Goal: Transaction & Acquisition: Purchase product/service

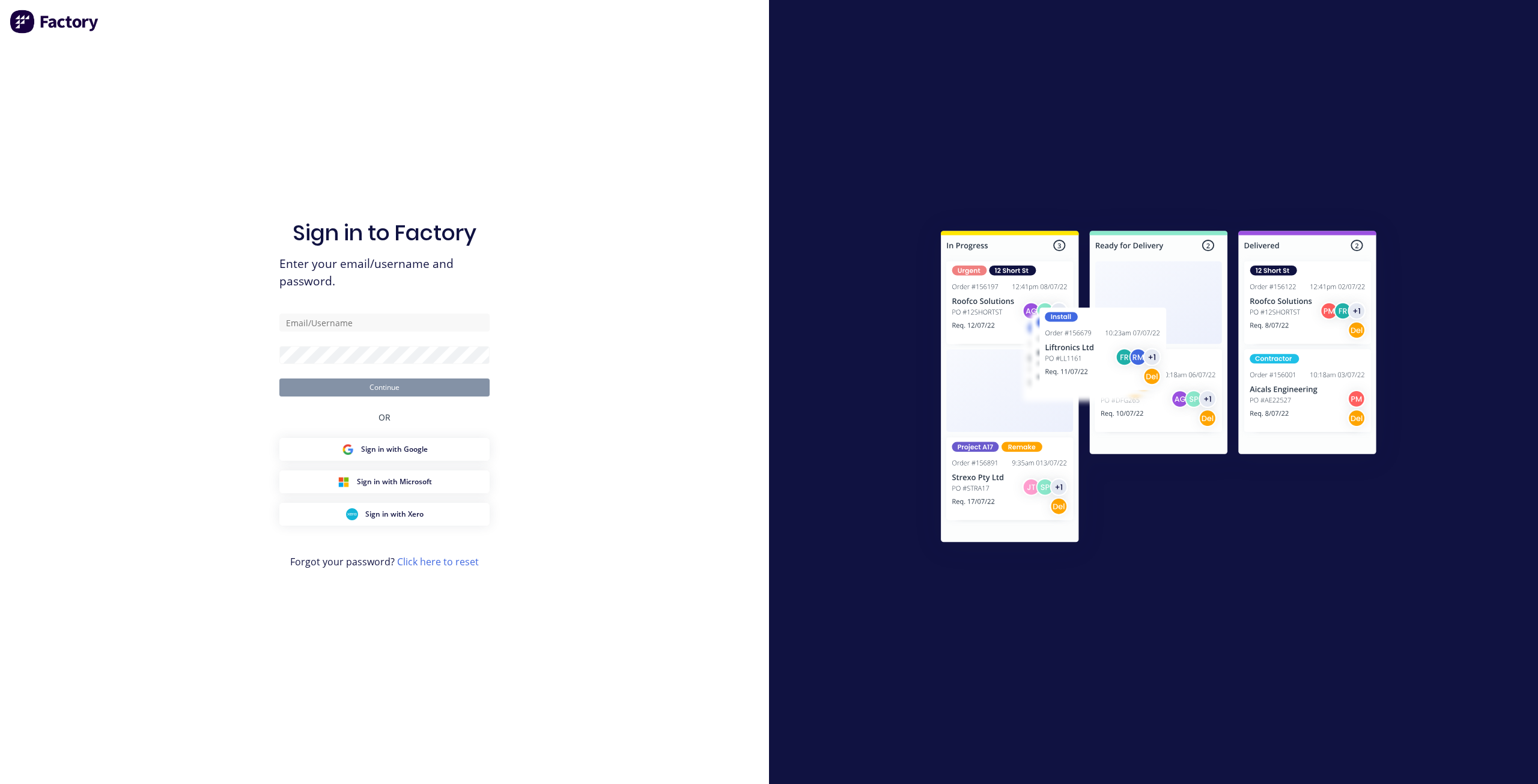
click at [402, 313] on div "Sign in to Factory Enter your email/username and password. Continue OR Sign in …" at bounding box center [384, 403] width 210 height 740
click at [395, 326] on input "text" at bounding box center [384, 323] width 210 height 18
type input "[PERSON_NAME][EMAIL_ADDRESS][PERSON_NAME][DOMAIN_NAME]"
click at [365, 385] on button "Continue" at bounding box center [384, 387] width 210 height 18
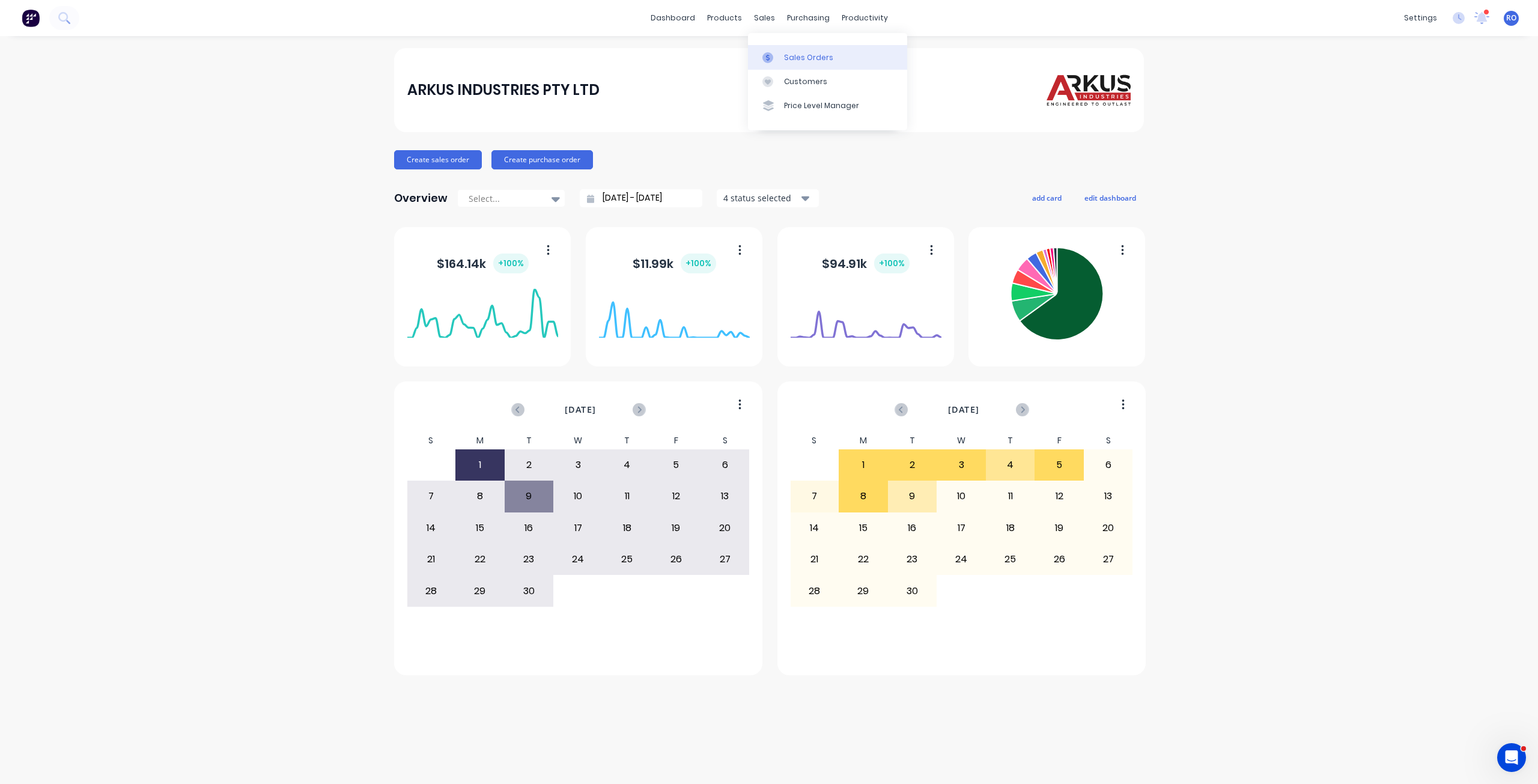
click at [779, 50] on link "Sales Orders" at bounding box center [827, 56] width 159 height 24
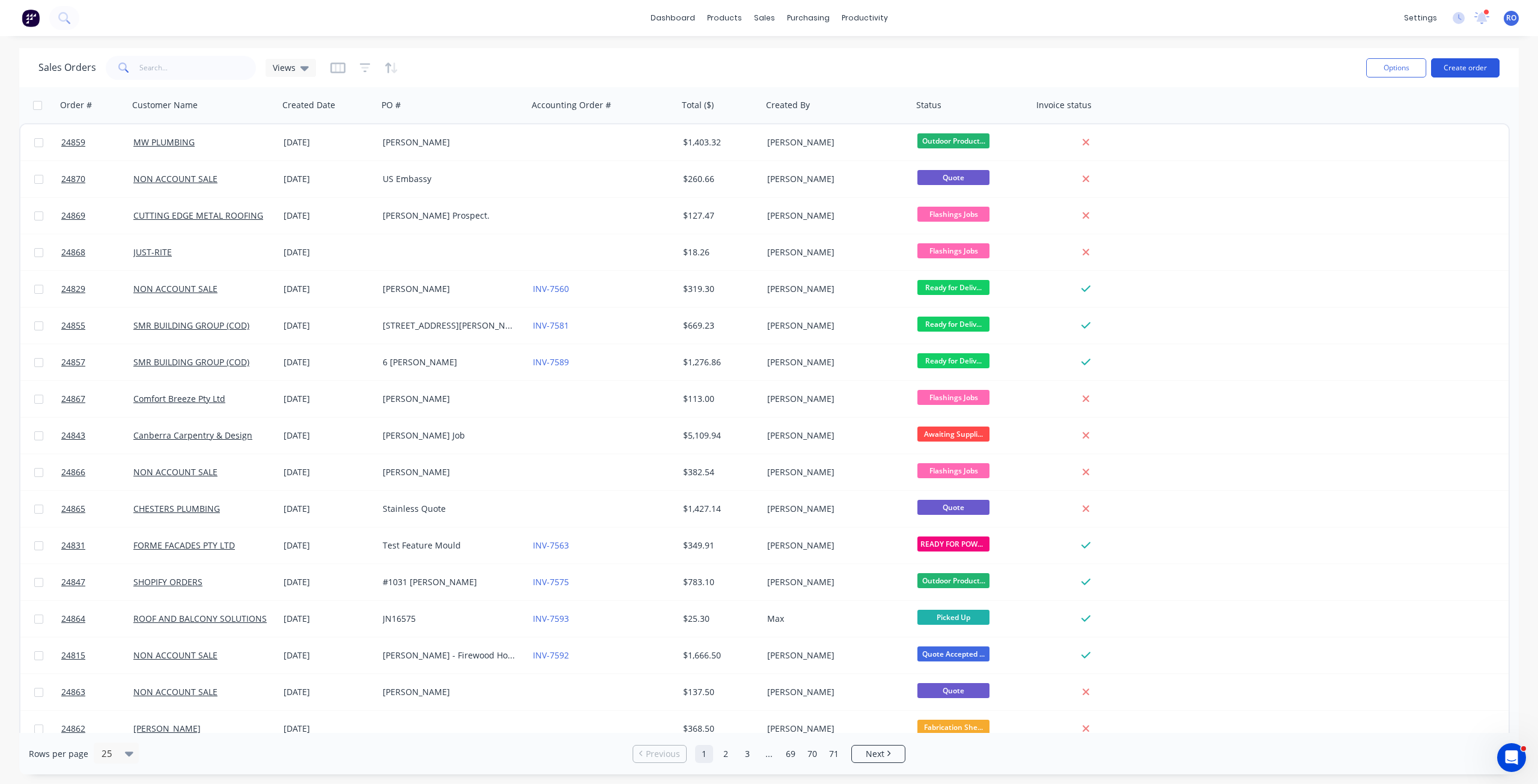
click at [1154, 64] on button "Create order" at bounding box center [1466, 68] width 69 height 19
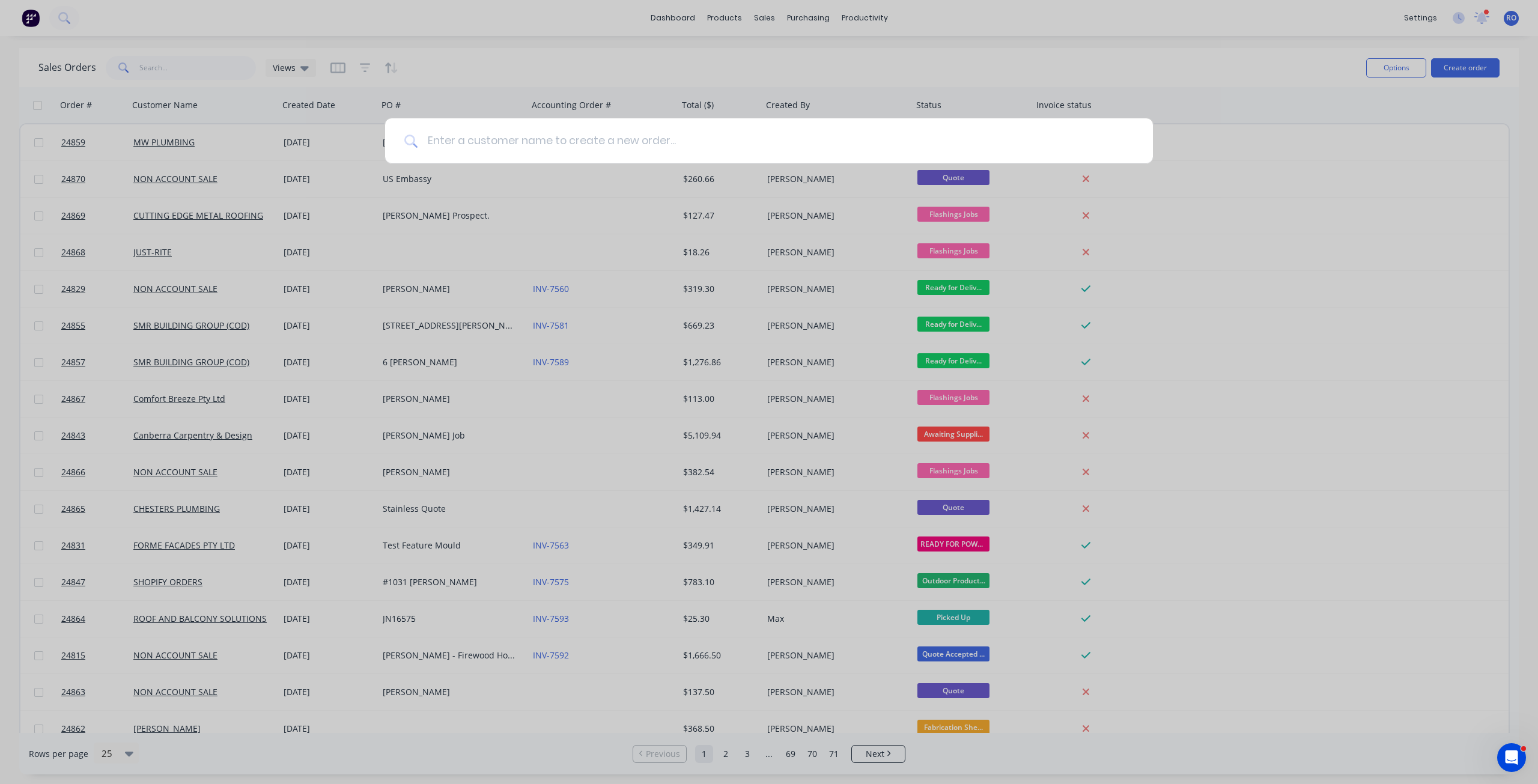
click at [563, 142] on input at bounding box center [776, 140] width 717 height 45
type input "h"
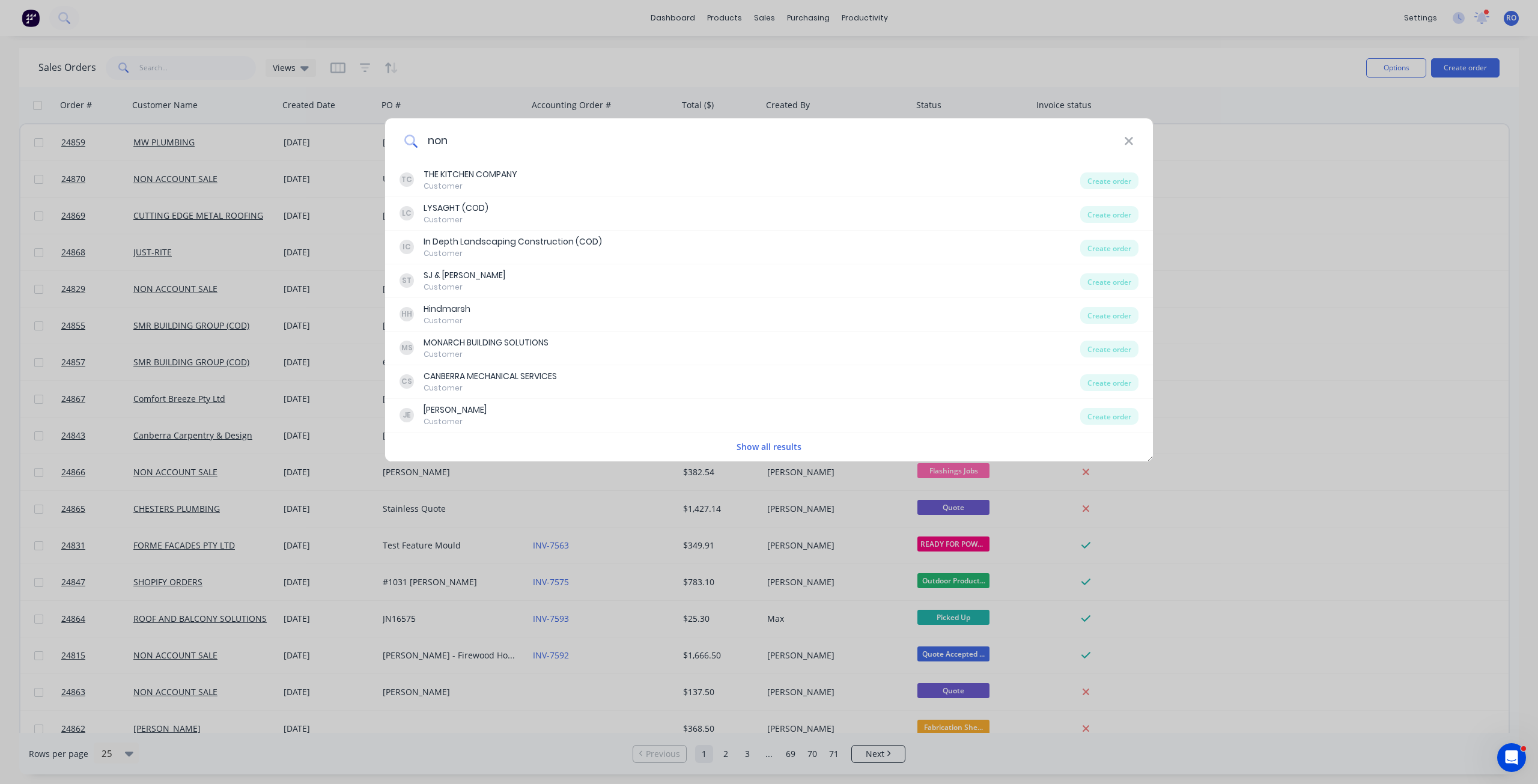
type input "non"
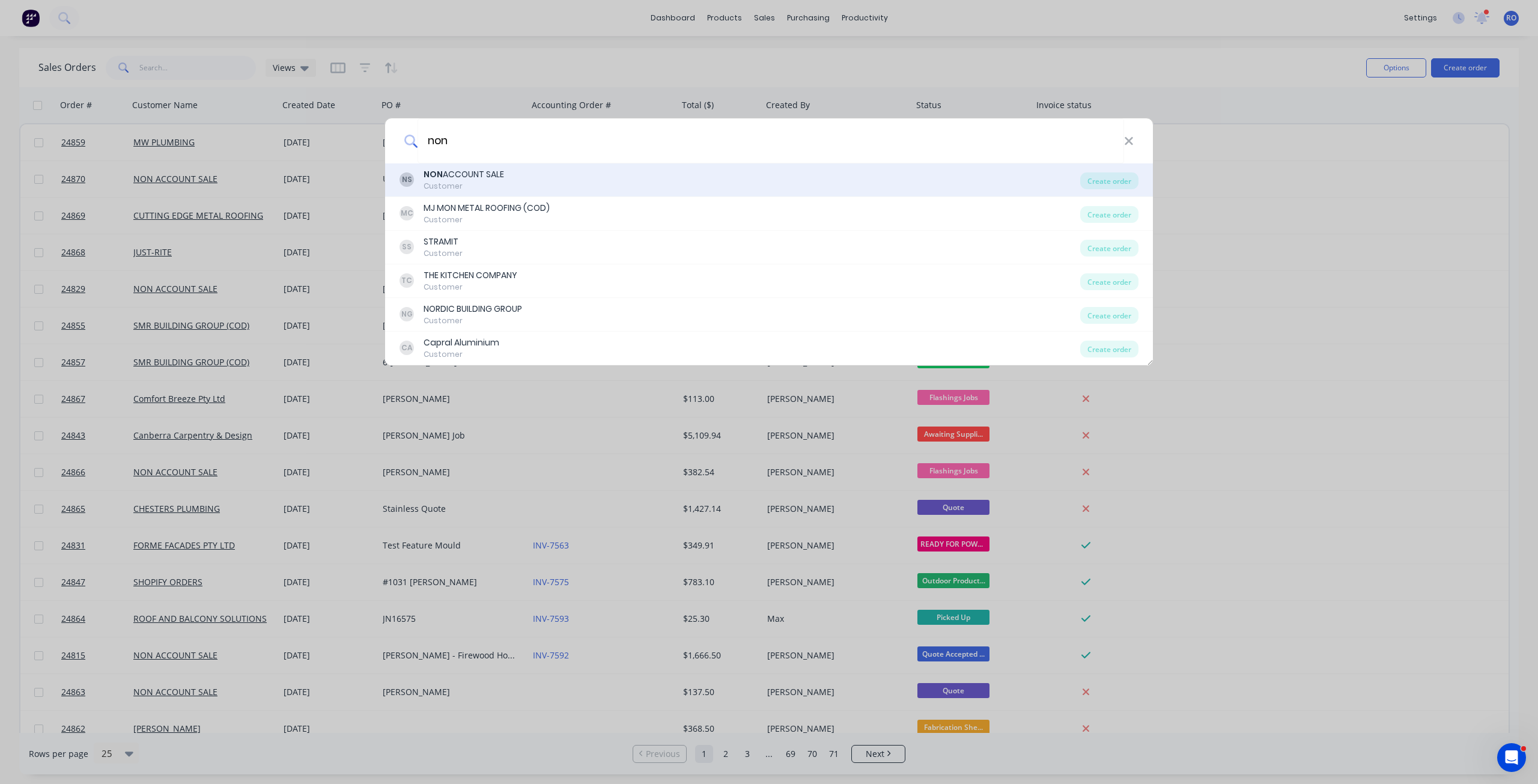
click at [516, 179] on div "NS NON ACCOUNT SALE Customer" at bounding box center [739, 180] width 680 height 24
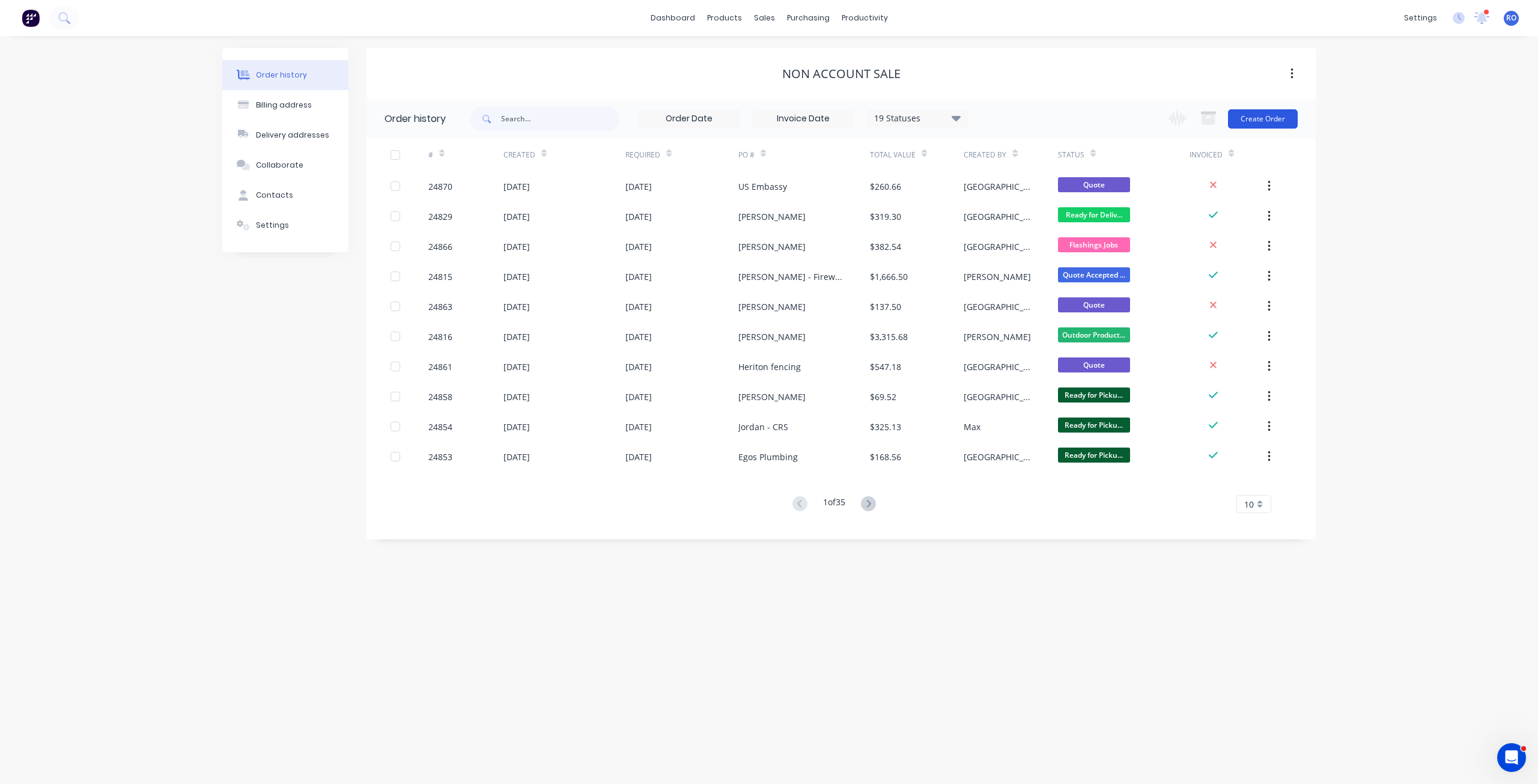
click at [1154, 122] on button "Create Order" at bounding box center [1262, 119] width 69 height 19
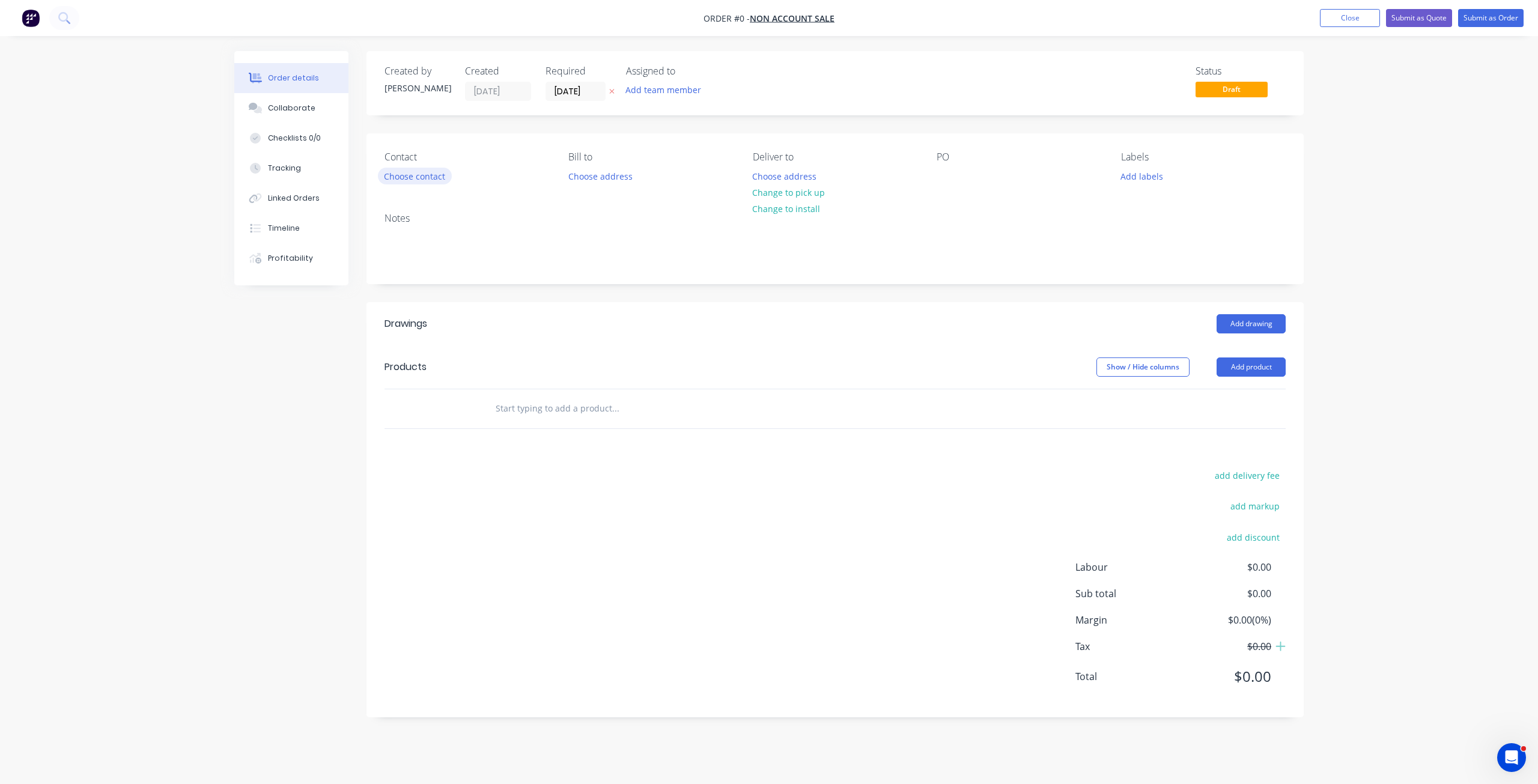
click at [418, 174] on button "Choose contact" at bounding box center [415, 175] width 74 height 16
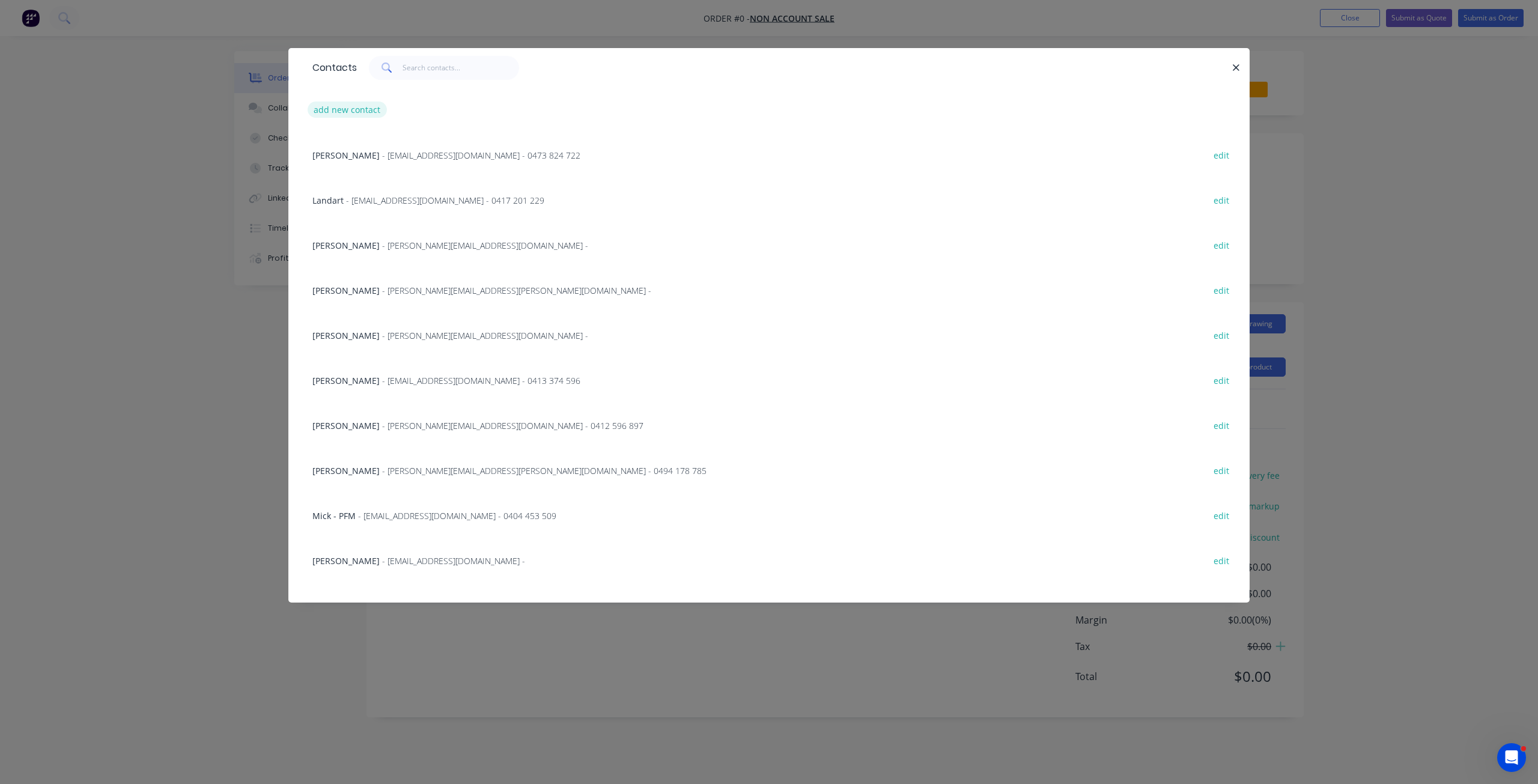
click at [335, 107] on button "add new contact" at bounding box center [346, 109] width 79 height 16
select select "AU"
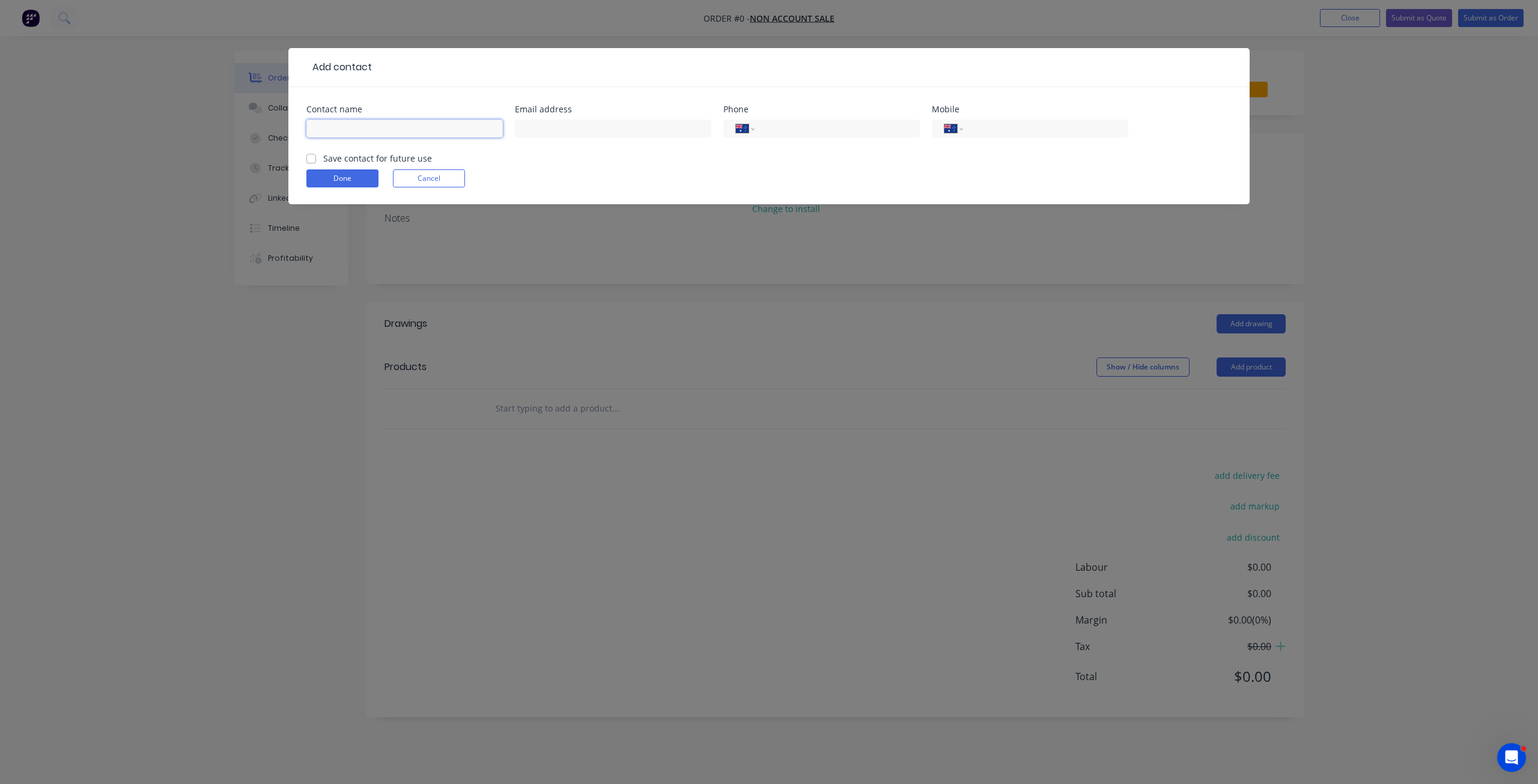
click at [414, 134] on input "text" at bounding box center [404, 128] width 196 height 18
click at [463, 127] on input "[PERSON_NAME]" at bounding box center [404, 128] width 196 height 18
type input "[PERSON_NAME]"
click at [562, 130] on input "text" at bounding box center [613, 128] width 196 height 18
paste input "[EMAIL_ADDRESS][DOMAIN_NAME]"
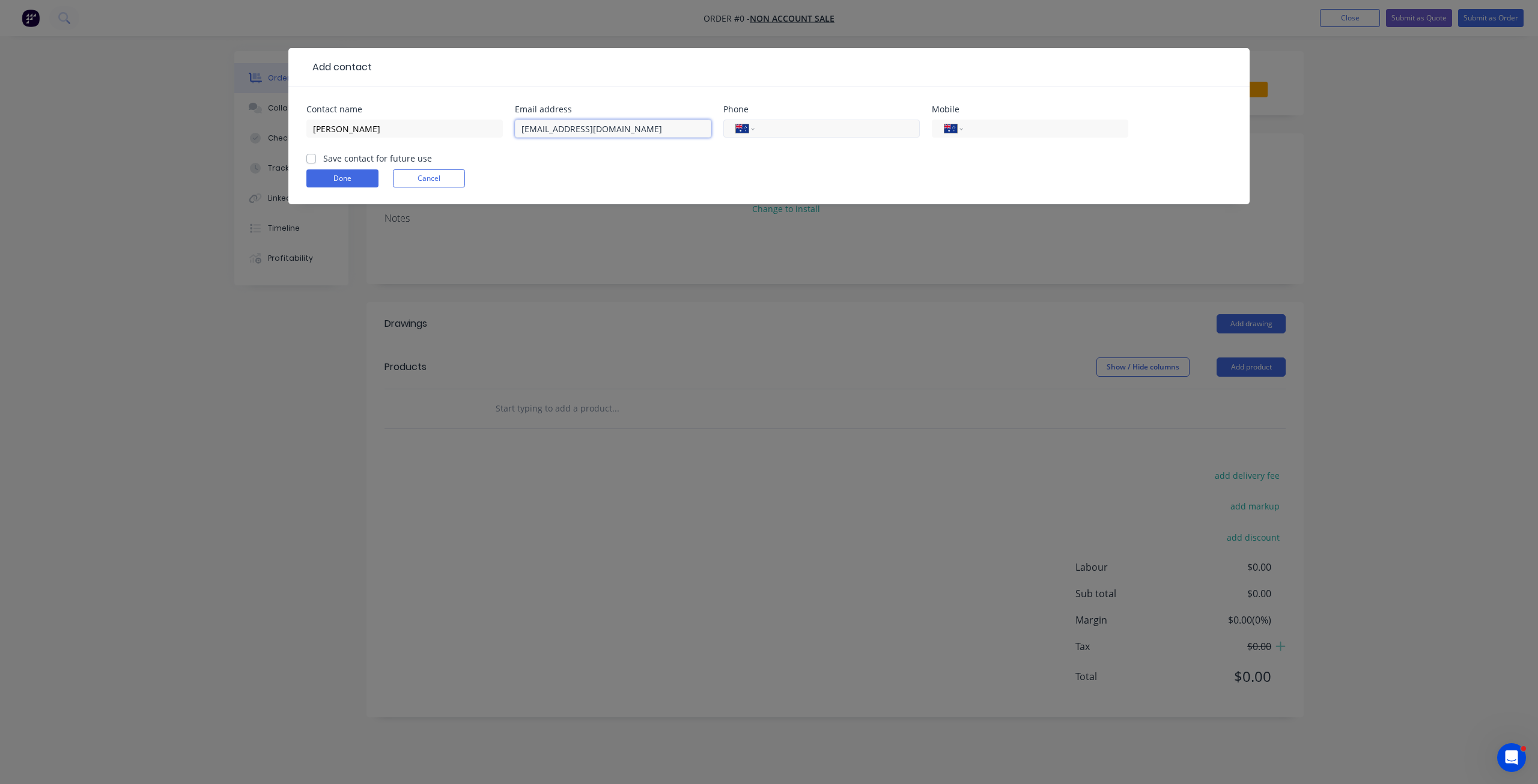
type input "[EMAIL_ADDRESS][DOMAIN_NAME]"
drag, startPoint x: 847, startPoint y: 127, endPoint x: 857, endPoint y: 125, distance: 10.2
click at [847, 127] on input "tel" at bounding box center [836, 128] width 145 height 14
click at [838, 128] on input "tel" at bounding box center [836, 128] width 145 height 14
paste input "0450 449 441"
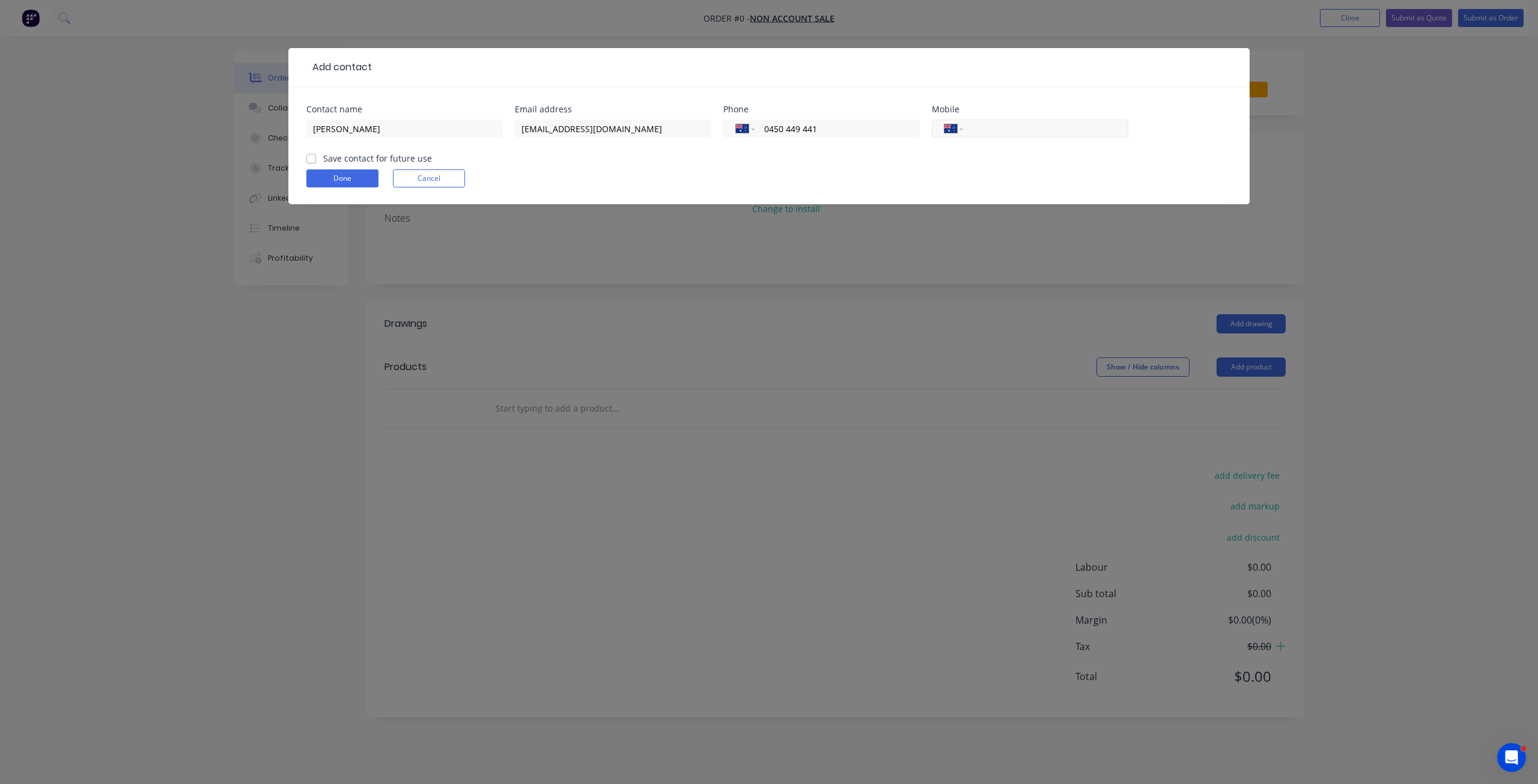
type input "0450 449 441"
click at [1014, 134] on input "tel" at bounding box center [1044, 128] width 145 height 14
paste input "0450 449 441"
type input "0450 449 441"
click at [353, 156] on label "Save contact for future use" at bounding box center [378, 158] width 108 height 12
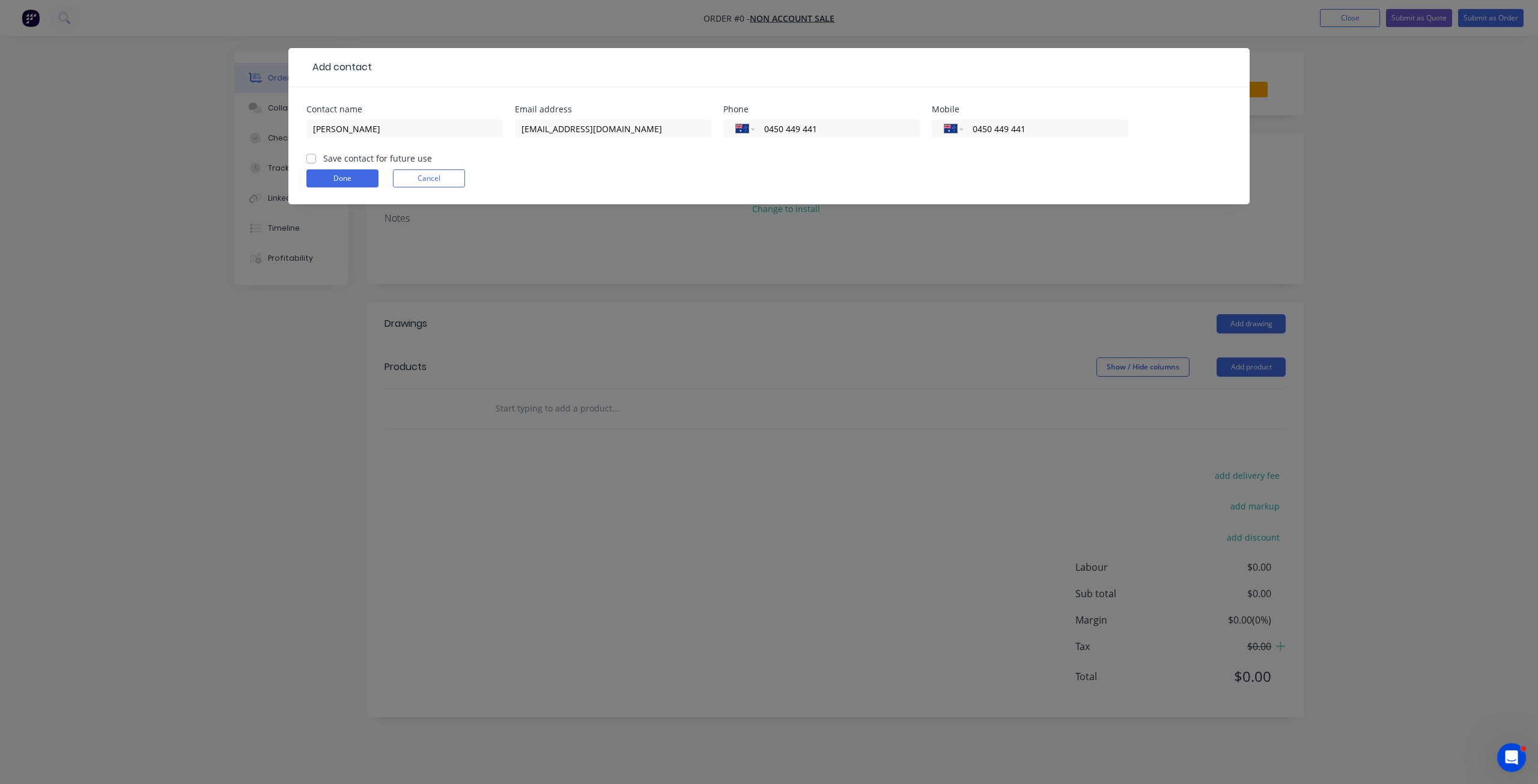
click at [316, 156] on input "Save contact for future use" at bounding box center [311, 158] width 10 height 11
checkbox input "true"
click at [358, 184] on button "Done" at bounding box center [343, 178] width 72 height 18
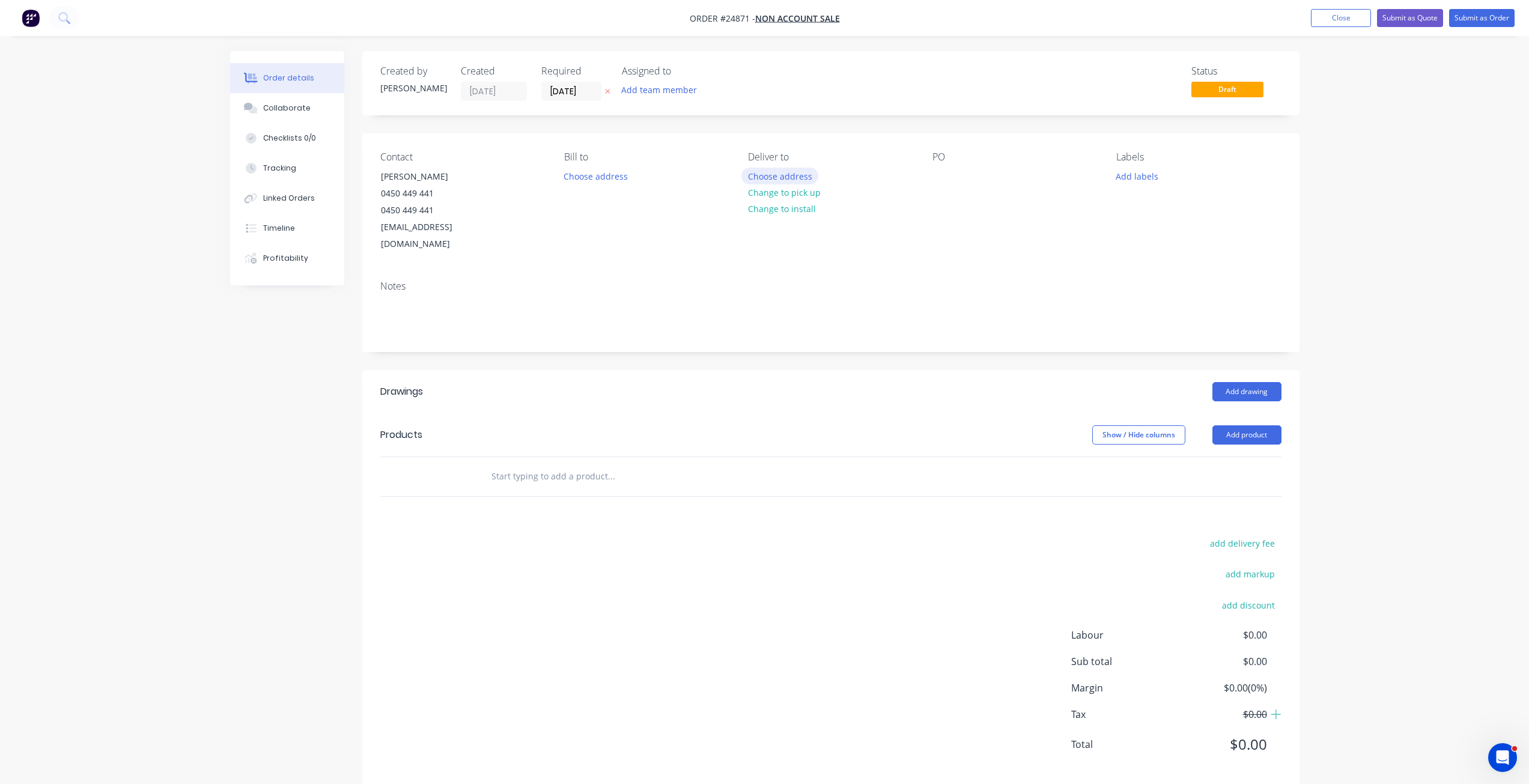
click at [786, 180] on button "Choose address" at bounding box center [779, 175] width 77 height 16
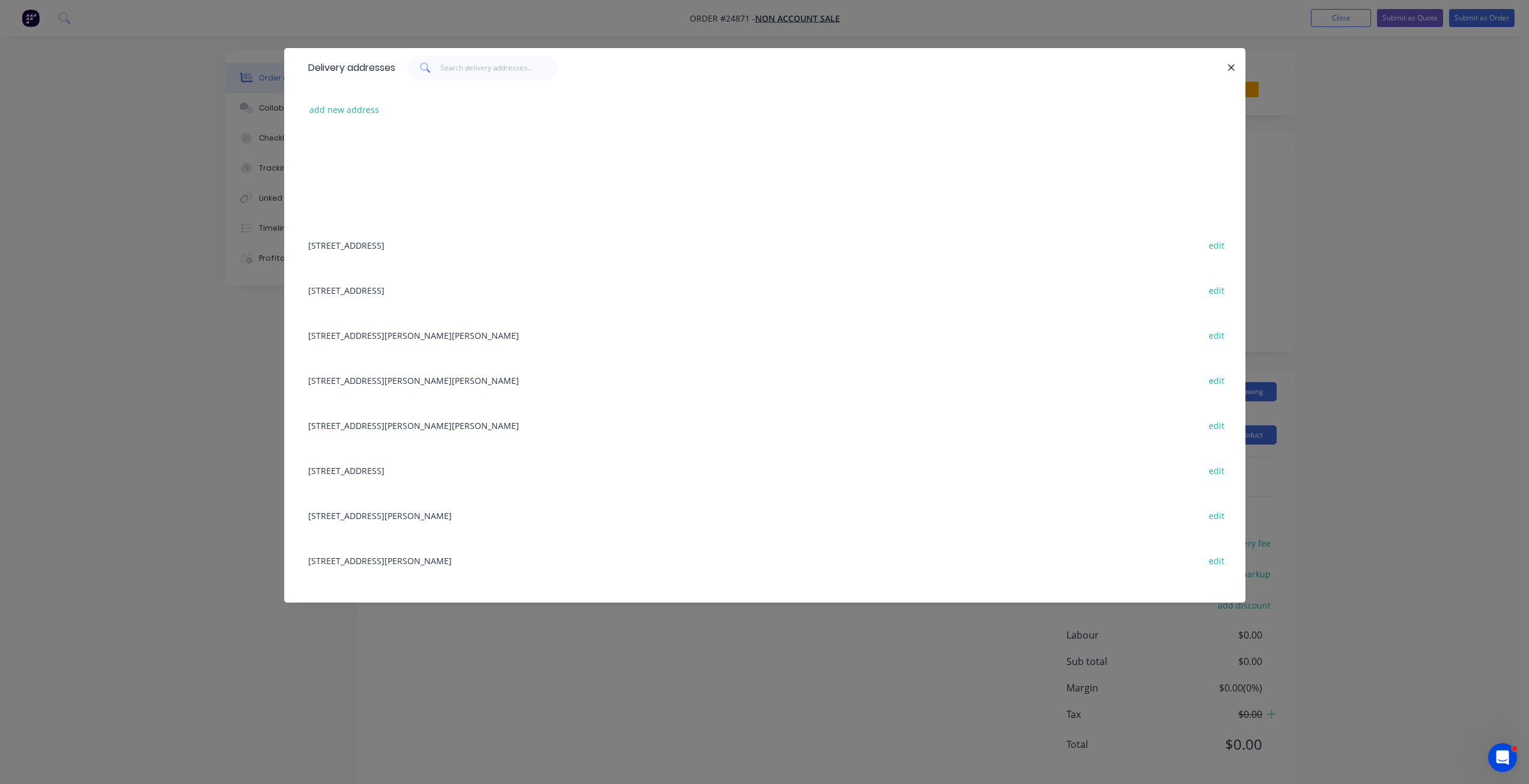
click at [353, 95] on div "add new address" at bounding box center [765, 109] width 925 height 45
click at [353, 102] on div "add new address" at bounding box center [765, 109] width 925 height 45
click at [351, 106] on button "add new address" at bounding box center [344, 109] width 82 height 16
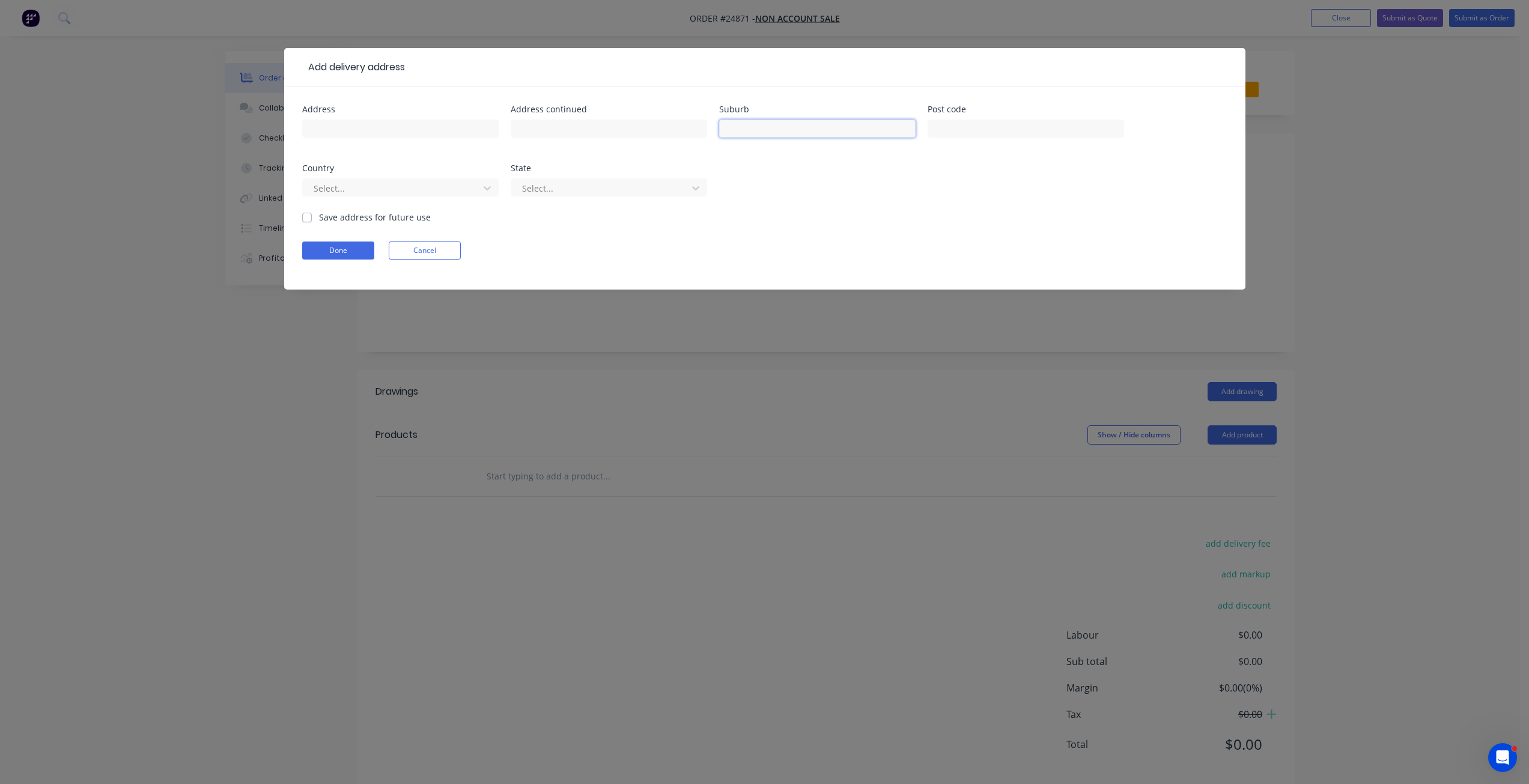
click at [871, 124] on input "text" at bounding box center [817, 128] width 196 height 18
type input "[PERSON_NAME]"
click at [637, 188] on div at bounding box center [600, 188] width 161 height 15
click at [625, 188] on div at bounding box center [600, 188] width 161 height 15
type input "[GEOGRAPHIC_DATA]"
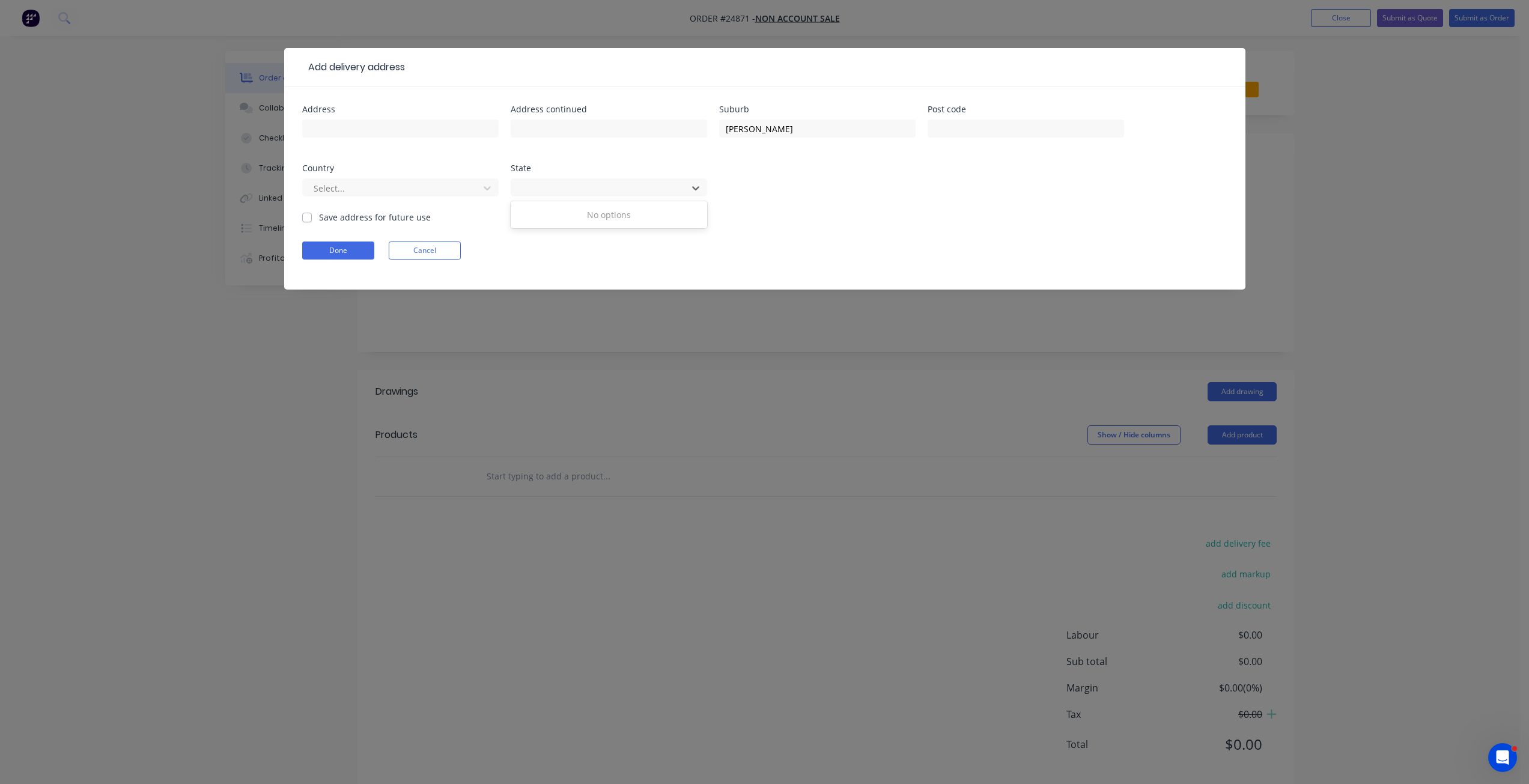
click at [331, 263] on form "Address Address continued Suburb [PERSON_NAME] Post code Country Select... Stat…" at bounding box center [765, 197] width 925 height 185
click at [338, 250] on button "Done" at bounding box center [339, 250] width 72 height 18
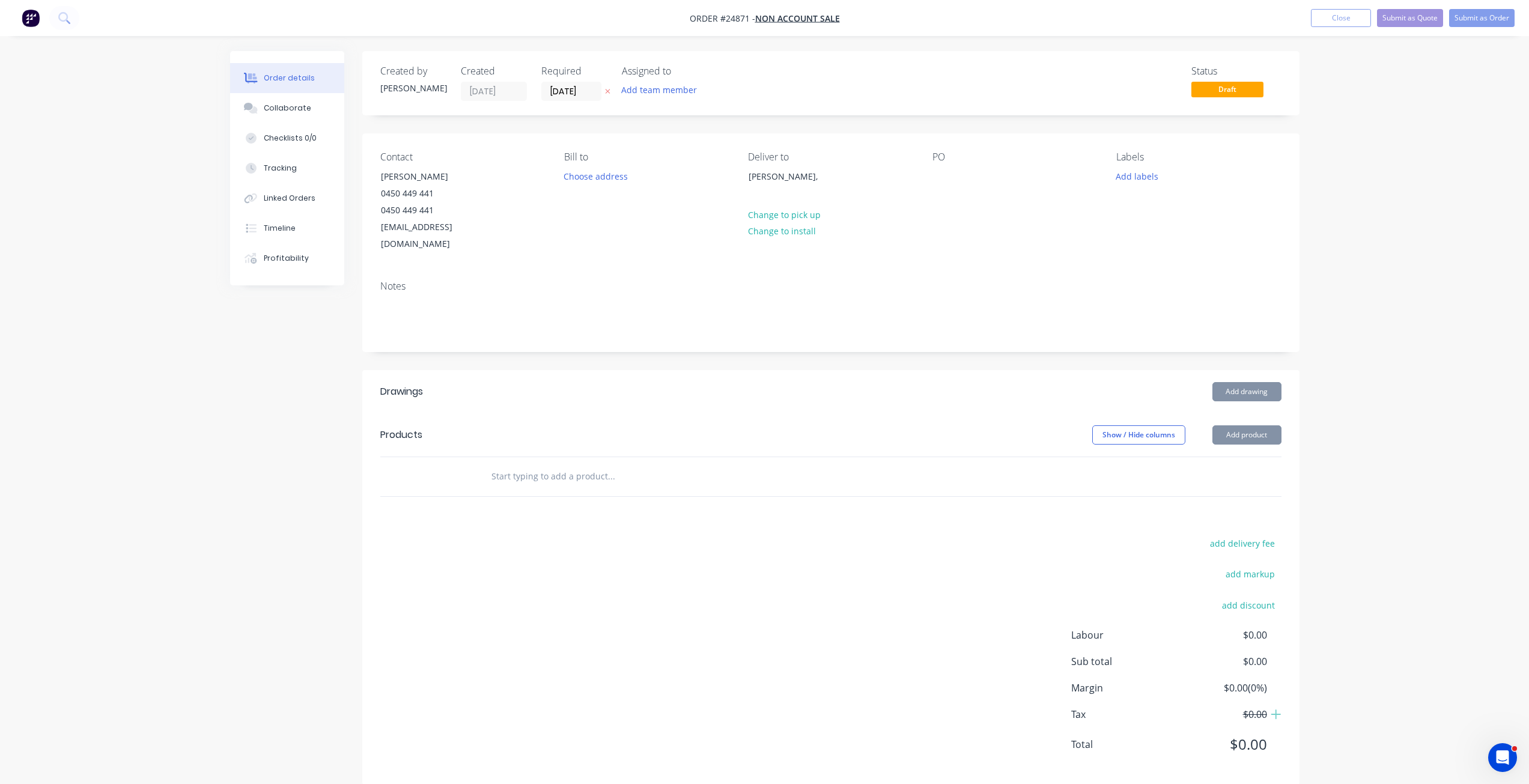
click at [338, 250] on button "Profitability" at bounding box center [287, 259] width 114 height 30
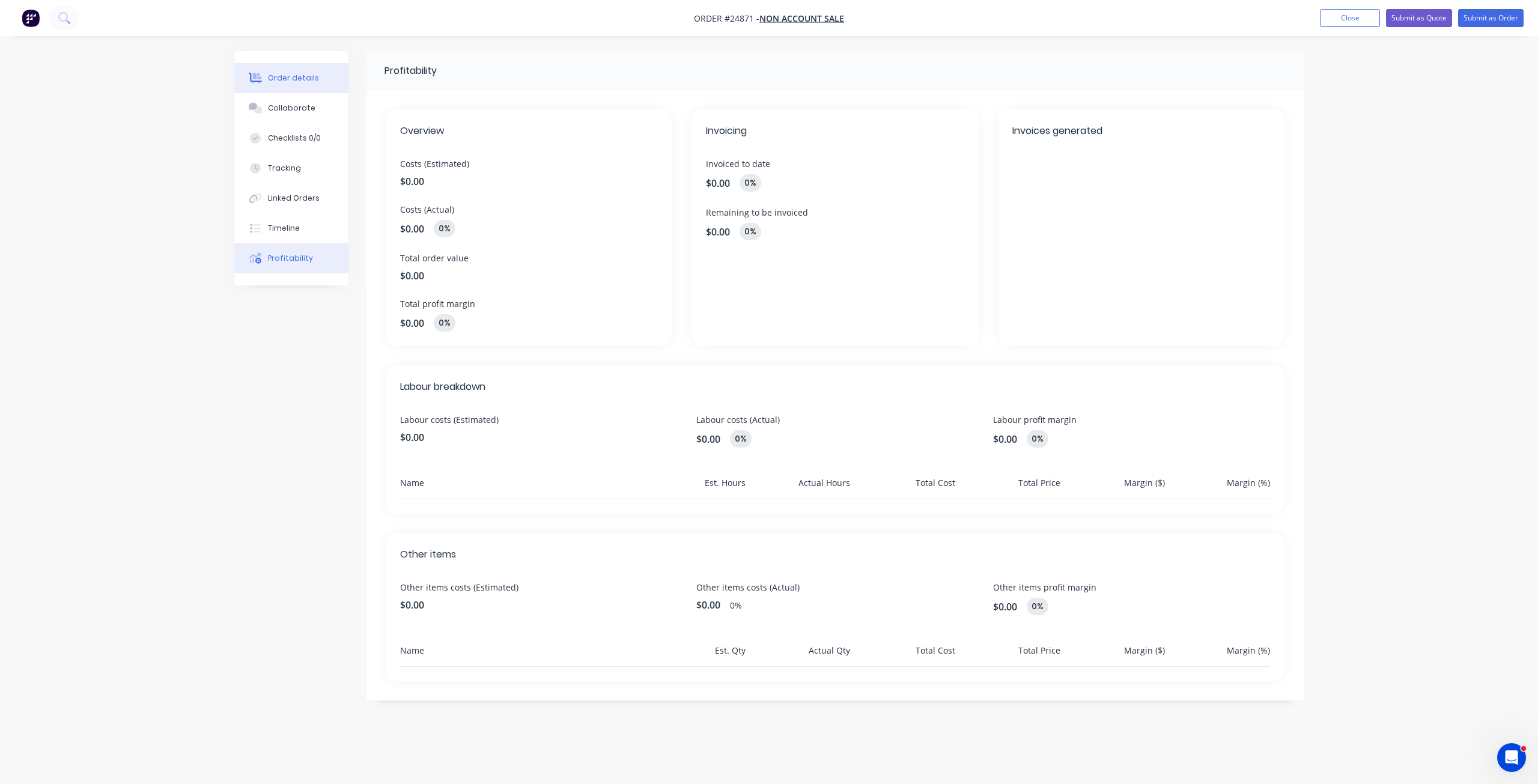
click at [283, 73] on div "Order details" at bounding box center [294, 77] width 51 height 10
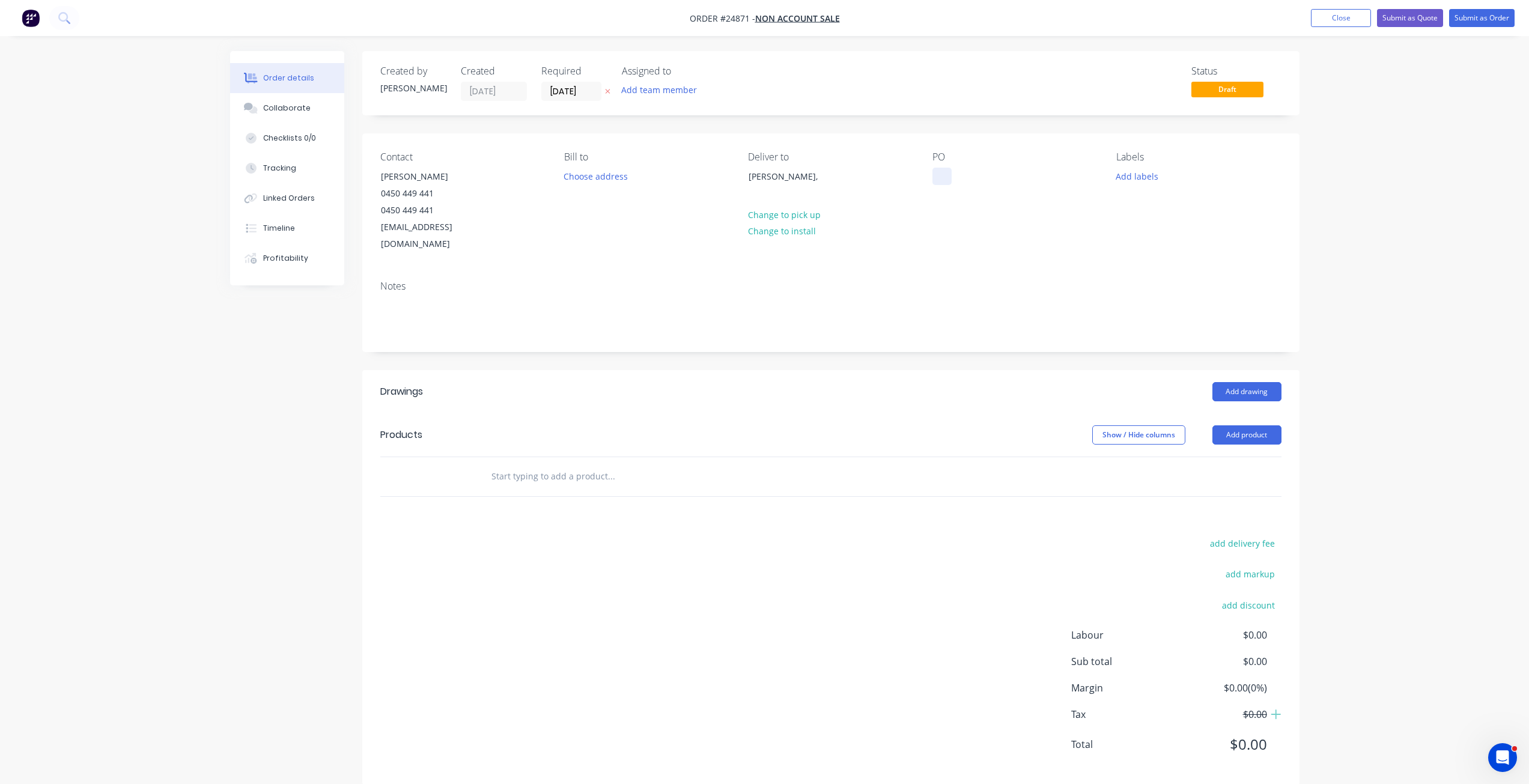
click at [951, 172] on div at bounding box center [942, 176] width 19 height 17
click at [1153, 425] on button "Add product" at bounding box center [1246, 435] width 69 height 19
click at [1153, 480] on div "Basic product" at bounding box center [1224, 489] width 92 height 17
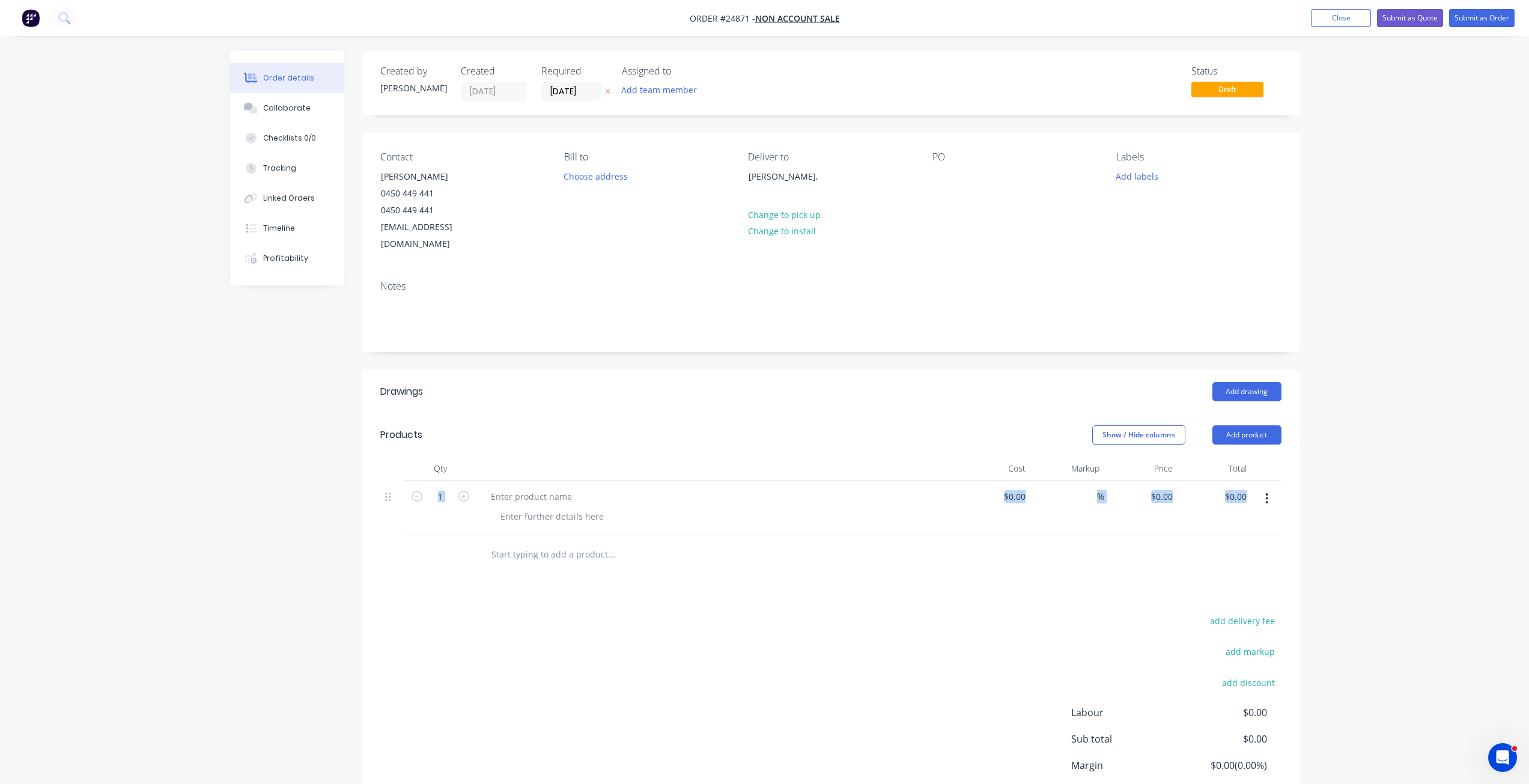
click at [1153, 488] on button "button" at bounding box center [1266, 499] width 29 height 22
click at [1153, 567] on div "Delete" at bounding box center [1224, 602] width 92 height 17
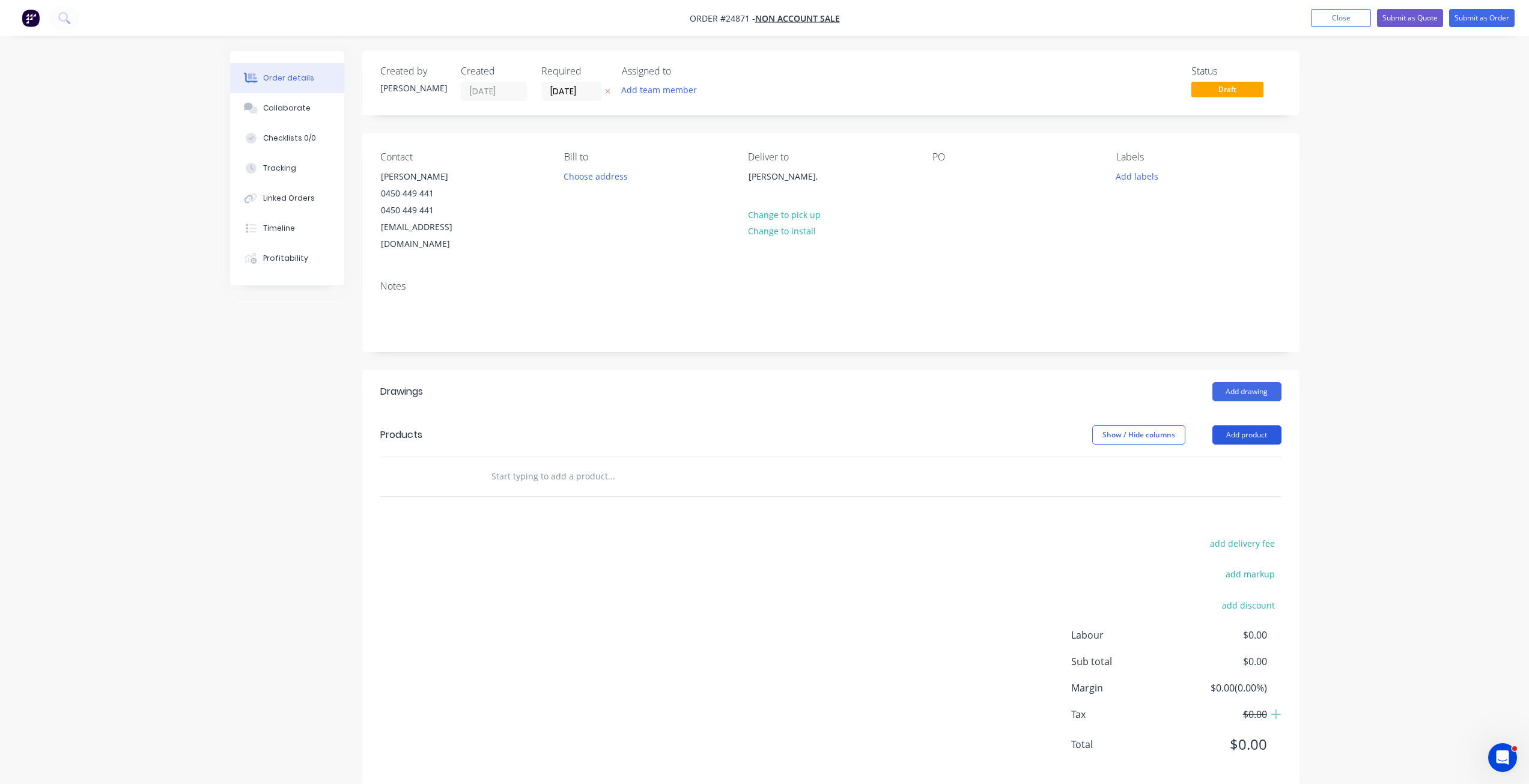
click at [1153, 425] on button "Add product" at bounding box center [1246, 435] width 69 height 19
click at [1153, 478] on button "Basic product" at bounding box center [1225, 489] width 114 height 24
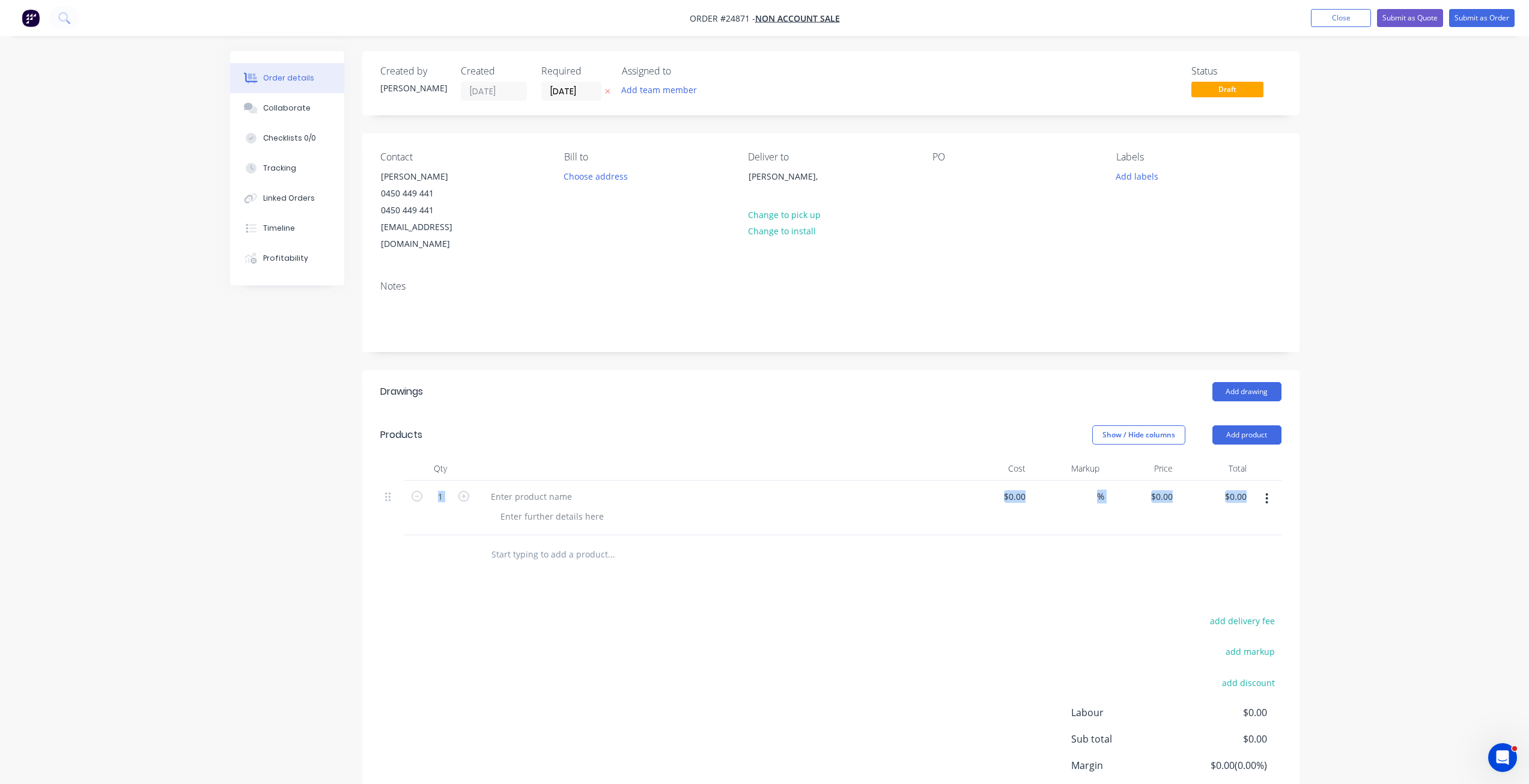
click at [1153, 488] on button "button" at bounding box center [1266, 499] width 29 height 22
click at [1153, 567] on div "Delete" at bounding box center [1224, 602] width 92 height 17
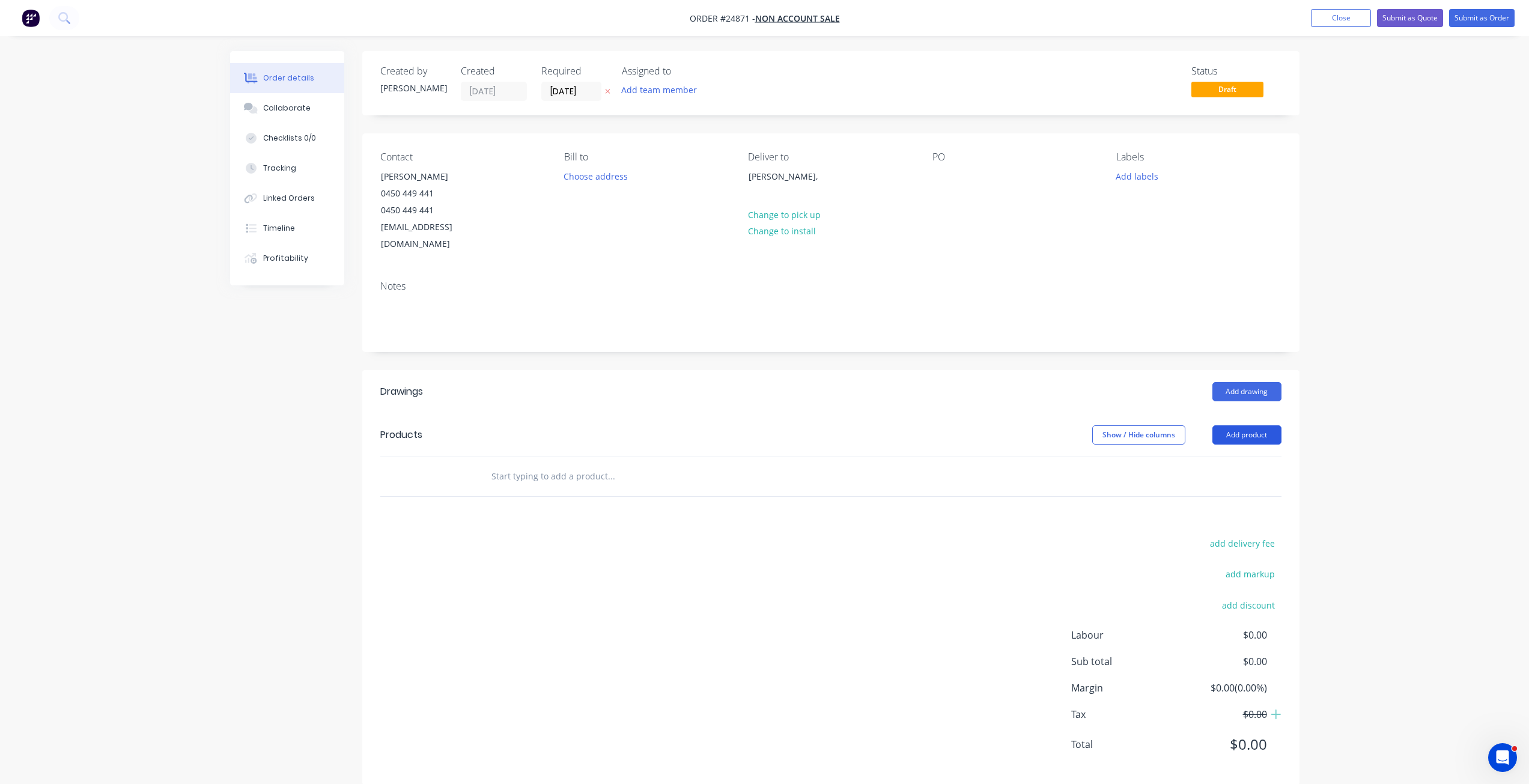
click at [1153, 425] on button "Add product" at bounding box center [1246, 435] width 69 height 19
click at [1153, 457] on div "Product catalogue" at bounding box center [1224, 465] width 92 height 17
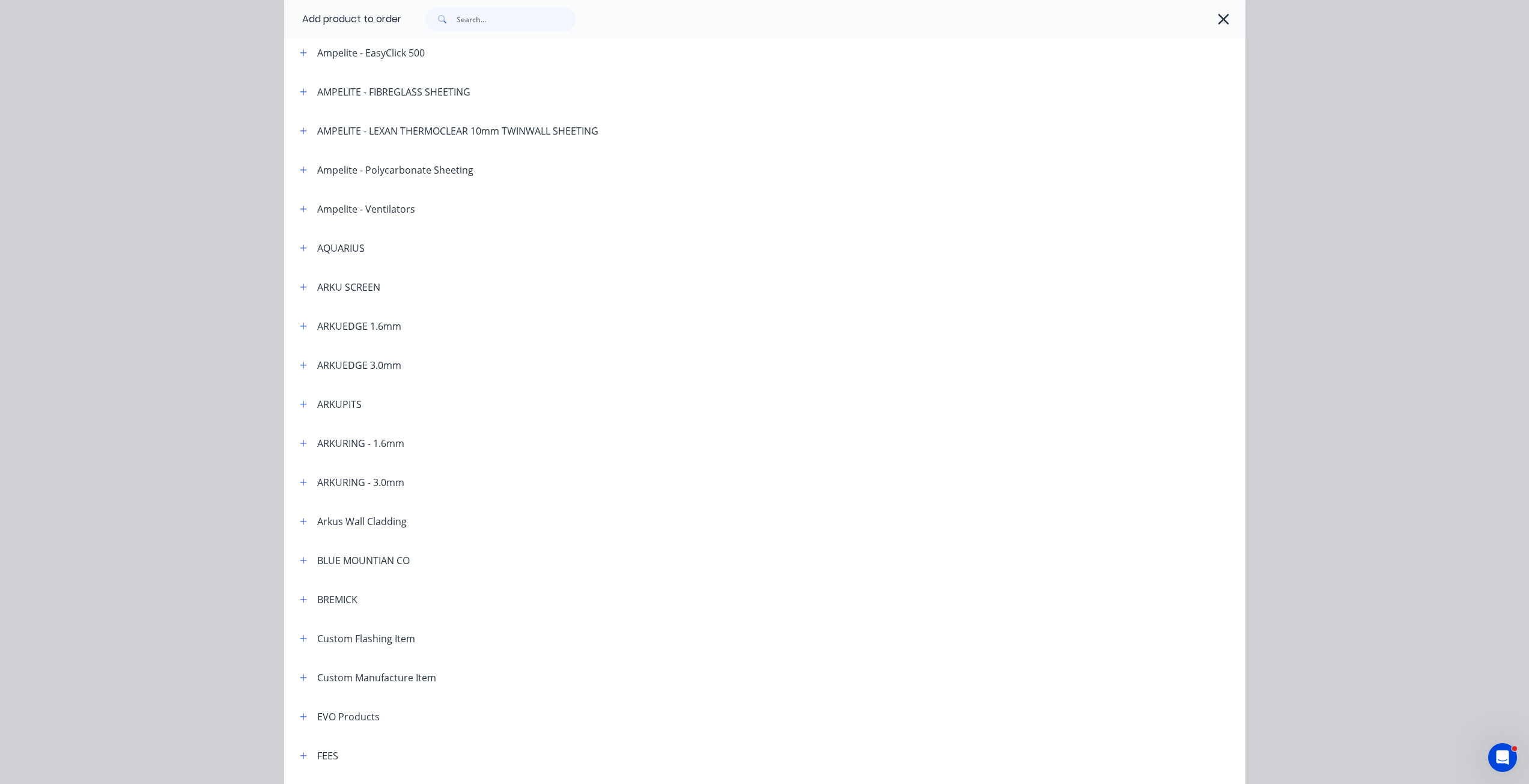
scroll to position [120, 0]
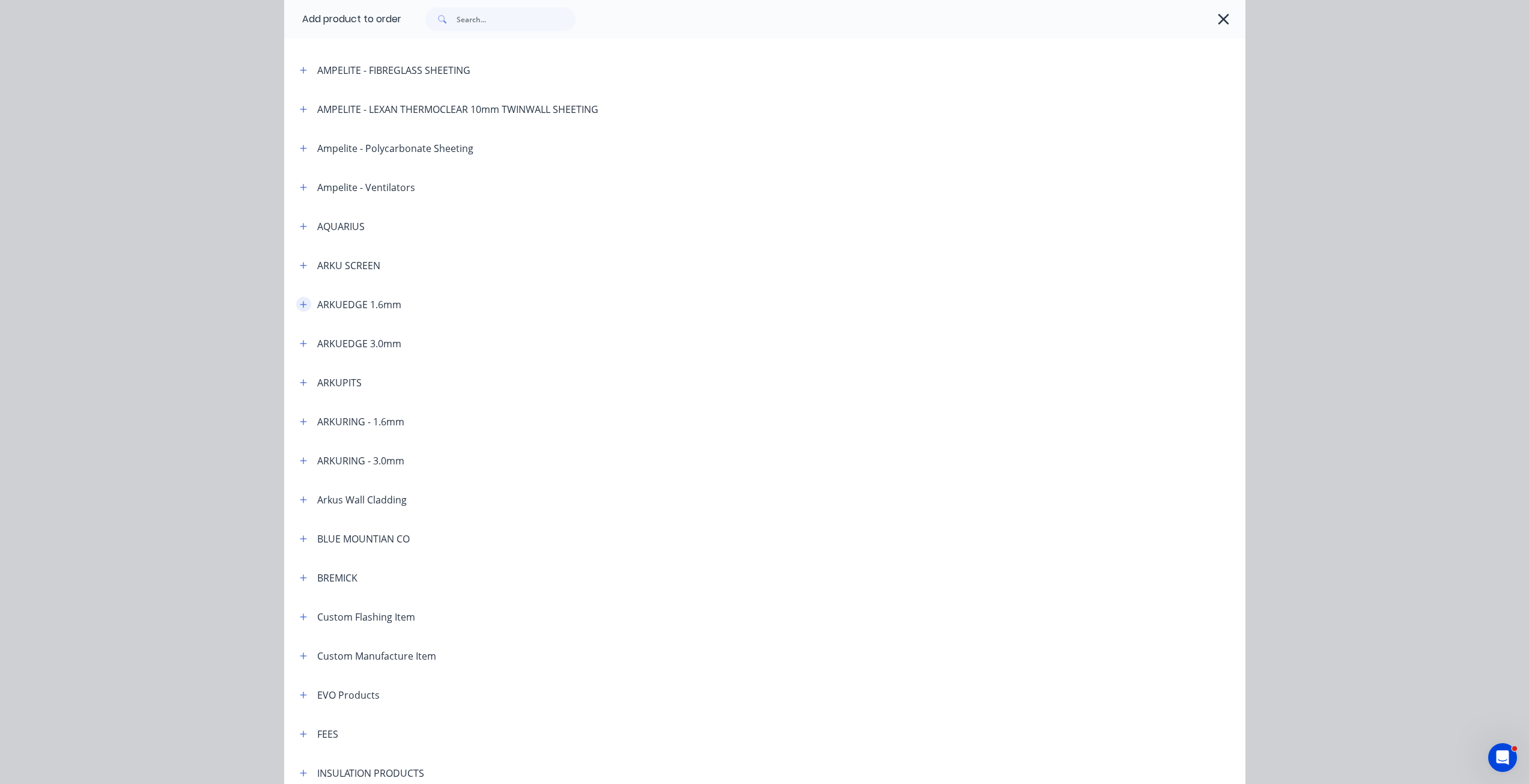
click at [296, 304] on button "button" at bounding box center [304, 304] width 15 height 15
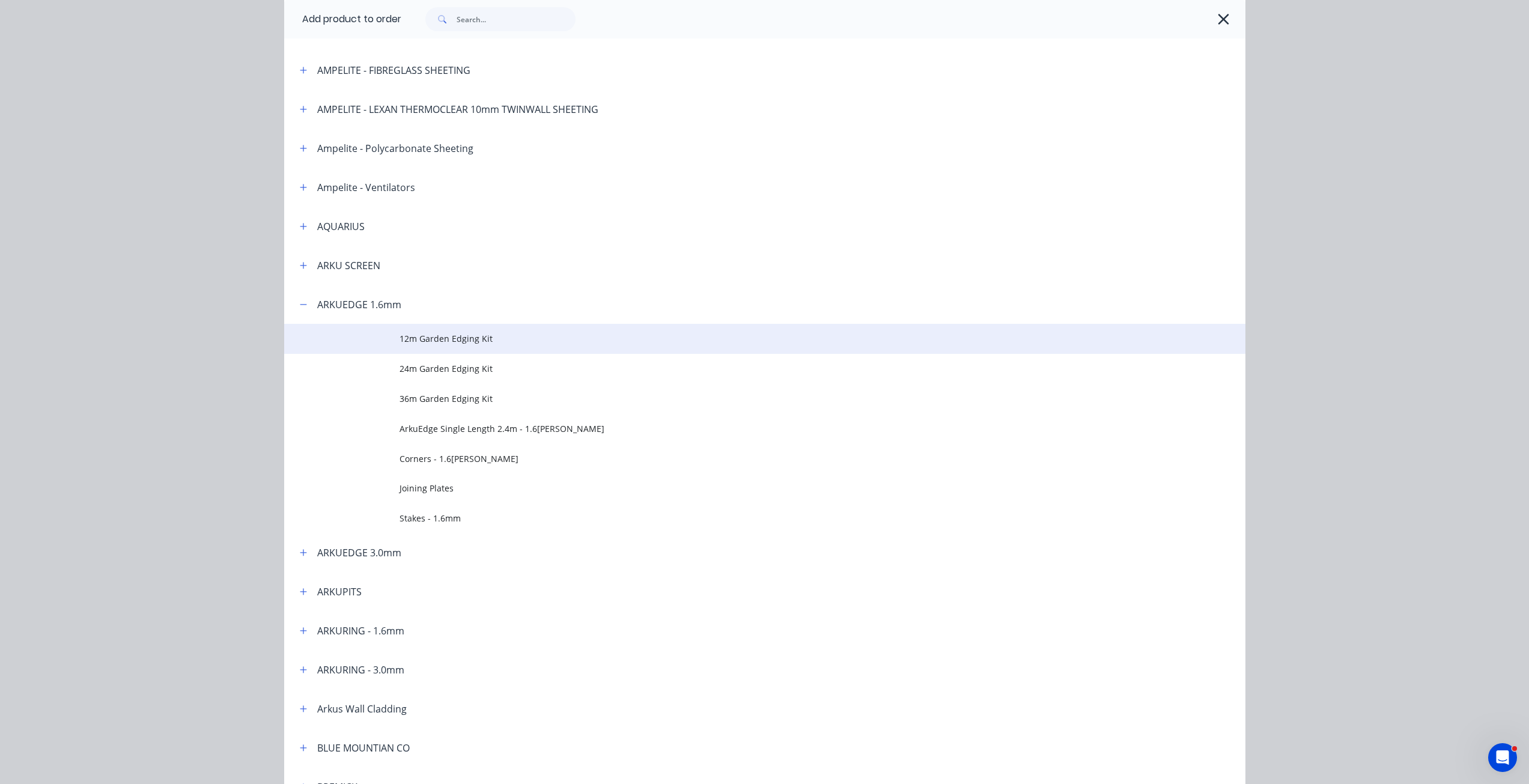
click at [419, 342] on span "12m Garden Edging Kit" at bounding box center [737, 338] width 676 height 12
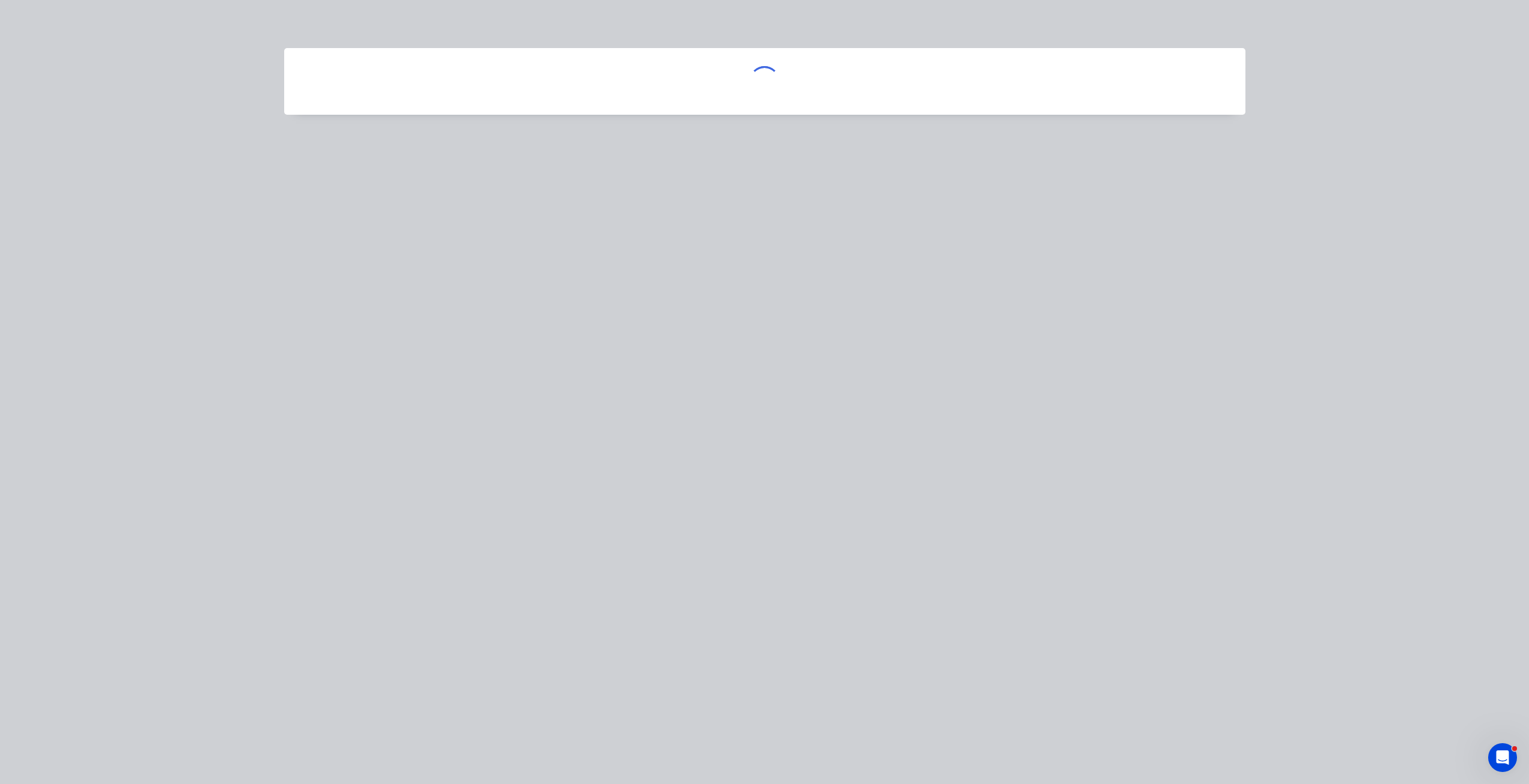
scroll to position [0, 0]
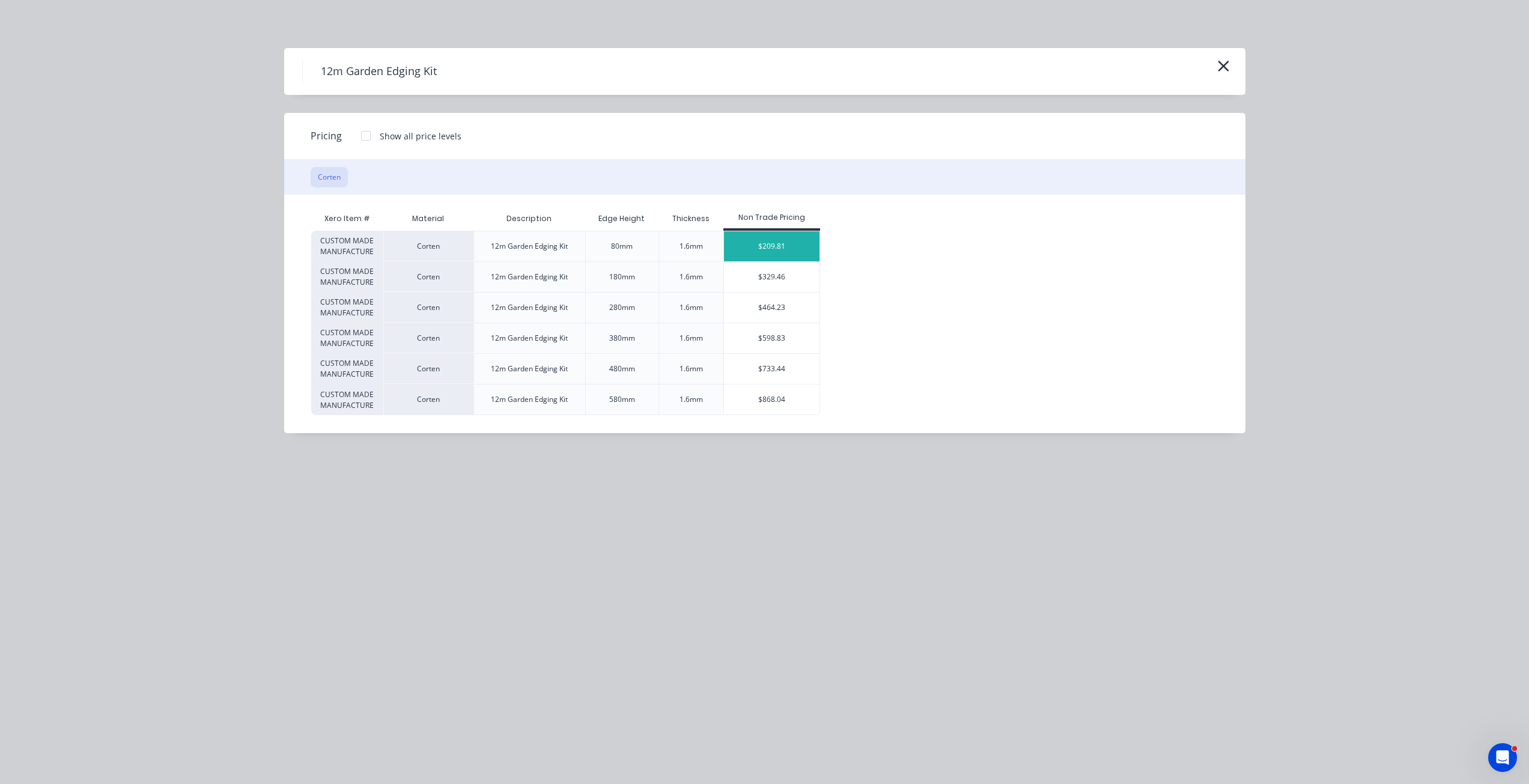
click at [776, 255] on div "$209.81" at bounding box center [772, 246] width 95 height 30
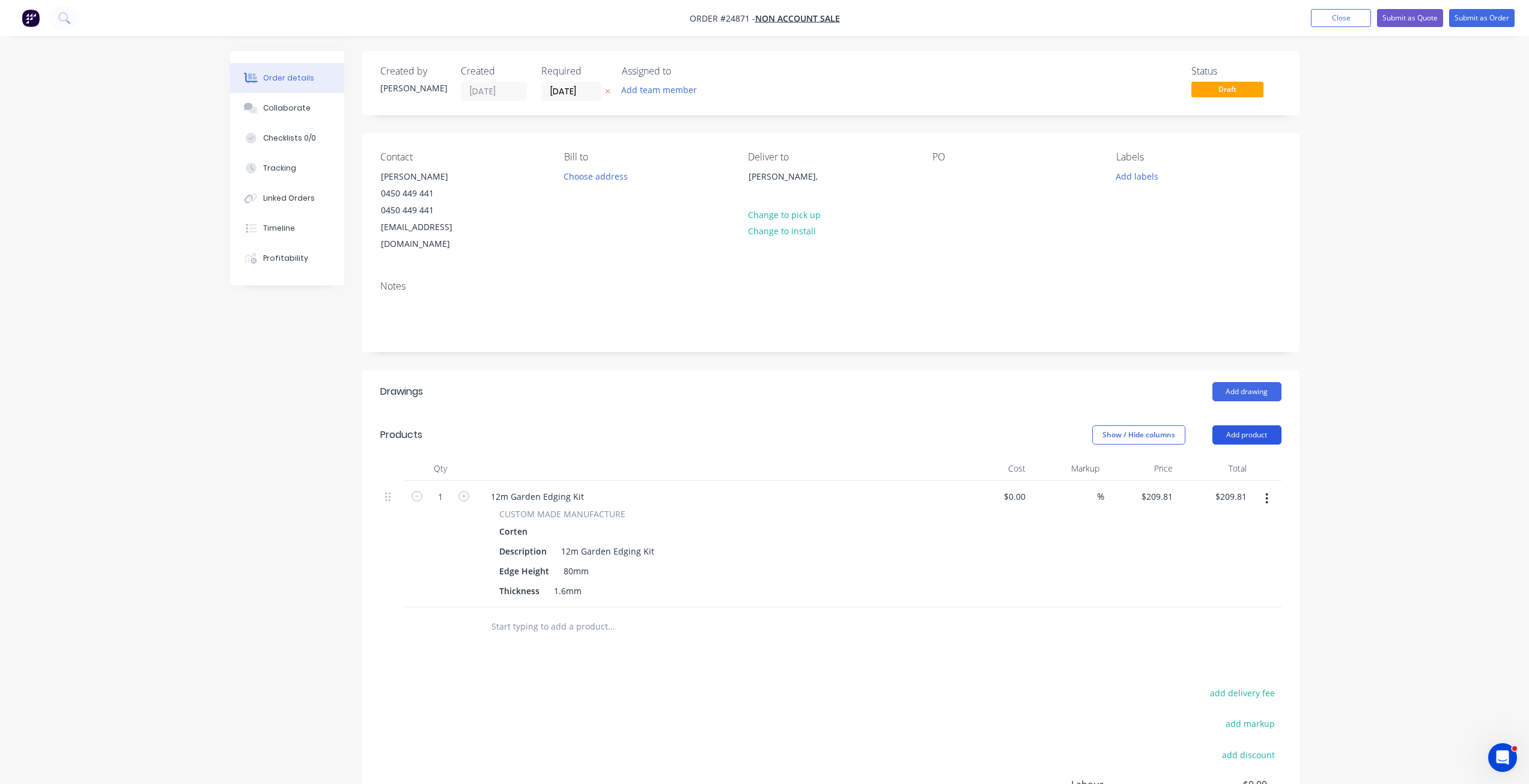
click at [1153, 425] on button "Add product" at bounding box center [1246, 435] width 69 height 19
click at [1153, 457] on div "Product catalogue" at bounding box center [1224, 465] width 92 height 17
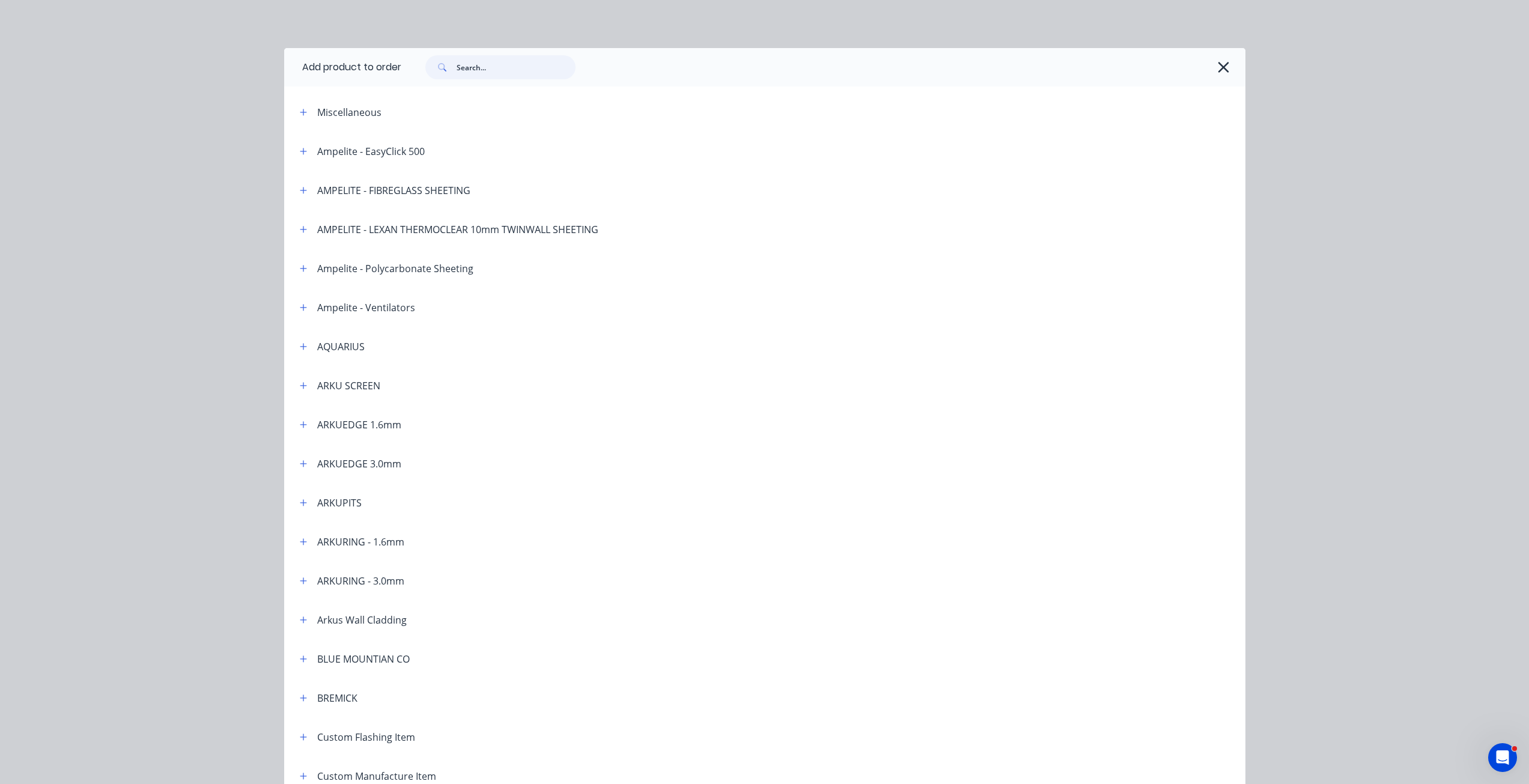
click at [481, 69] on input "text" at bounding box center [516, 67] width 119 height 24
click at [300, 424] on icon "button" at bounding box center [304, 424] width 8 height 9
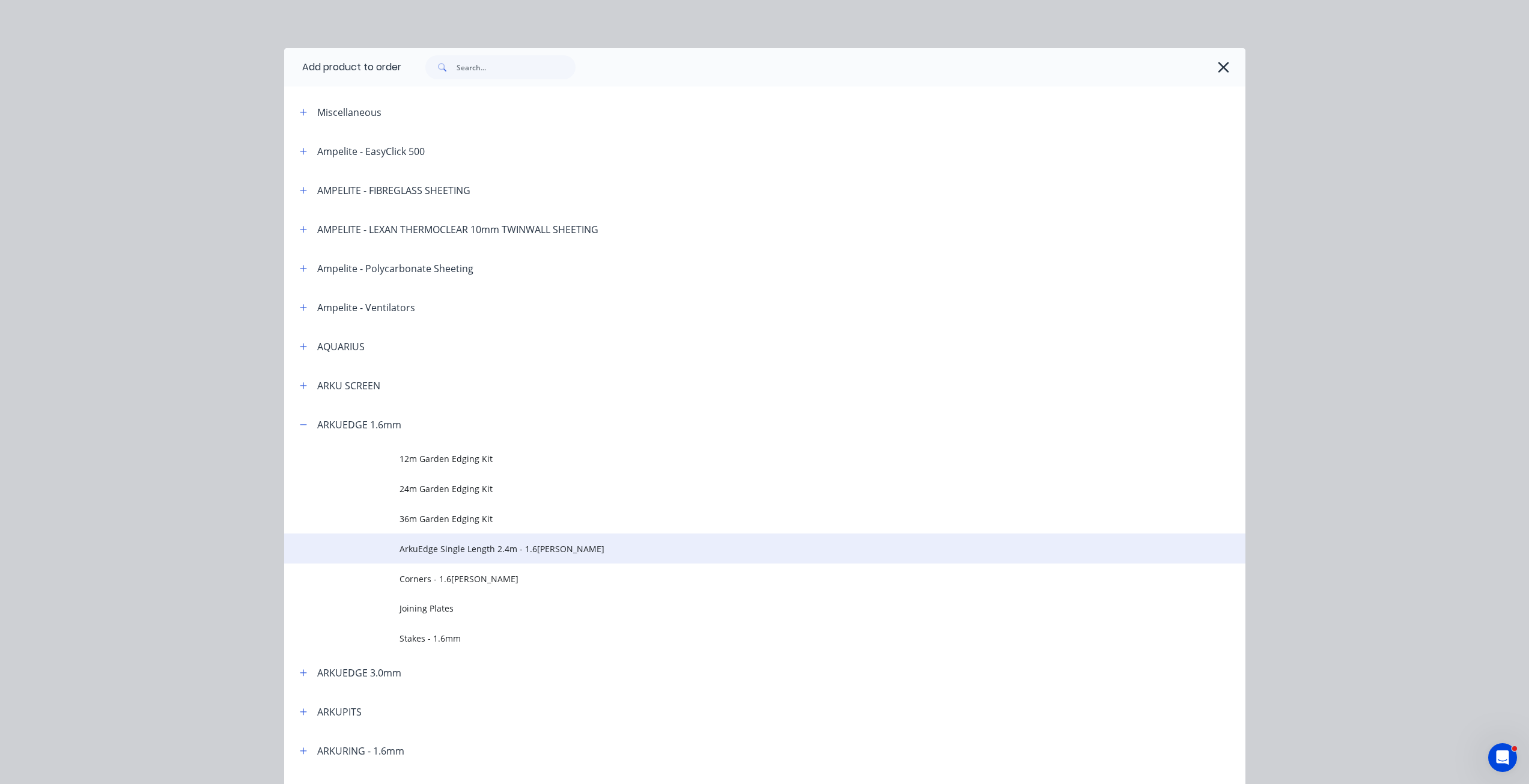
click at [425, 537] on td "ArkuEdge Single Length 2.4m - 1.6[PERSON_NAME]" at bounding box center [822, 549] width 846 height 30
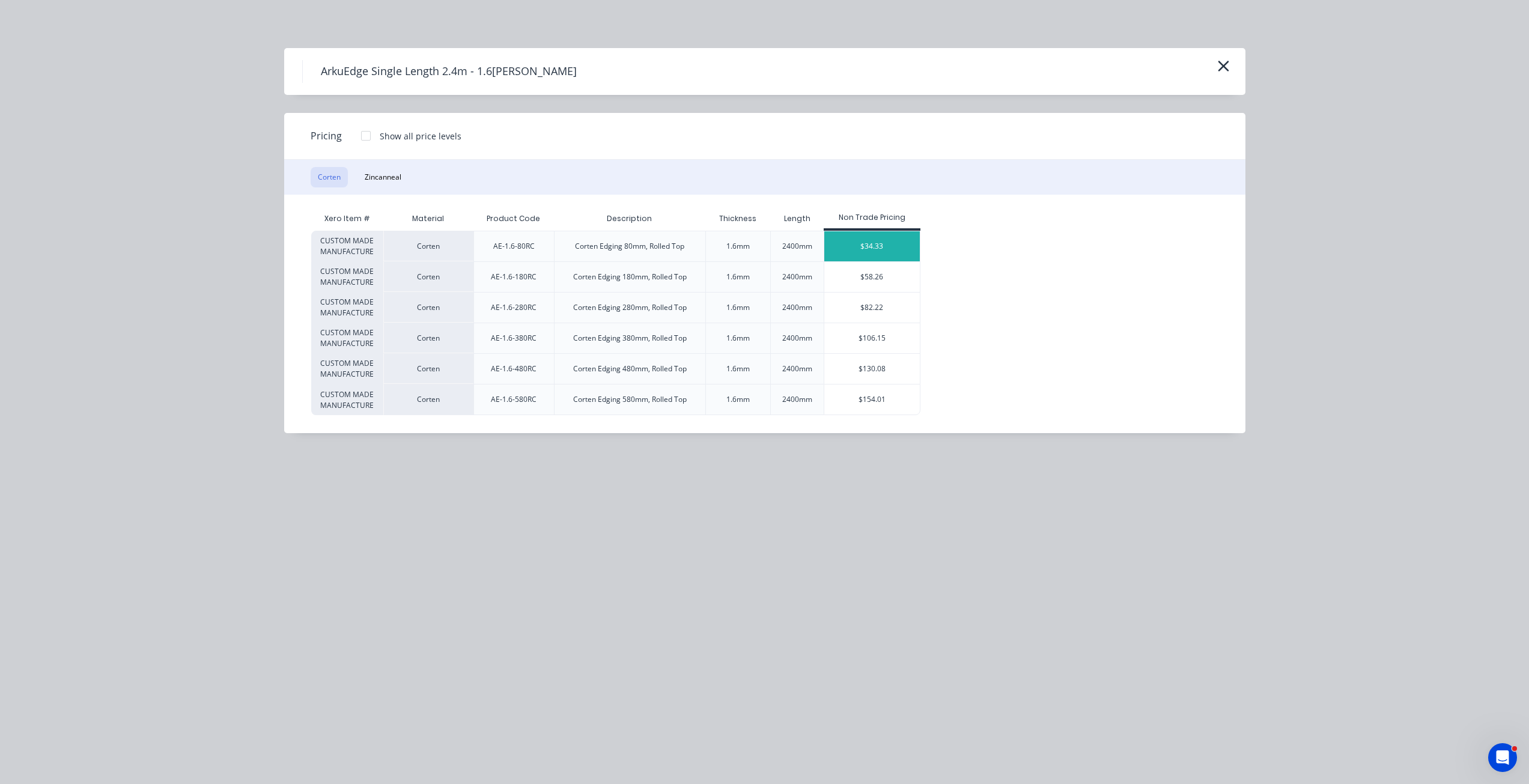
click at [879, 235] on div "$34.33" at bounding box center [872, 246] width 95 height 30
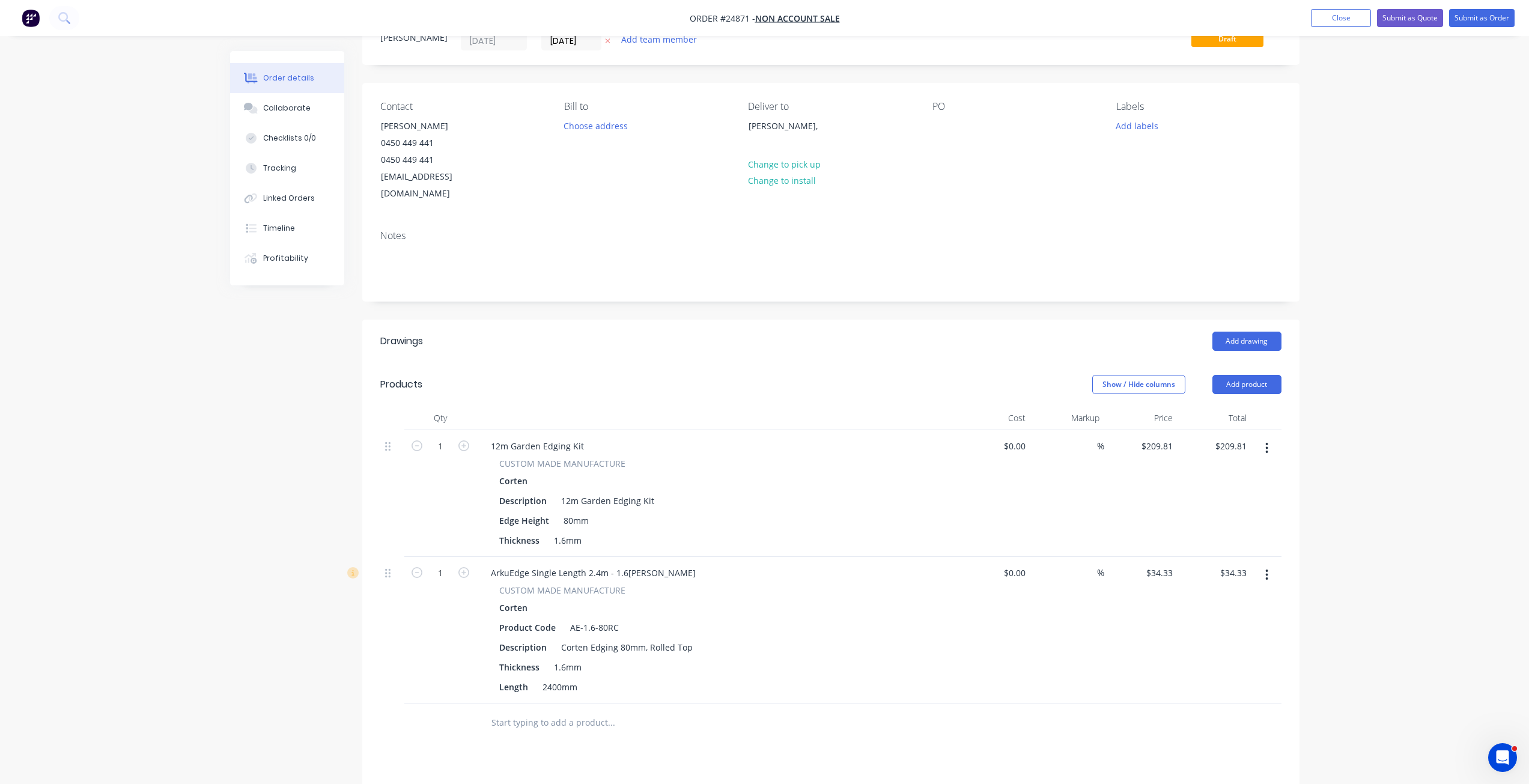
scroll to position [120, 0]
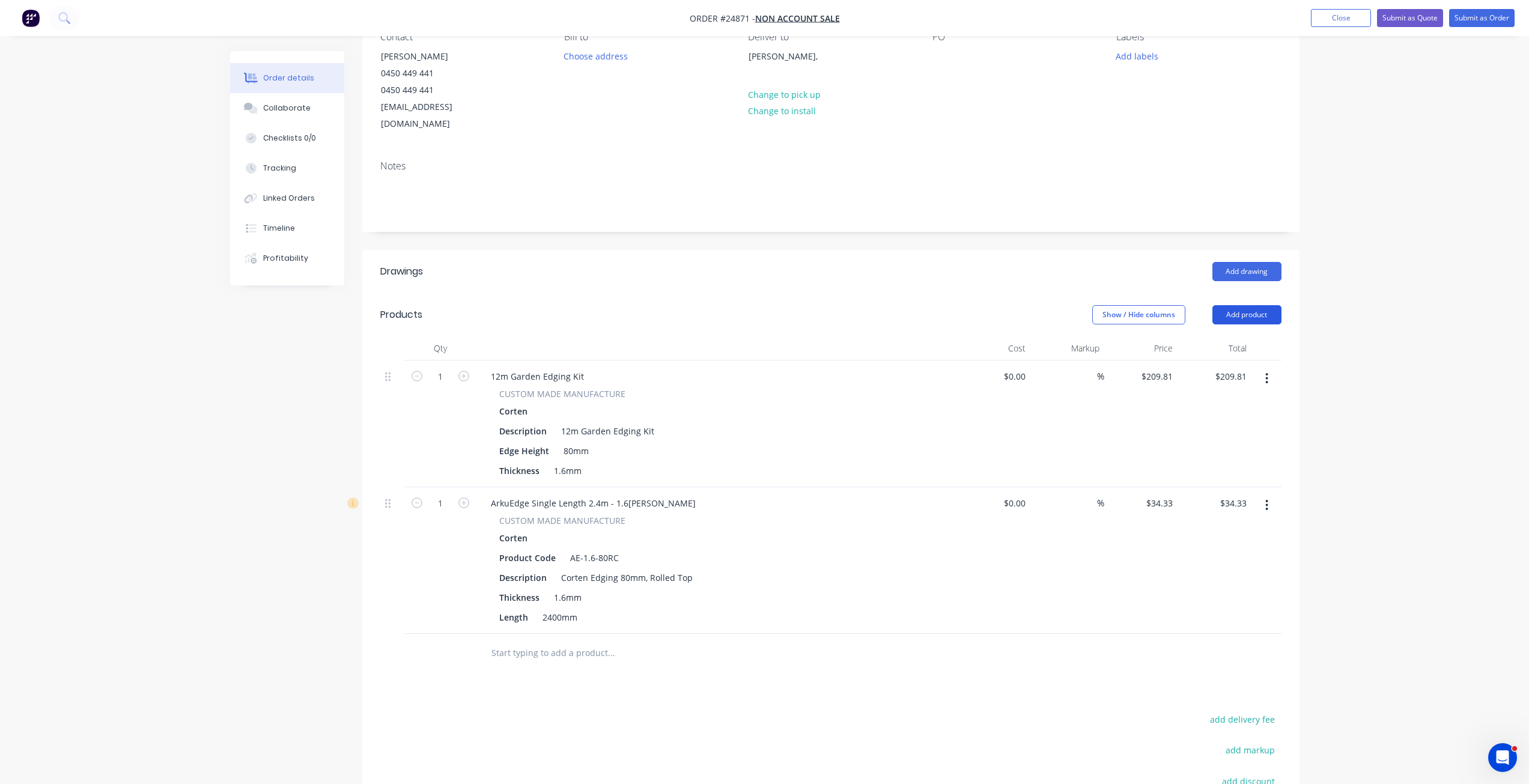
click at [1153, 305] on button "Add product" at bounding box center [1246, 315] width 69 height 19
click at [1153, 333] on button "Product catalogue" at bounding box center [1225, 344] width 114 height 24
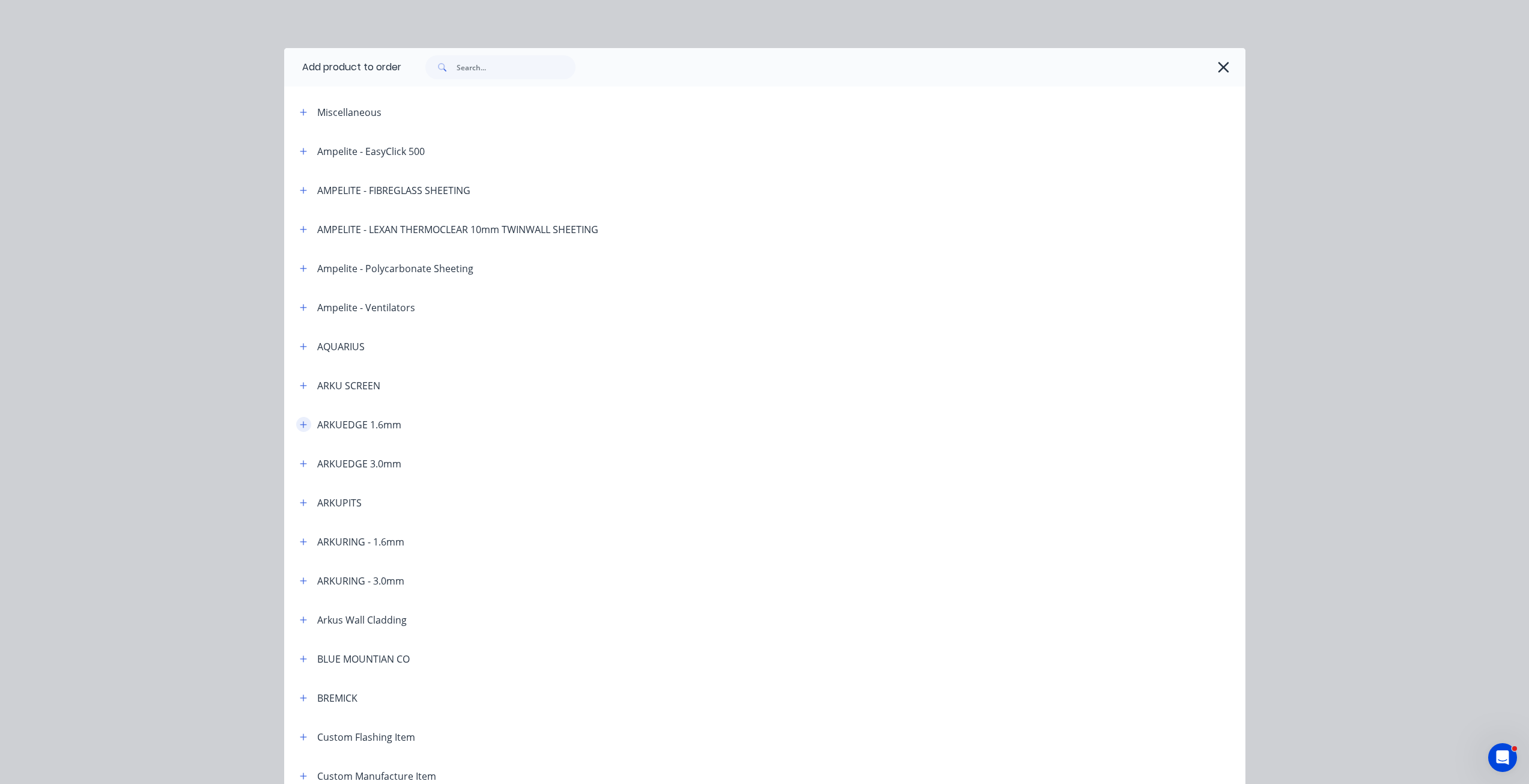
click at [300, 422] on icon "button" at bounding box center [303, 424] width 7 height 7
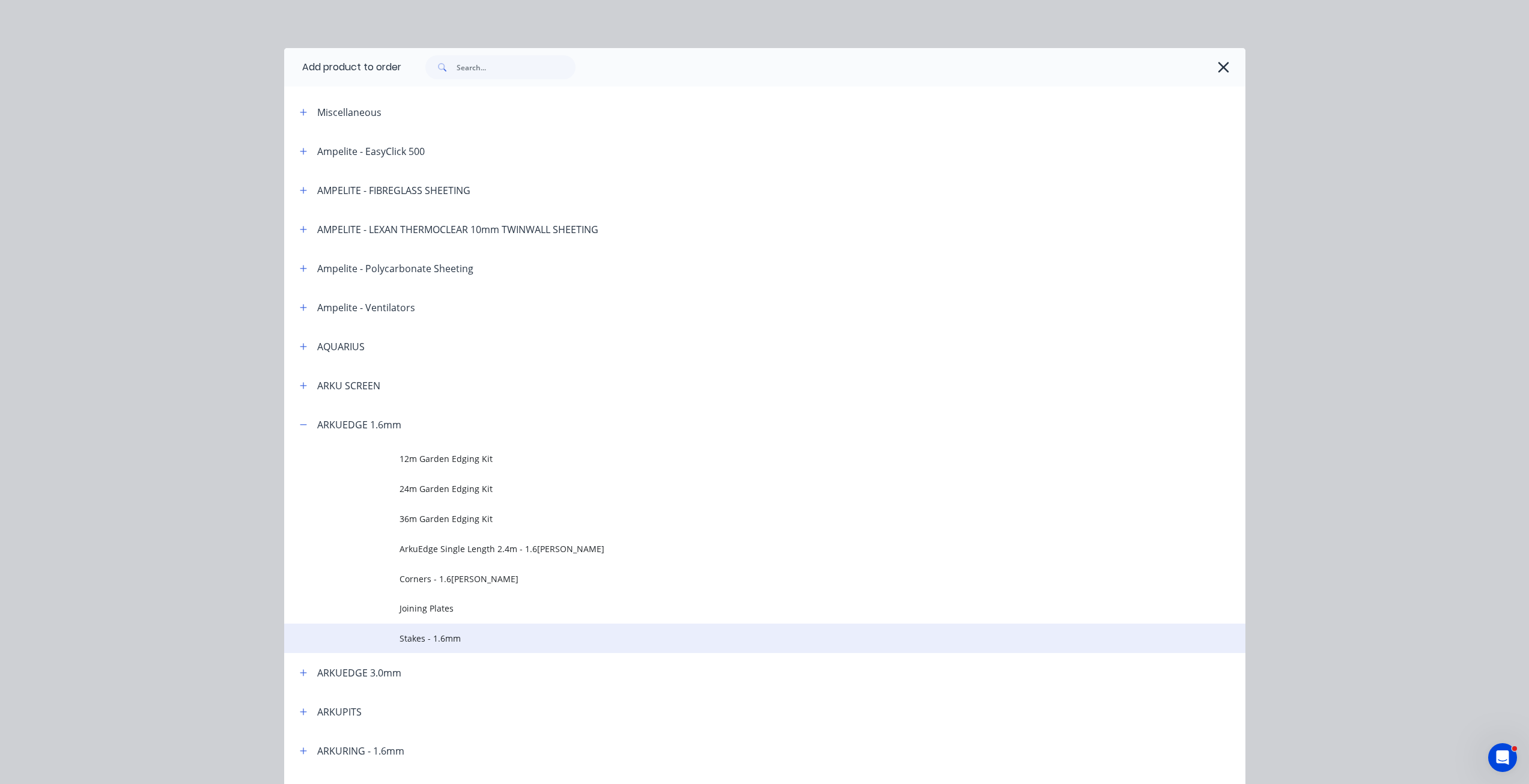
click at [426, 567] on span "Stakes - 1.6mm" at bounding box center [737, 637] width 676 height 12
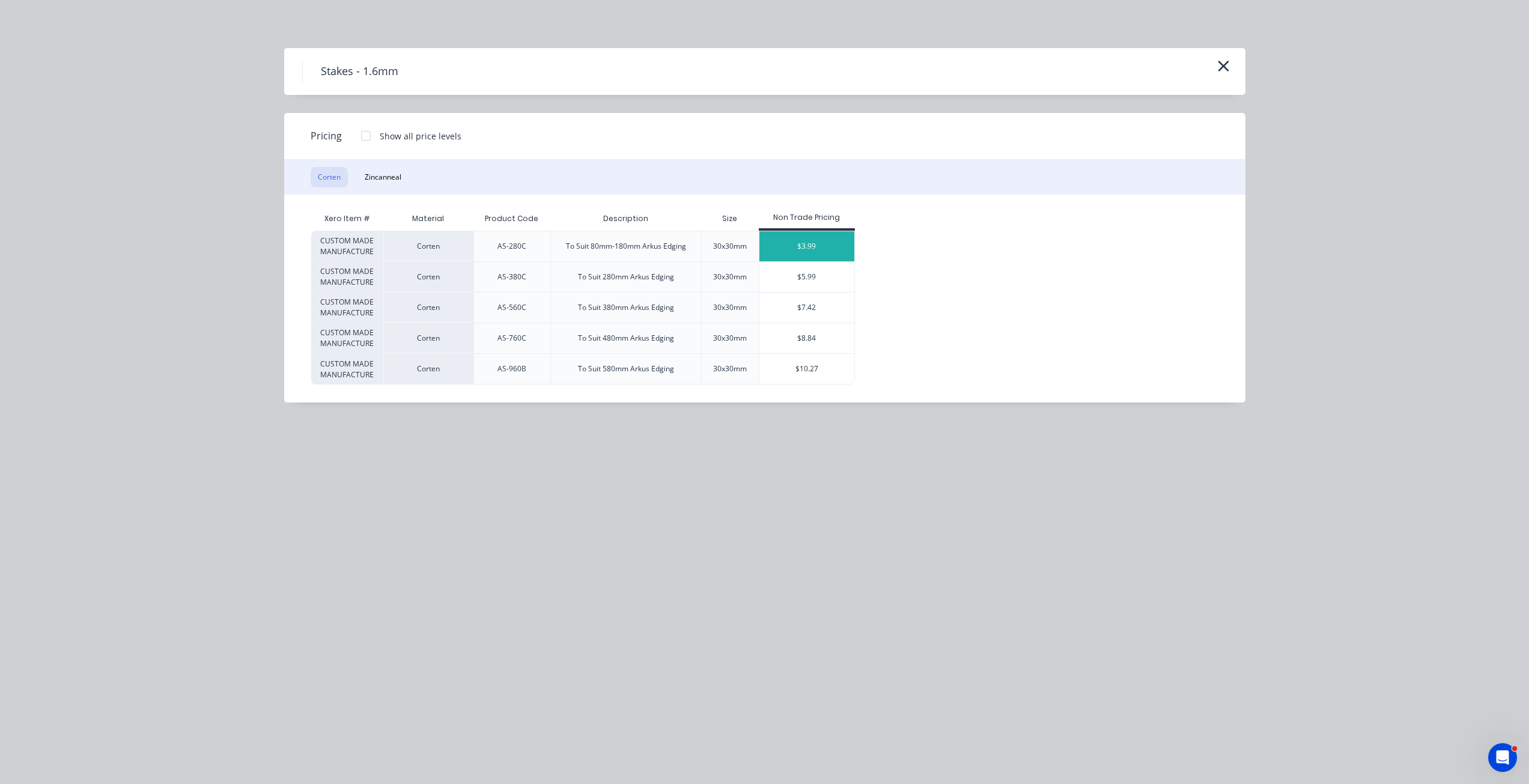
click at [833, 245] on div "$3.99" at bounding box center [807, 246] width 95 height 30
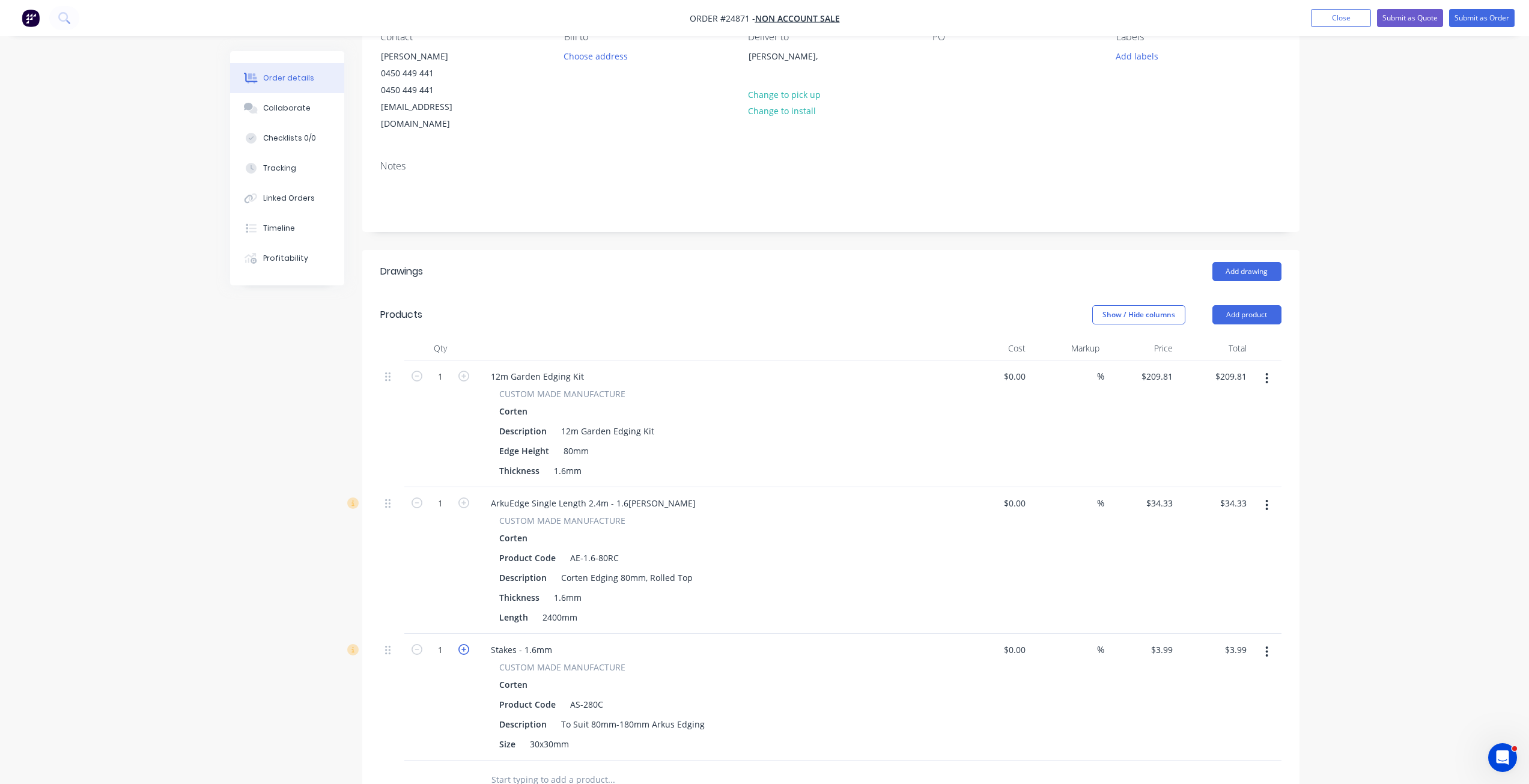
click at [460, 567] on icon "button" at bounding box center [463, 649] width 10 height 10
type input "2"
type input "$7.98"
click at [460, 567] on icon "button" at bounding box center [463, 649] width 10 height 10
type input "3"
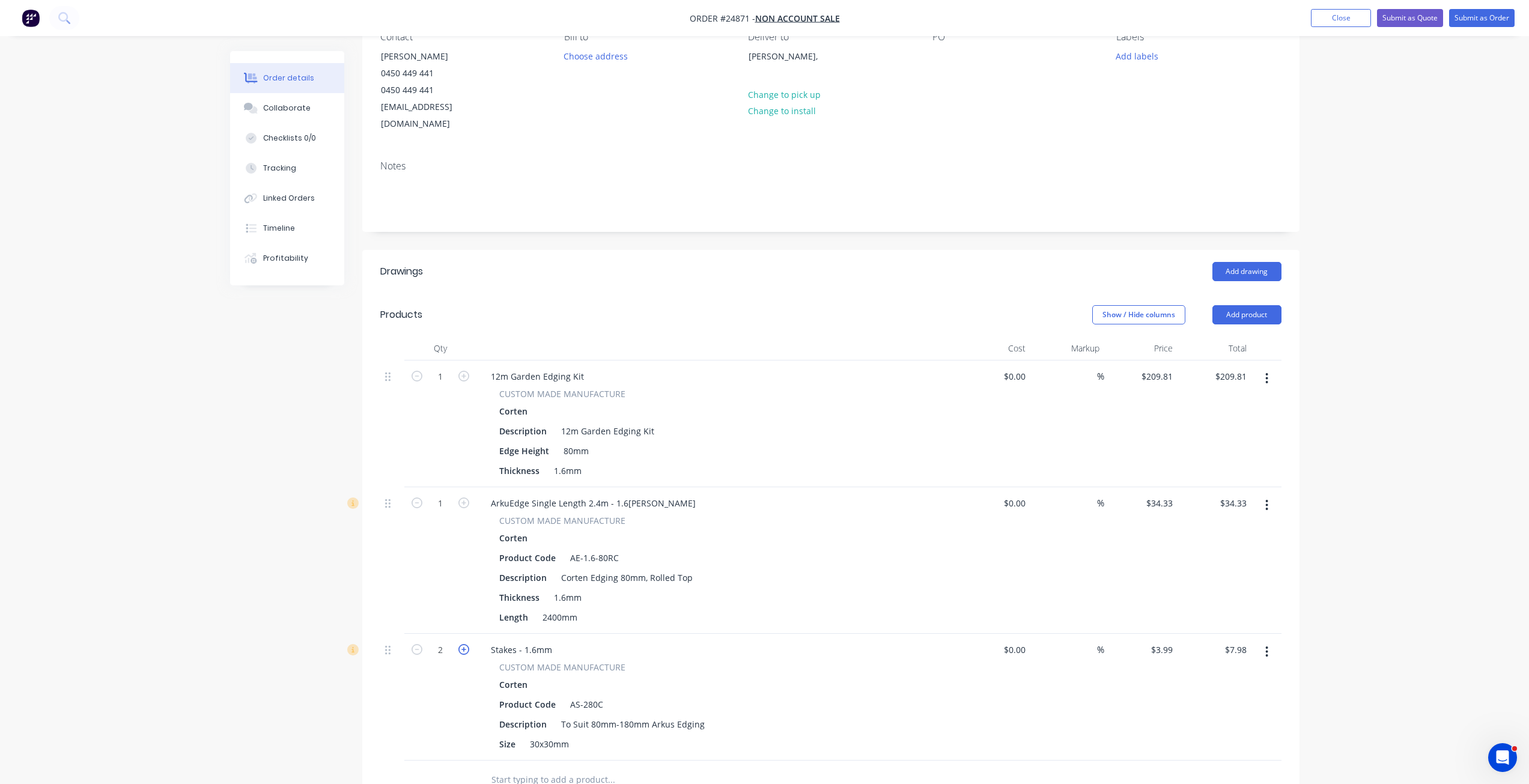
type input "$11.97"
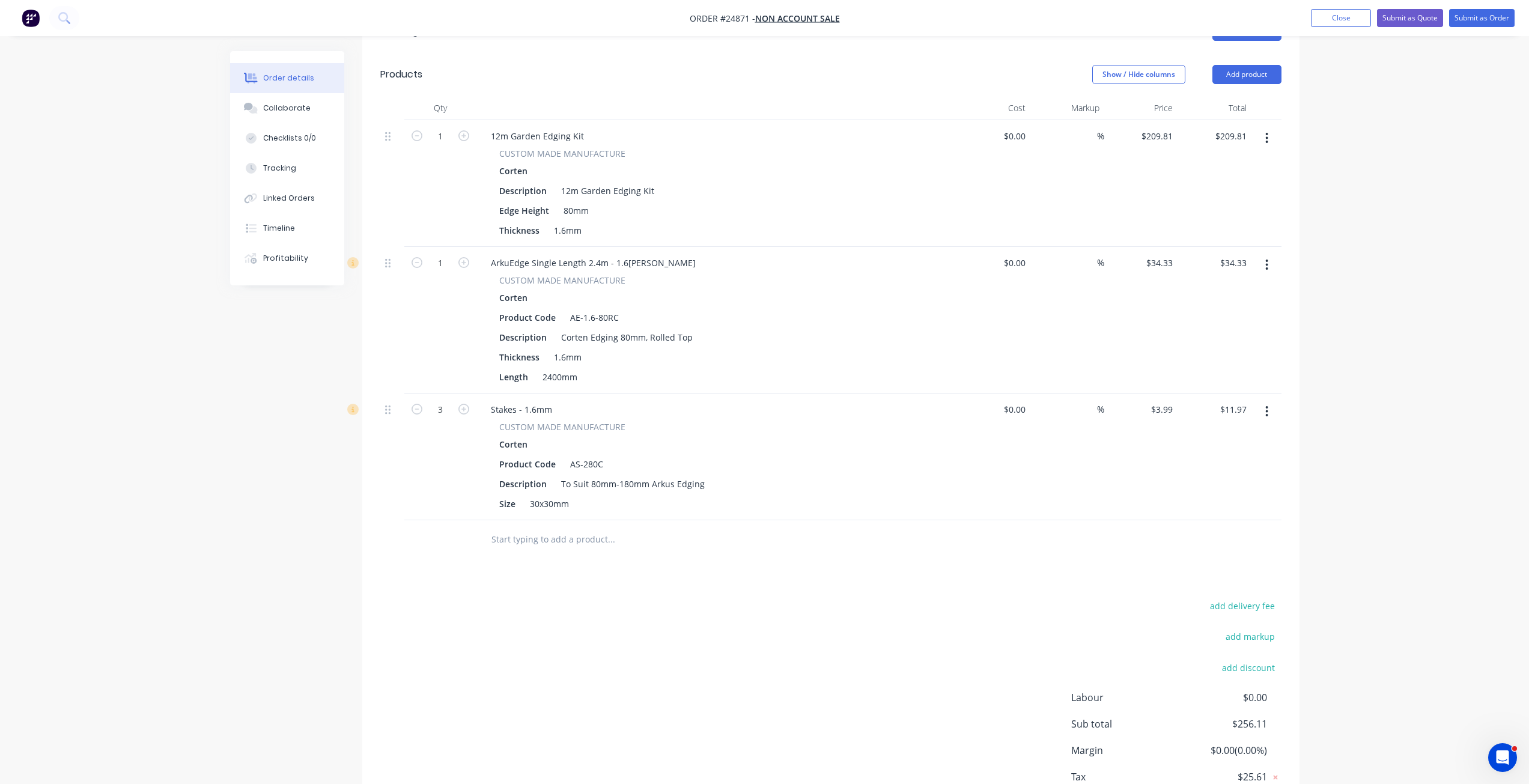
scroll to position [425, 0]
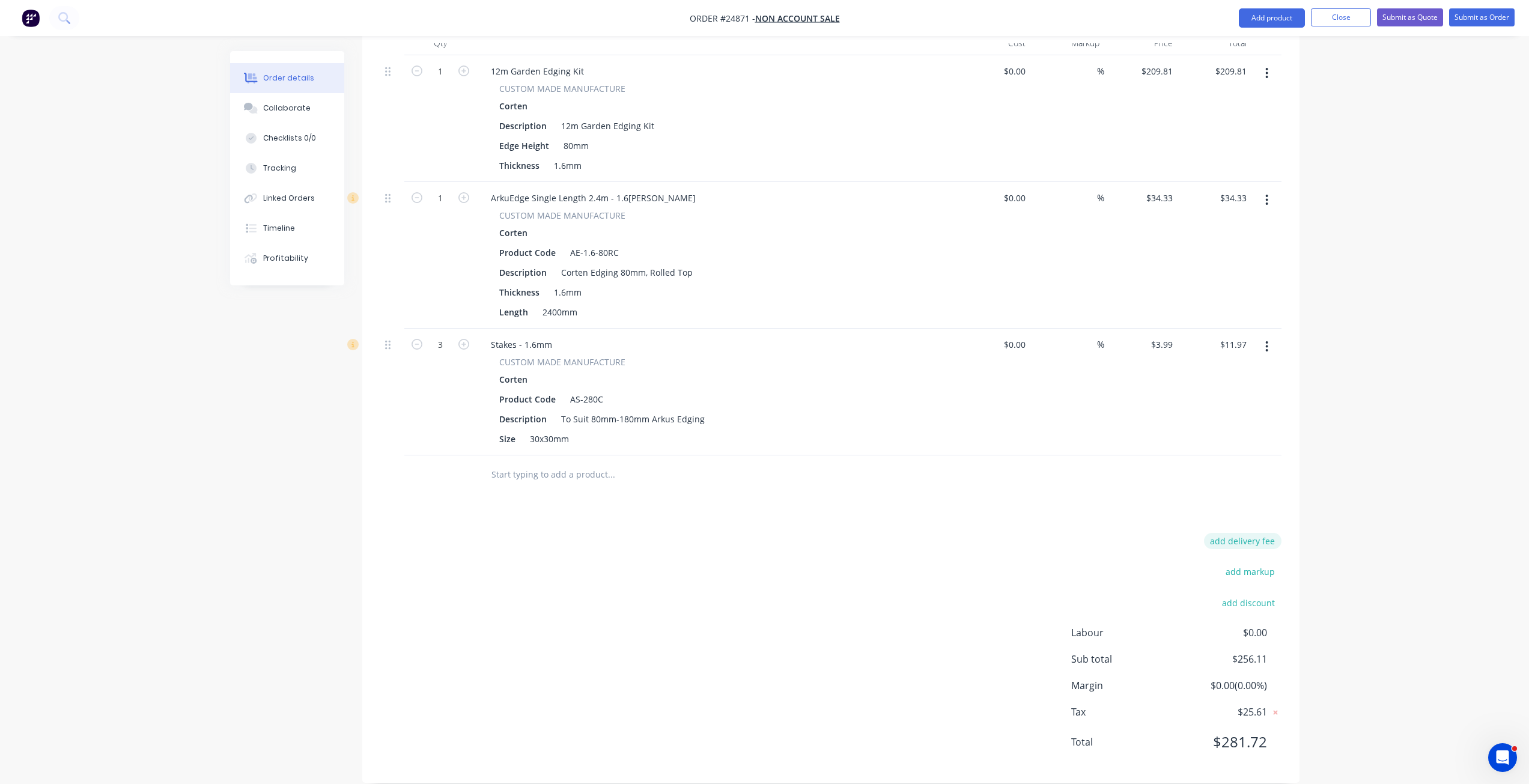
click at [1153, 533] on button "add delivery fee" at bounding box center [1242, 540] width 77 height 16
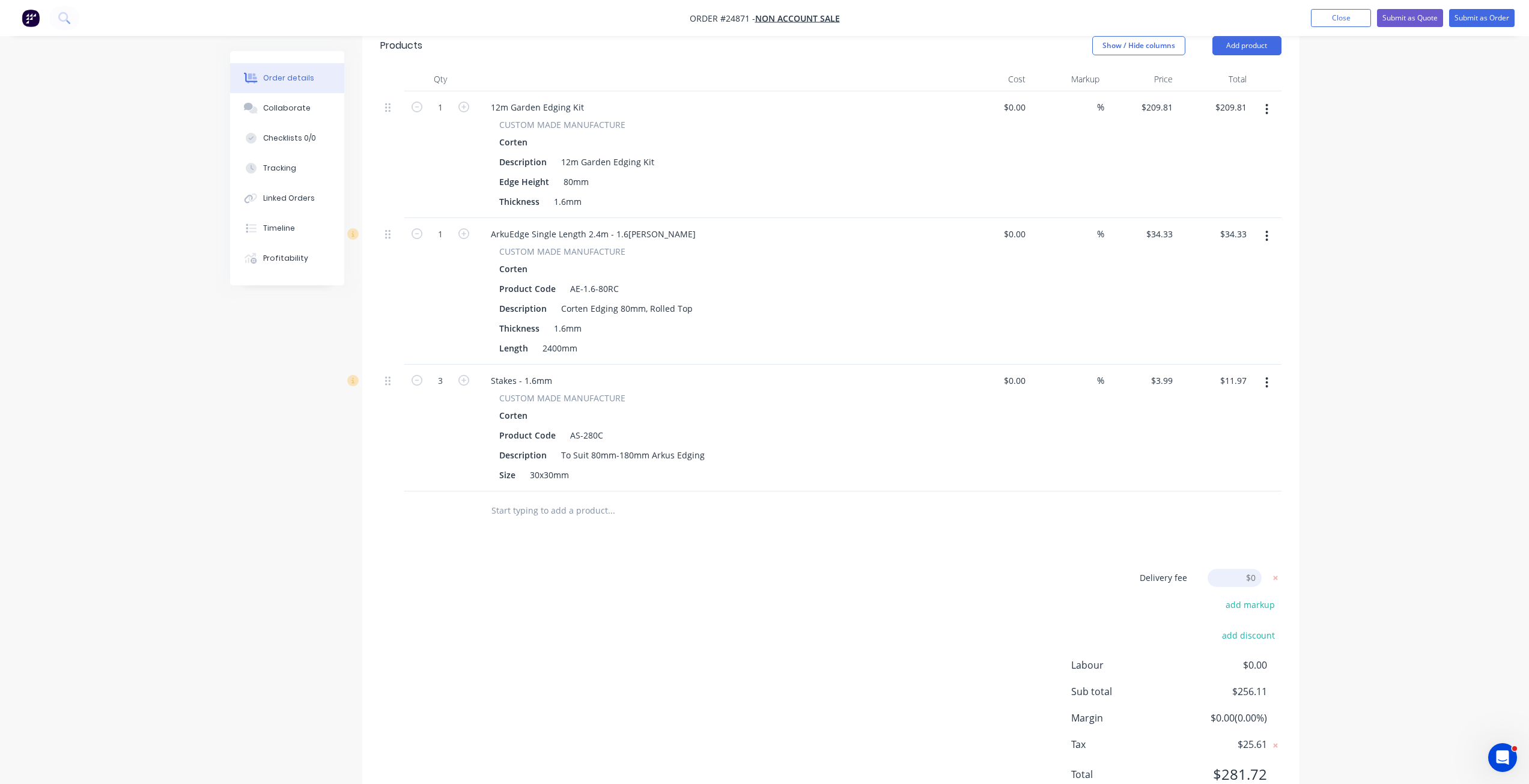
scroll to position [302, 0]
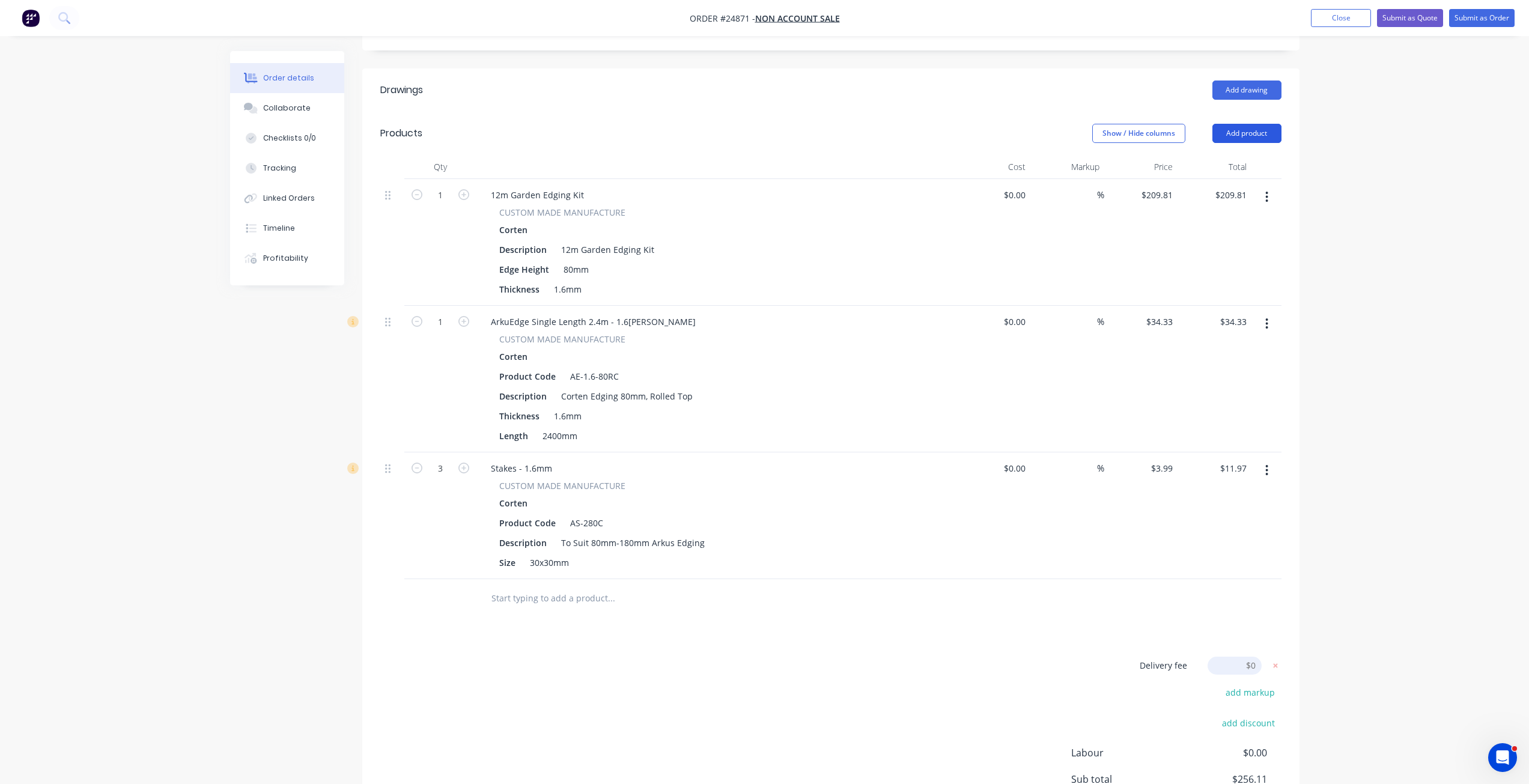
click at [1153, 124] on button "Add product" at bounding box center [1246, 133] width 69 height 19
click at [1153, 155] on div "Product catalogue" at bounding box center [1224, 164] width 92 height 17
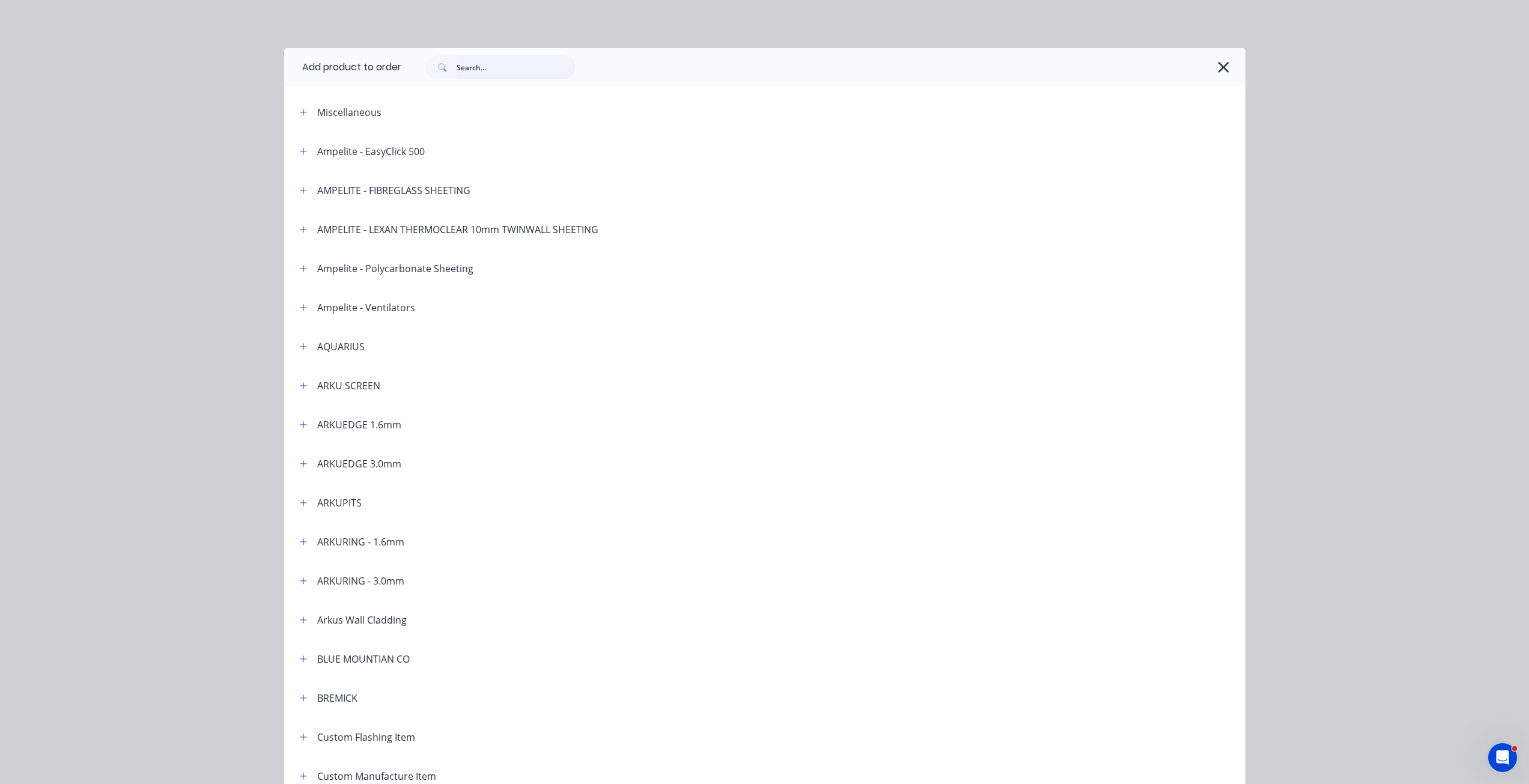
click at [477, 58] on input "text" at bounding box center [516, 67] width 119 height 24
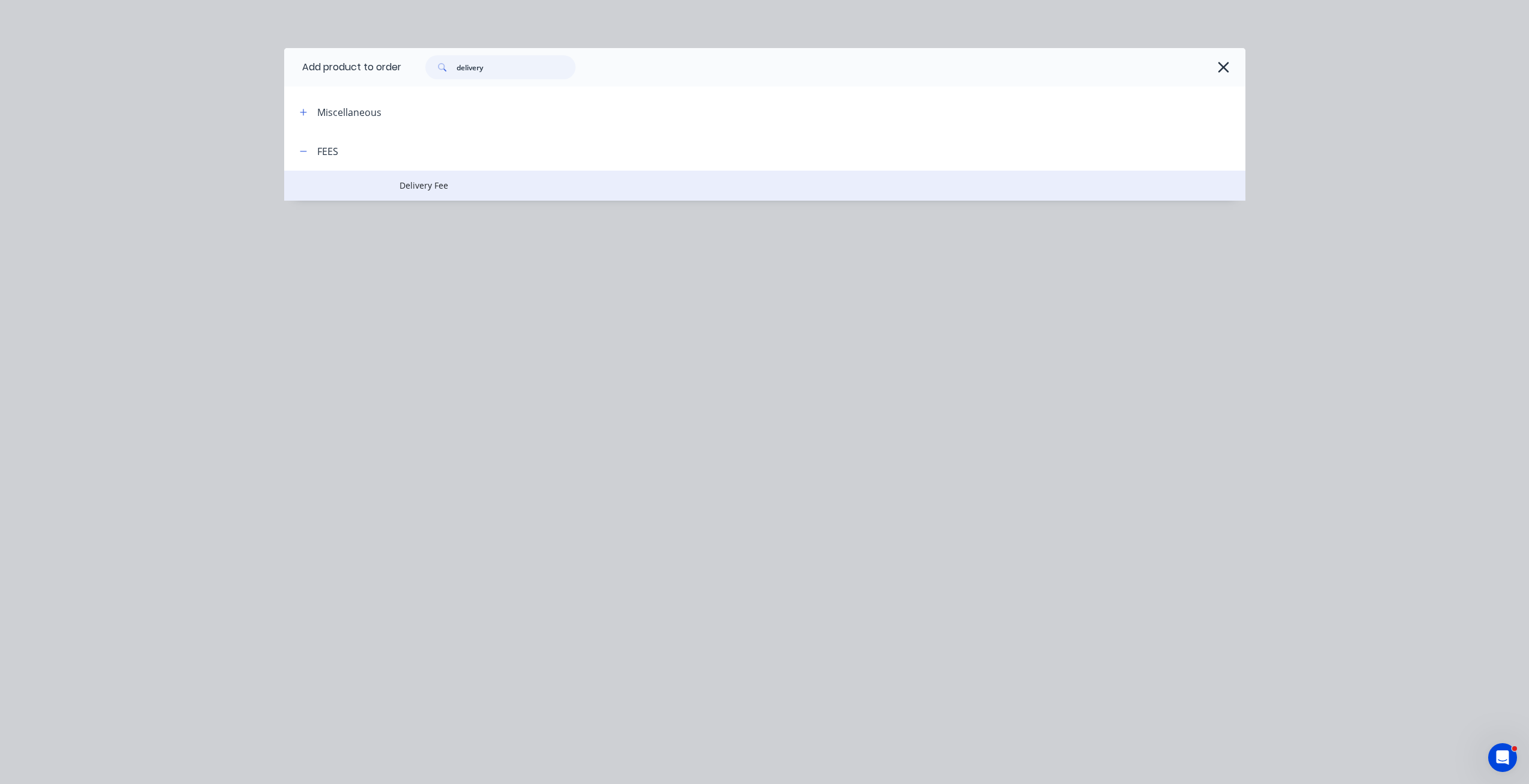
type input "delivery"
click at [431, 190] on span "Delivery Fee" at bounding box center [737, 185] width 676 height 12
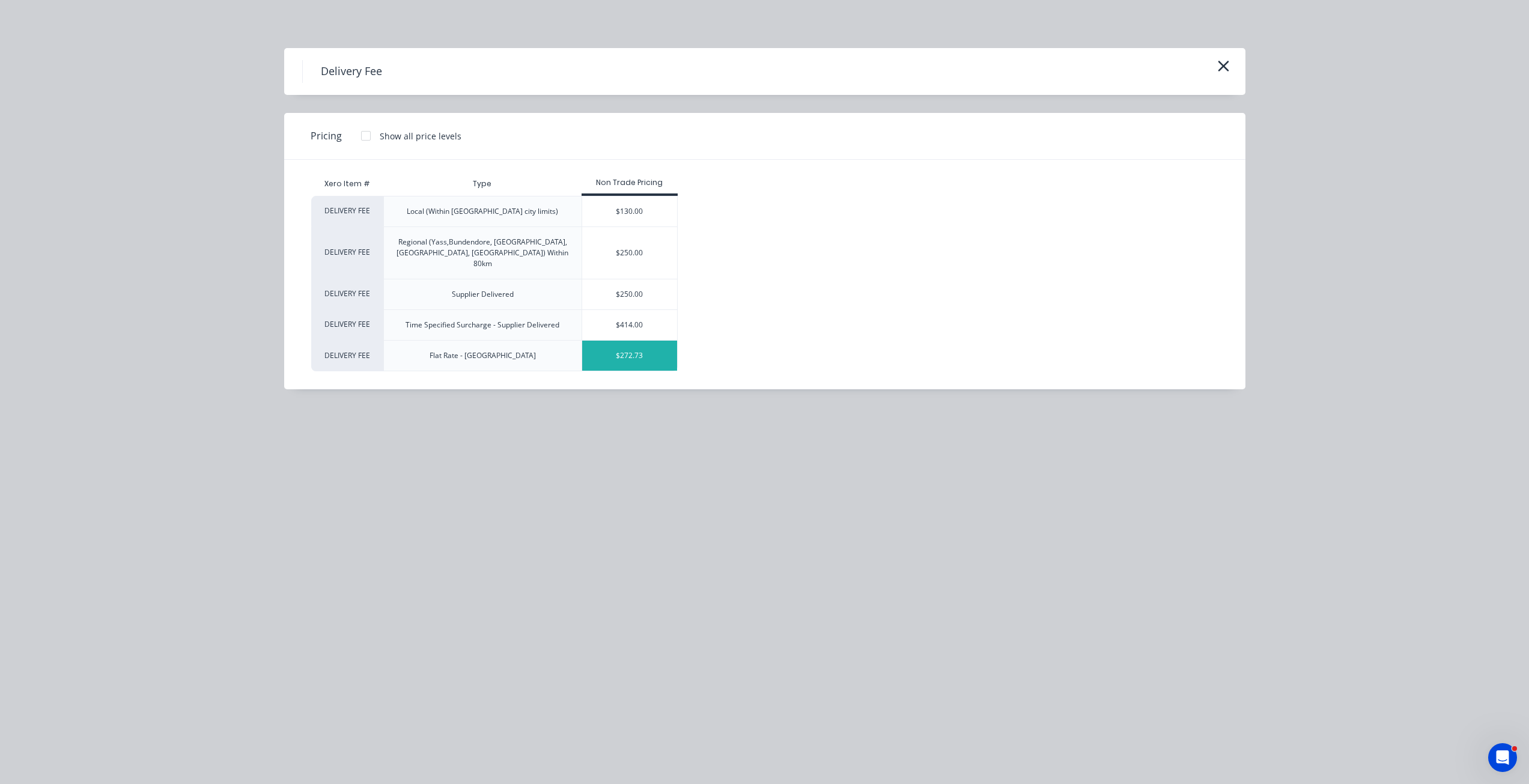
click at [633, 341] on div "$272.73" at bounding box center [630, 356] width 95 height 30
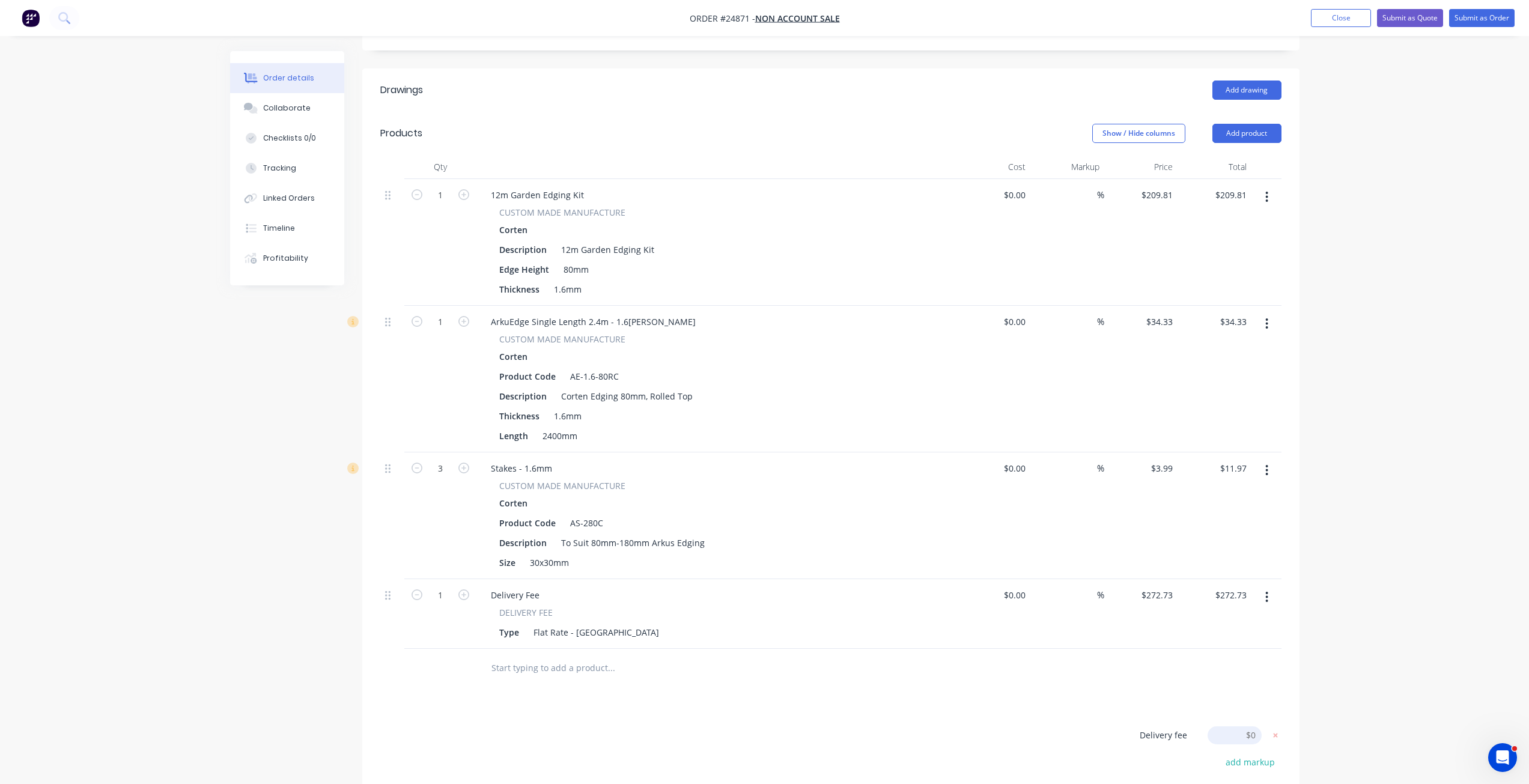
click at [1153, 453] on div "Order details Collaborate Checklists 0/0 Tracking Linked Orders Timeline Profit…" at bounding box center [764, 344] width 1529 height 1292
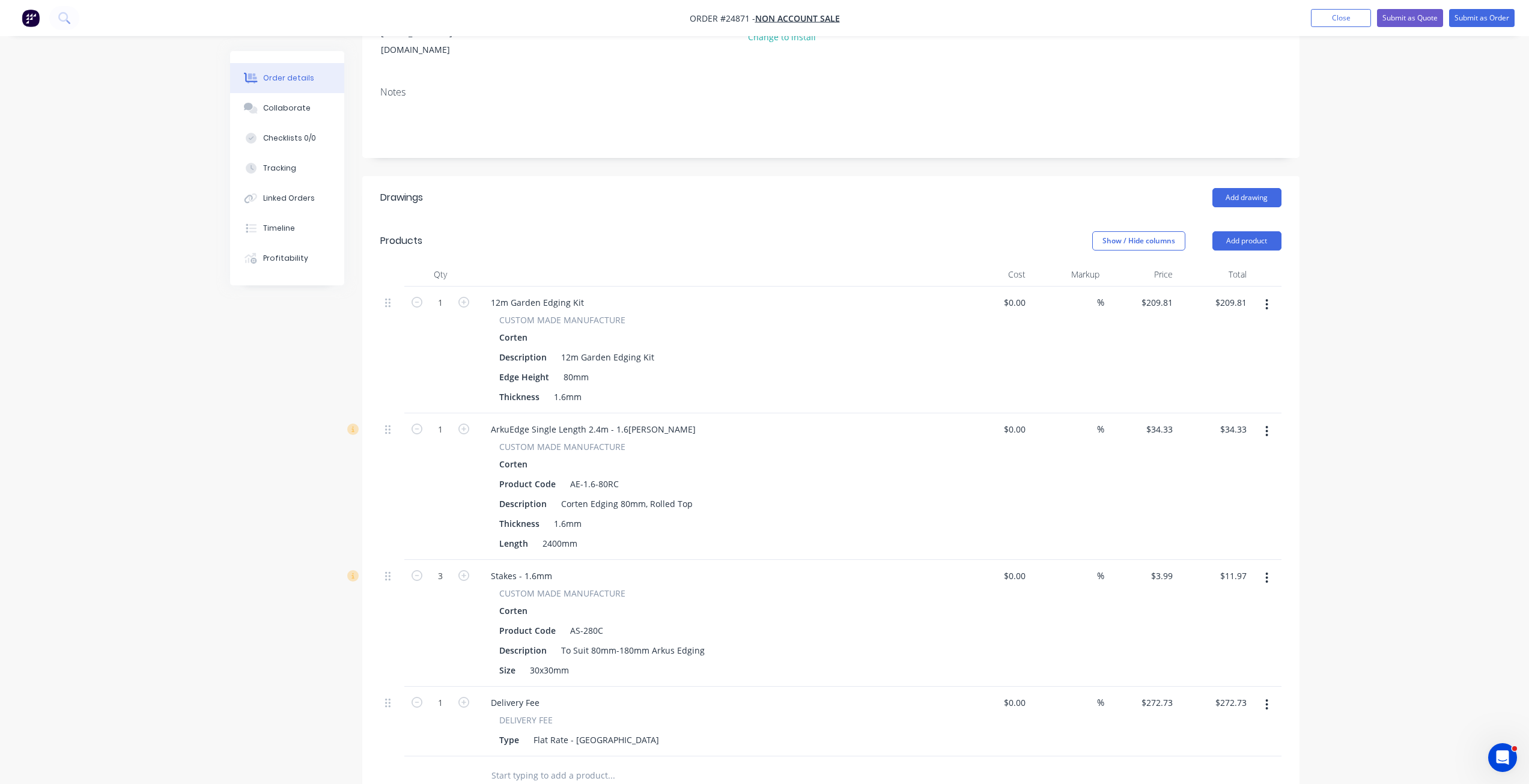
scroll to position [191, 0]
click at [1153, 297] on button "button" at bounding box center [1266, 307] width 29 height 22
click at [1153, 330] on div "Edit" at bounding box center [1224, 339] width 92 height 17
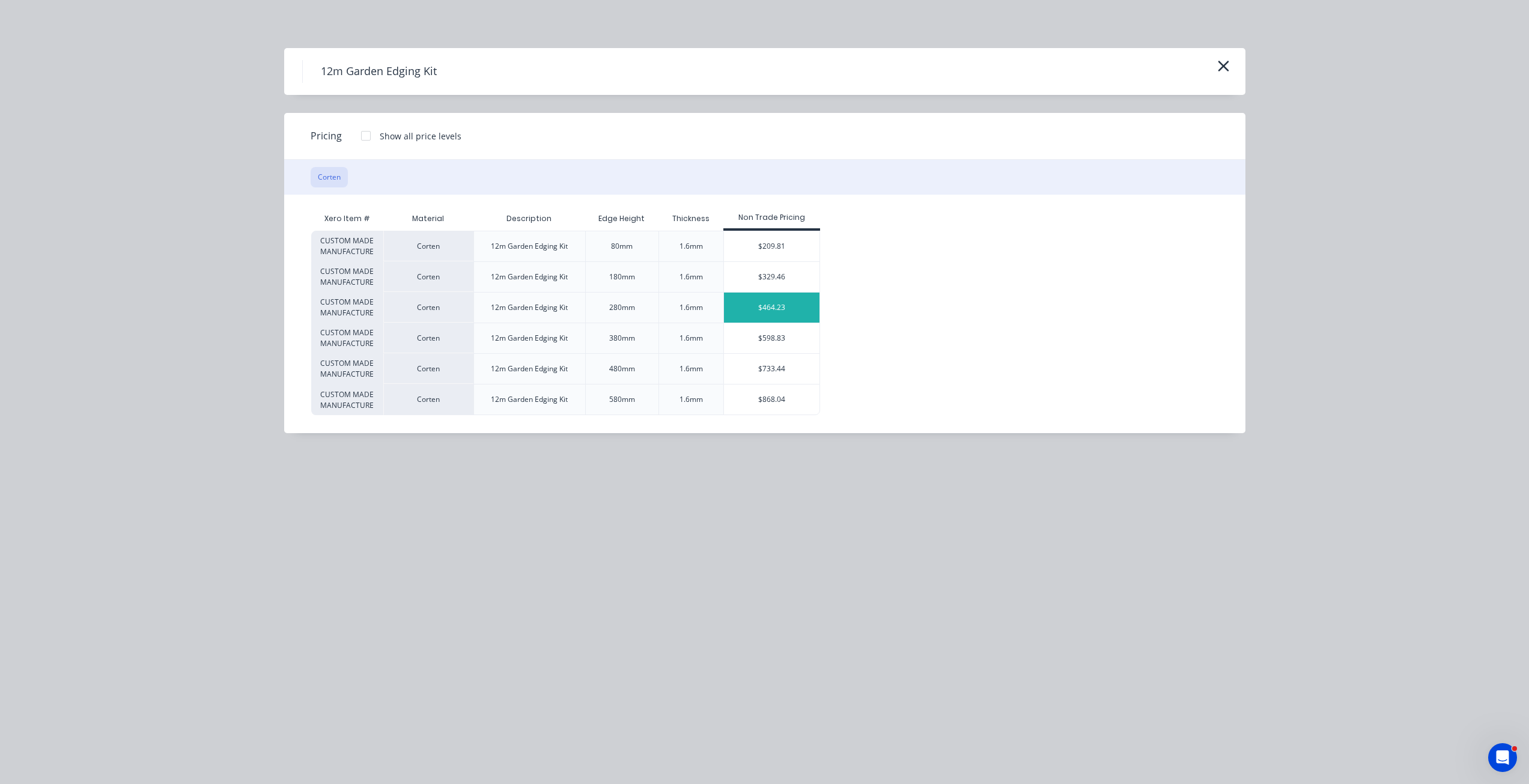
click at [753, 304] on div "$464.23" at bounding box center [772, 307] width 95 height 30
type input "$464.23"
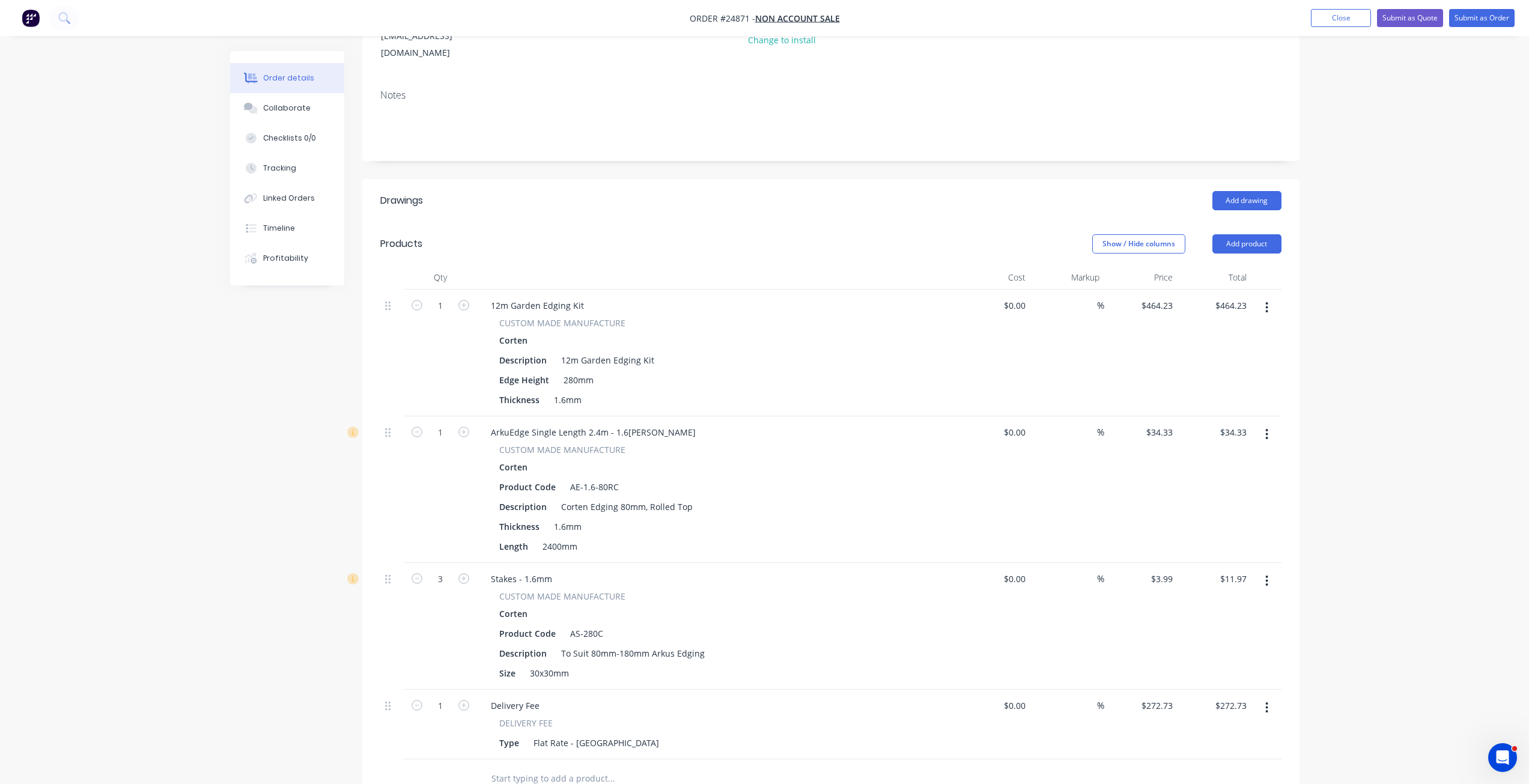
click at [1153, 428] on icon "button" at bounding box center [1266, 435] width 3 height 13
click at [1153, 457] on div "Edit" at bounding box center [1224, 465] width 92 height 17
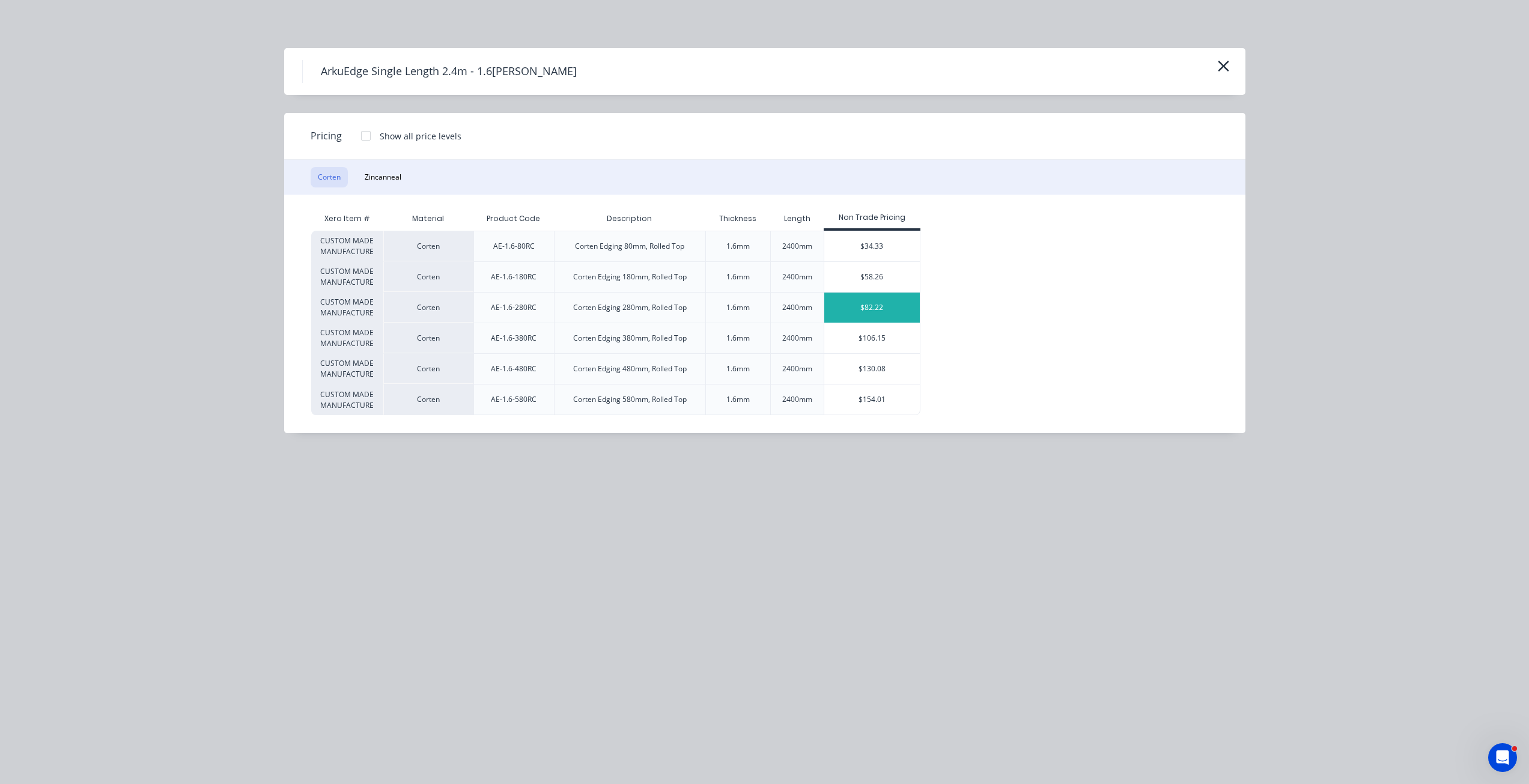
click at [884, 304] on div "$82.22" at bounding box center [872, 307] width 95 height 30
type input "$82.22"
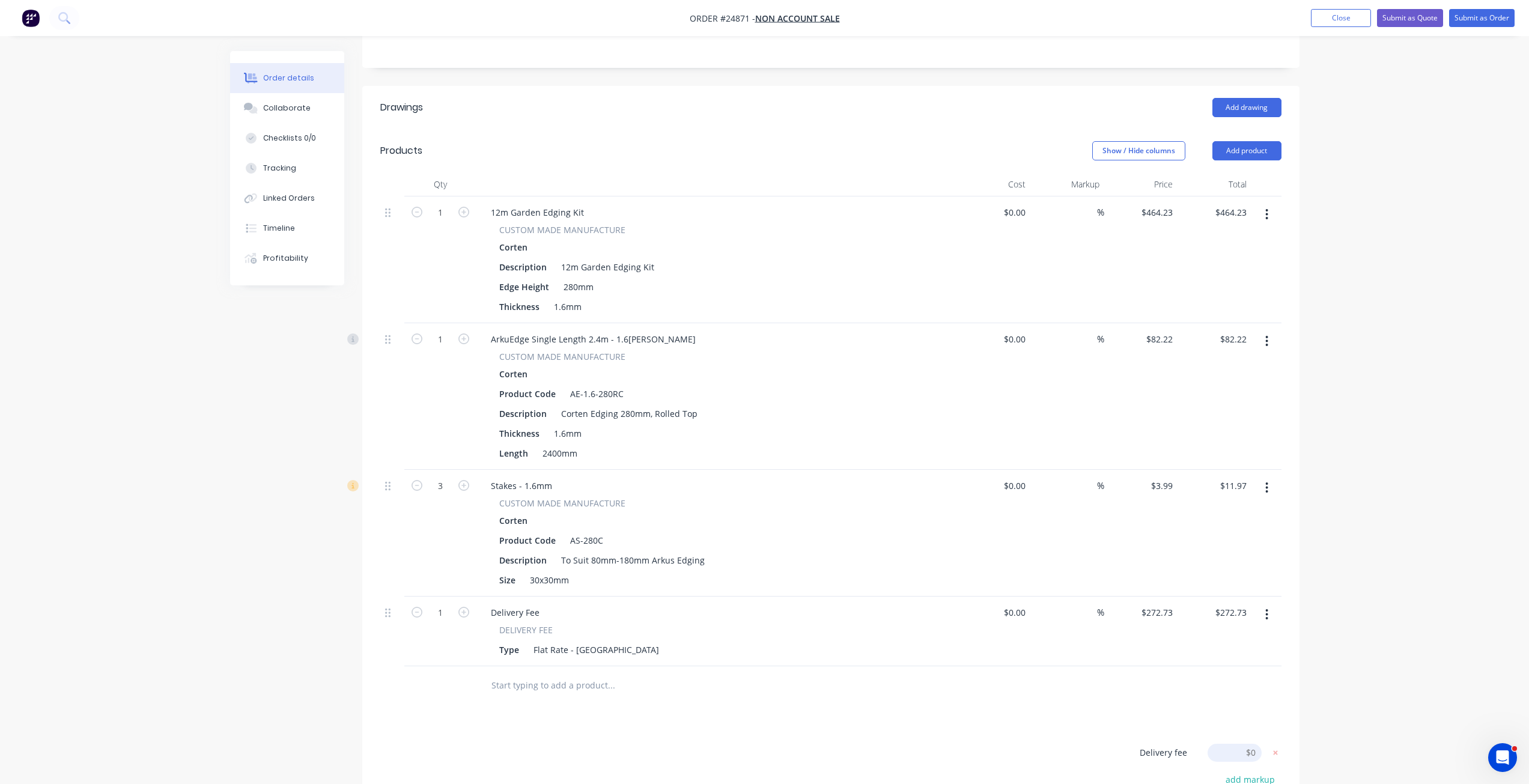
scroll to position [311, 0]
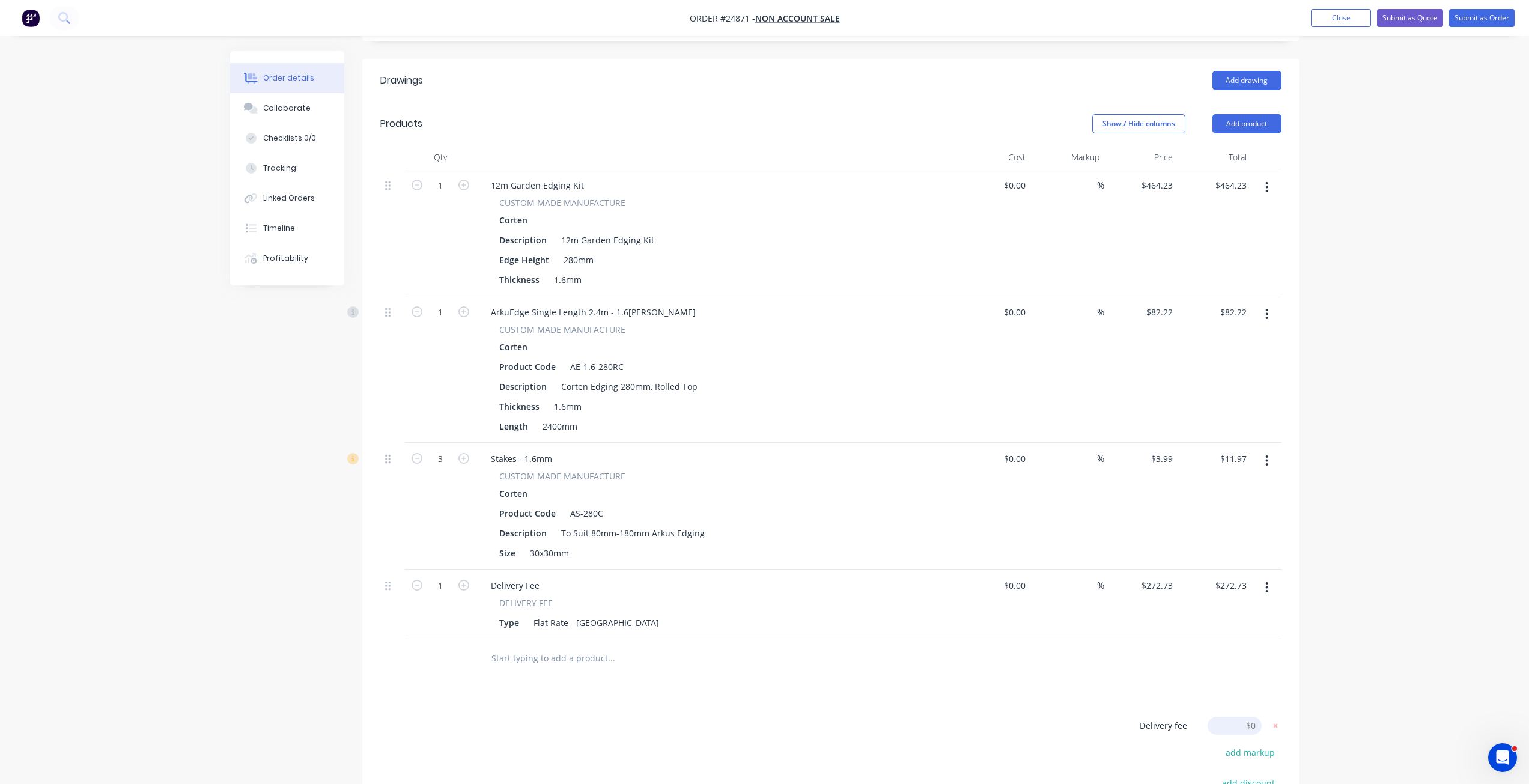
click at [1153, 450] on button "button" at bounding box center [1266, 461] width 29 height 22
click at [1153, 483] on div "Edit" at bounding box center [1224, 492] width 92 height 17
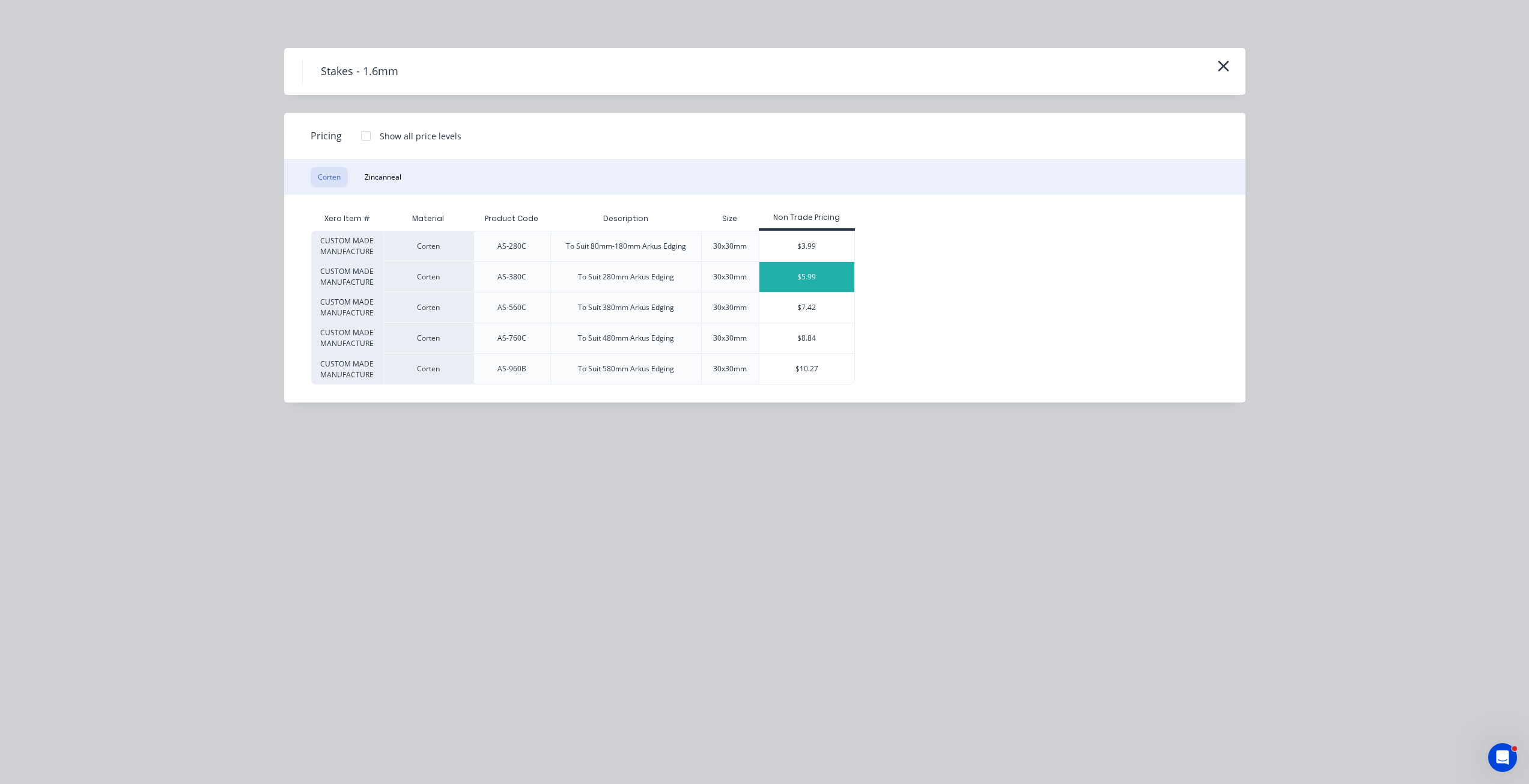
click at [816, 269] on div "$5.99" at bounding box center [807, 277] width 95 height 30
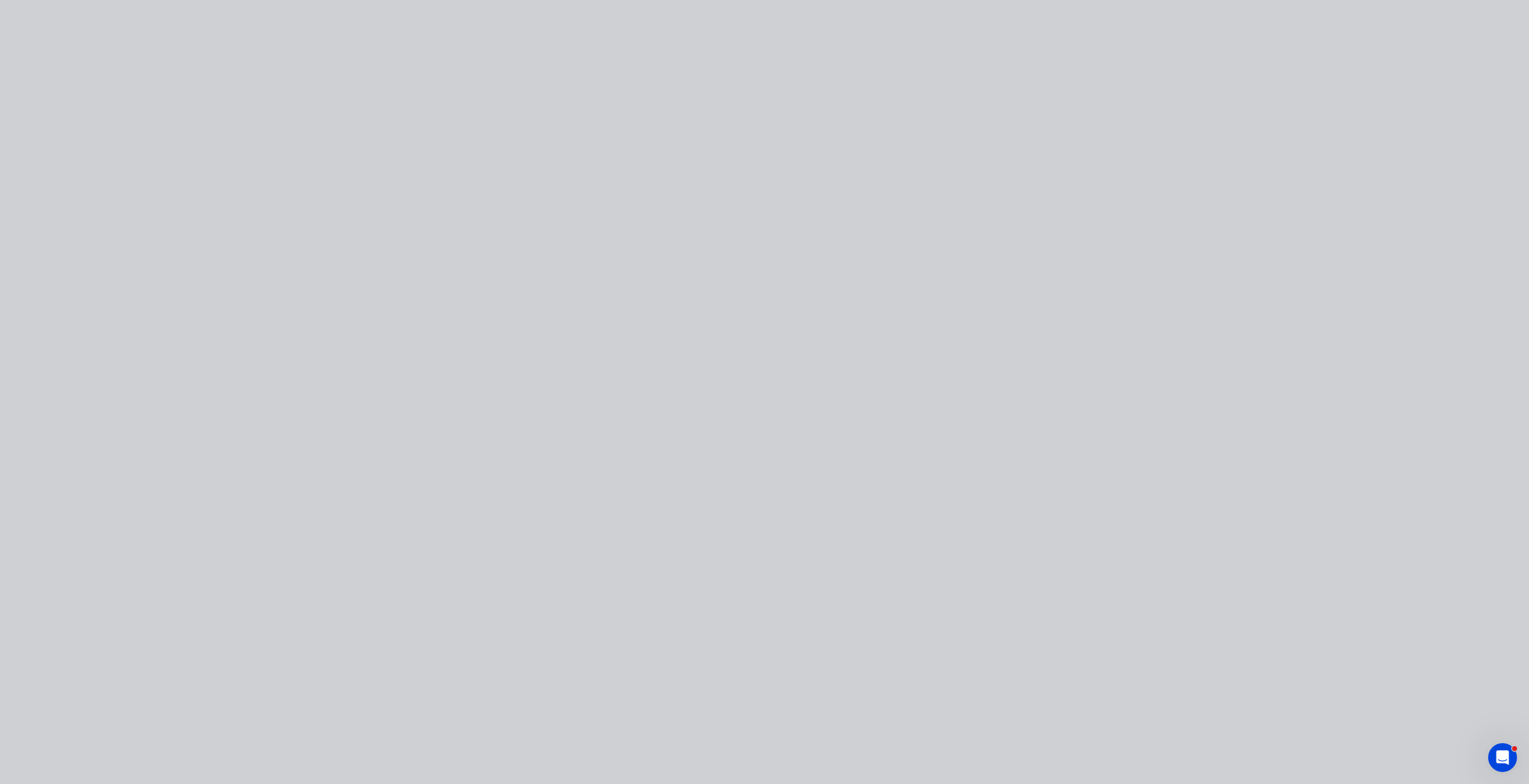
type input "$5.99"
type input "$17.97"
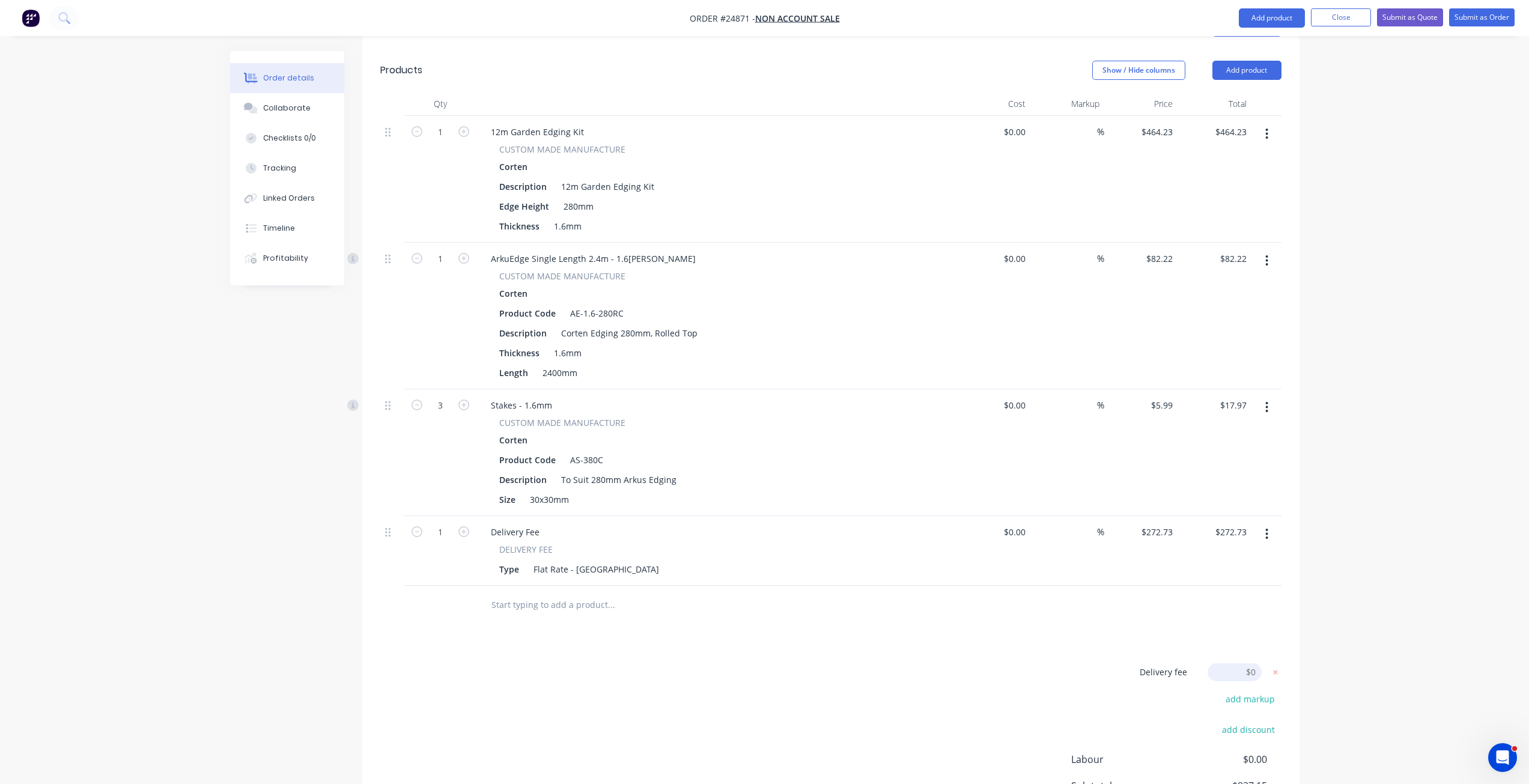
scroll to position [491, 0]
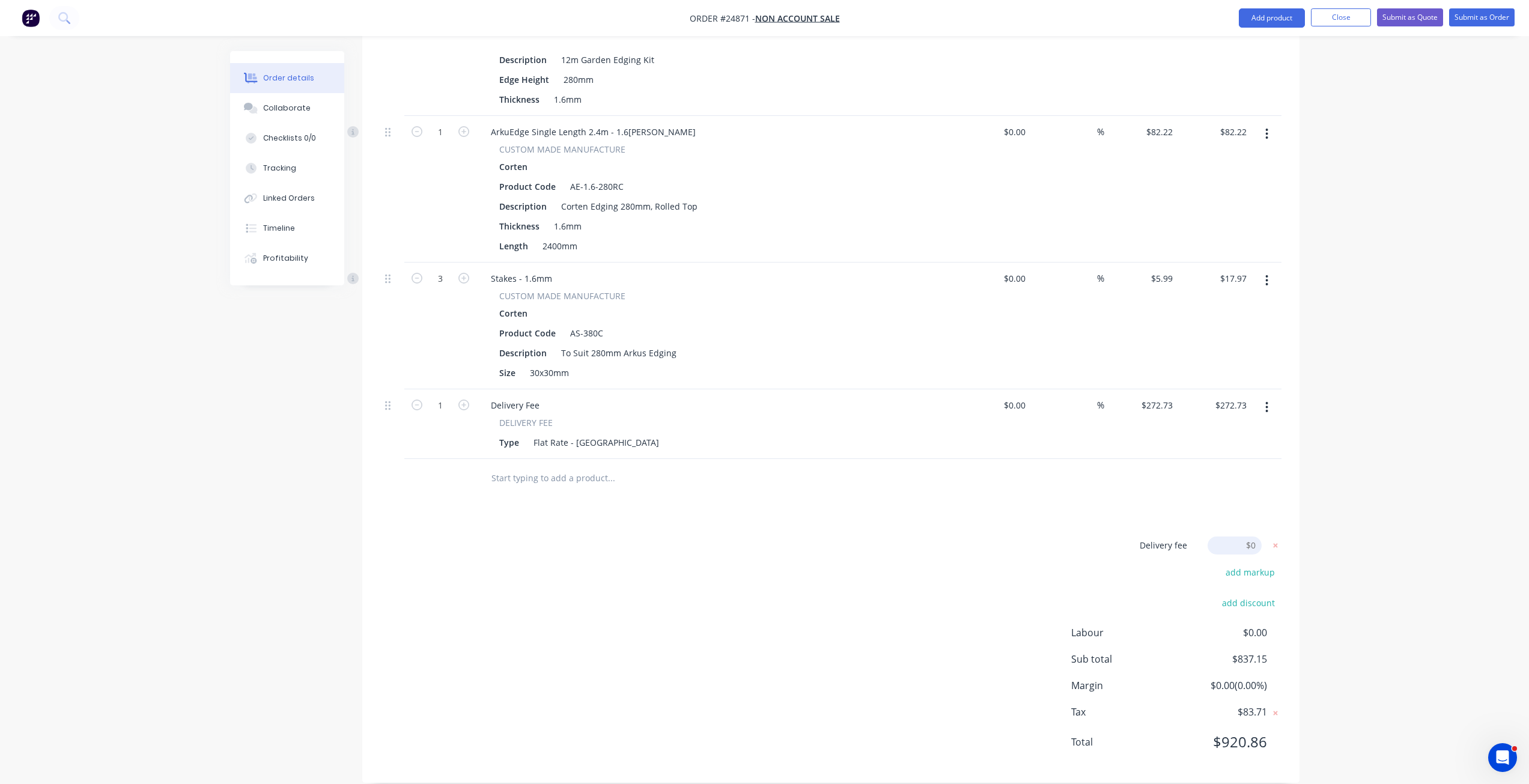
click at [777, 562] on div "Delivery fee Delivery fee Delivery fee name (Optional) $0 add markup add discou…" at bounding box center [831, 651] width 901 height 229
click at [1153, 539] on icon at bounding box center [1275, 545] width 12 height 12
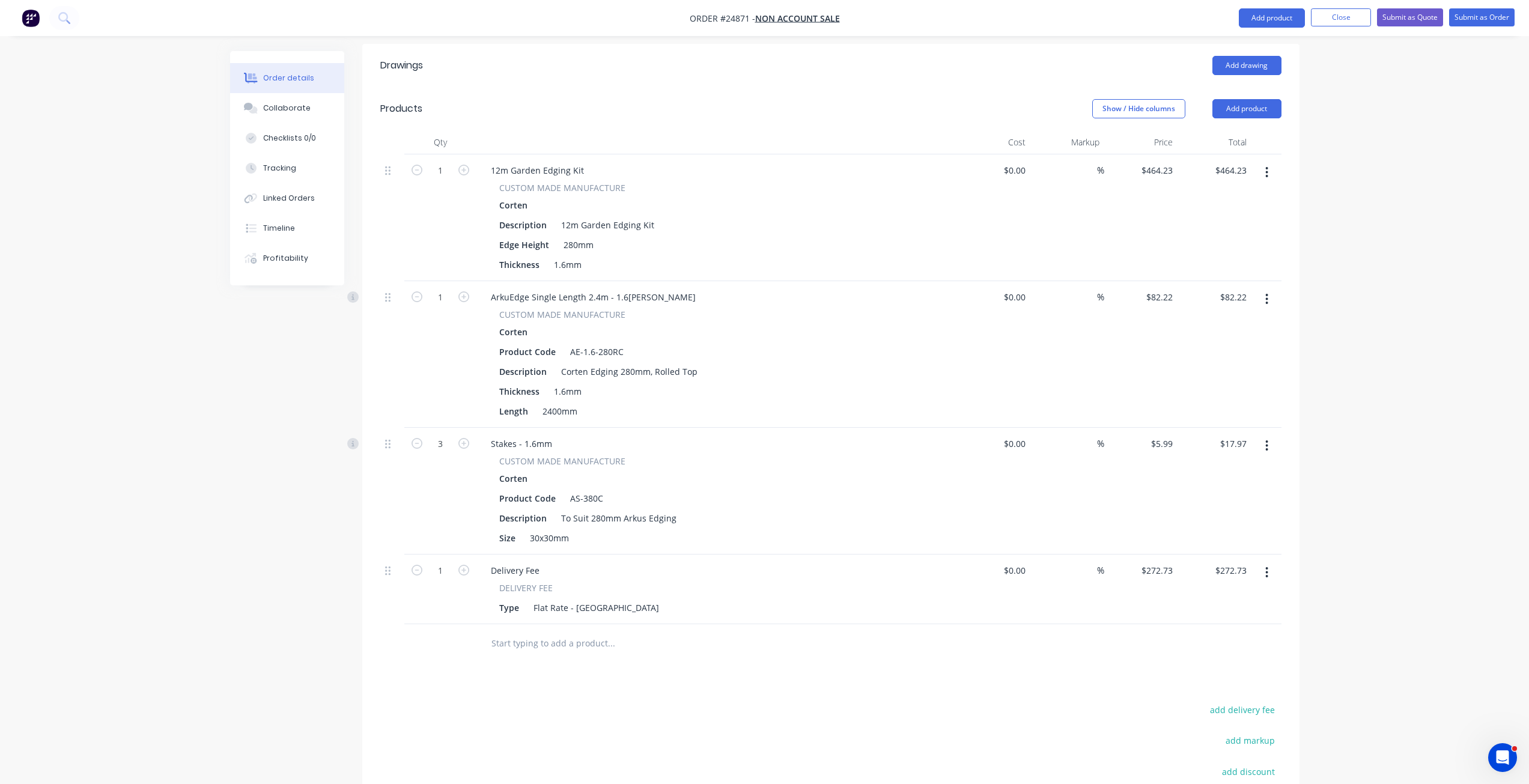
scroll to position [70, 0]
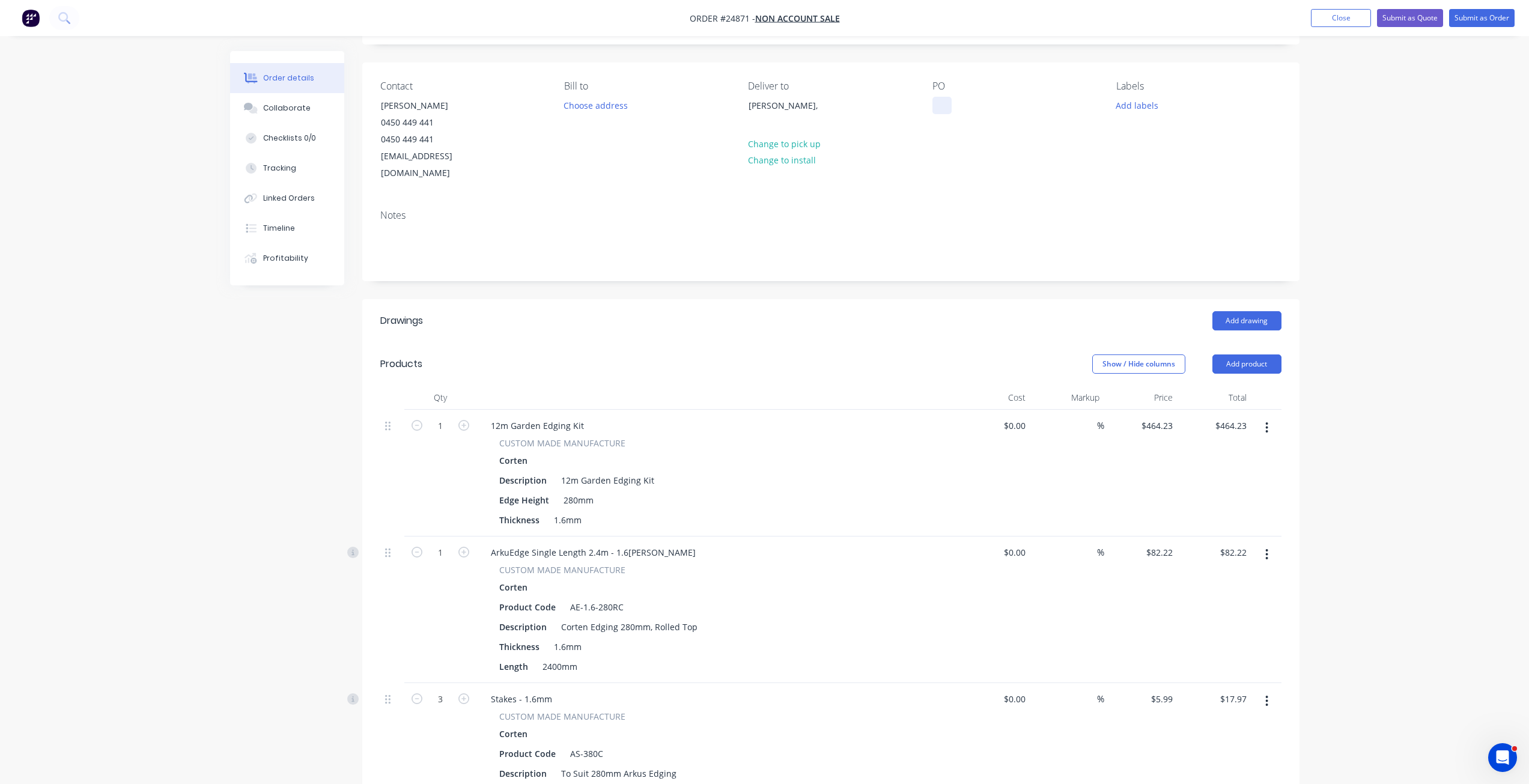
click at [939, 104] on div at bounding box center [942, 106] width 19 height 17
click at [1153, 19] on button "Submit as Quote" at bounding box center [1409, 17] width 66 height 18
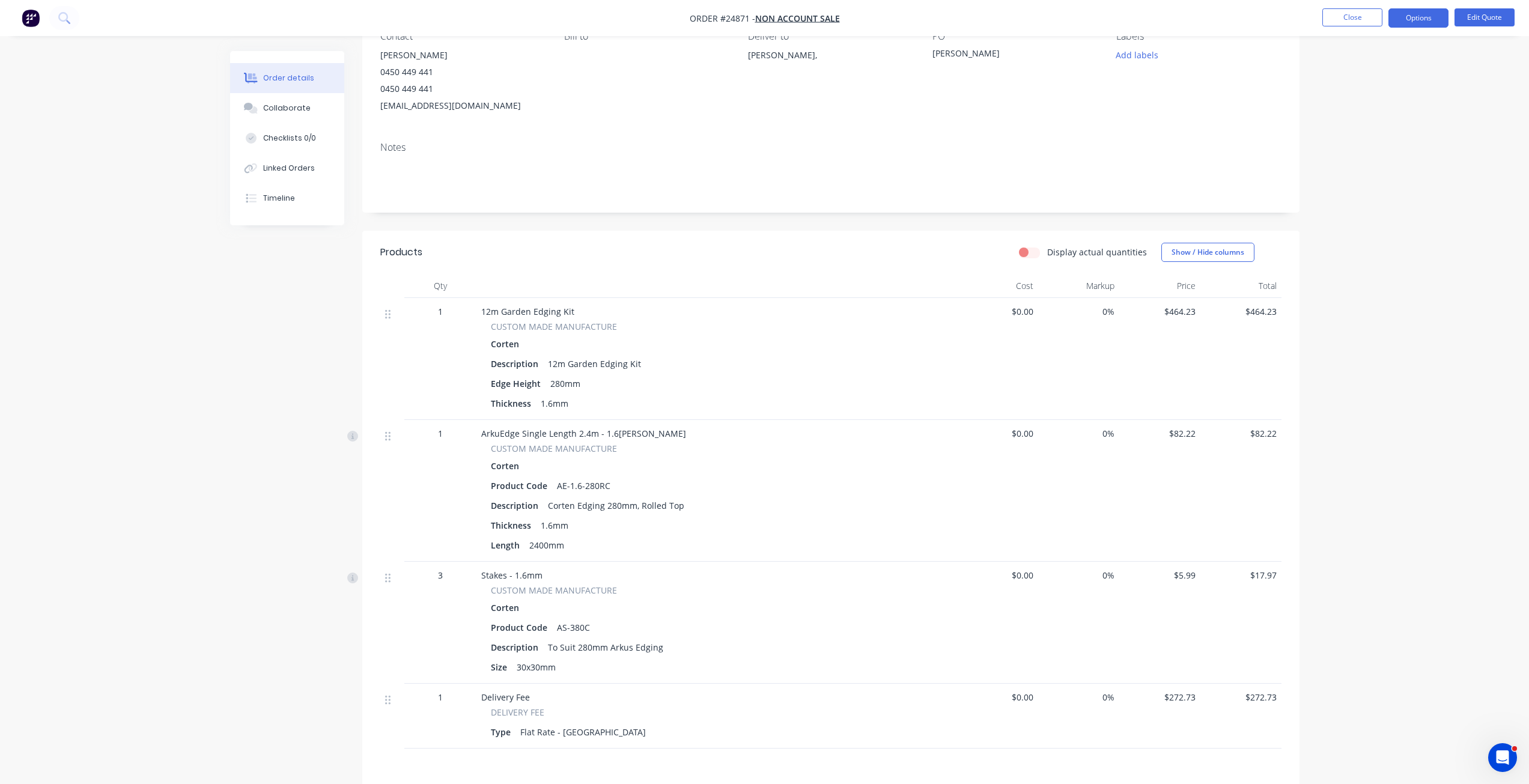
scroll to position [0, 0]
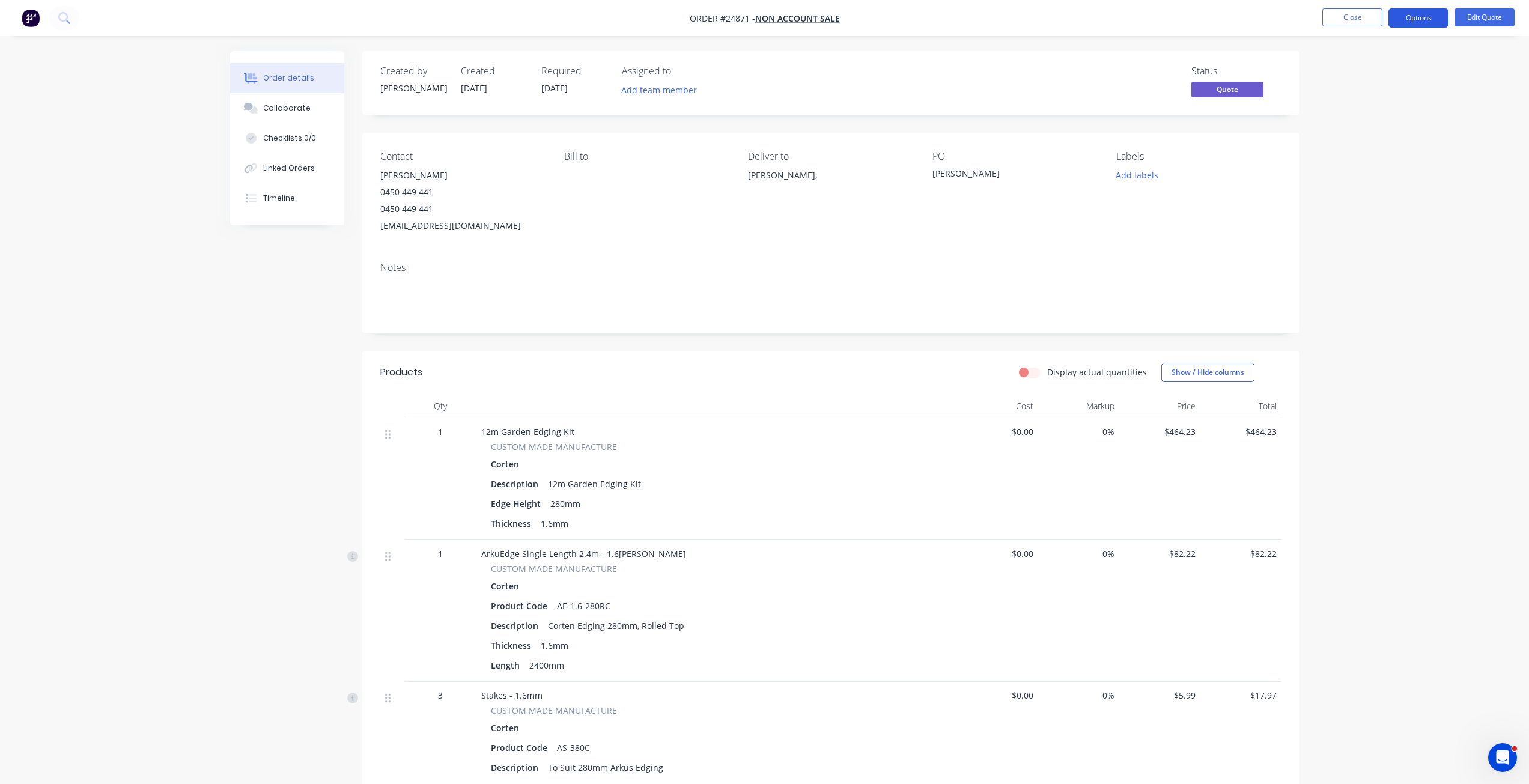
click at [1153, 23] on button "Options" at bounding box center [1418, 18] width 60 height 19
click at [1153, 70] on div "Quote" at bounding box center [1382, 73] width 110 height 17
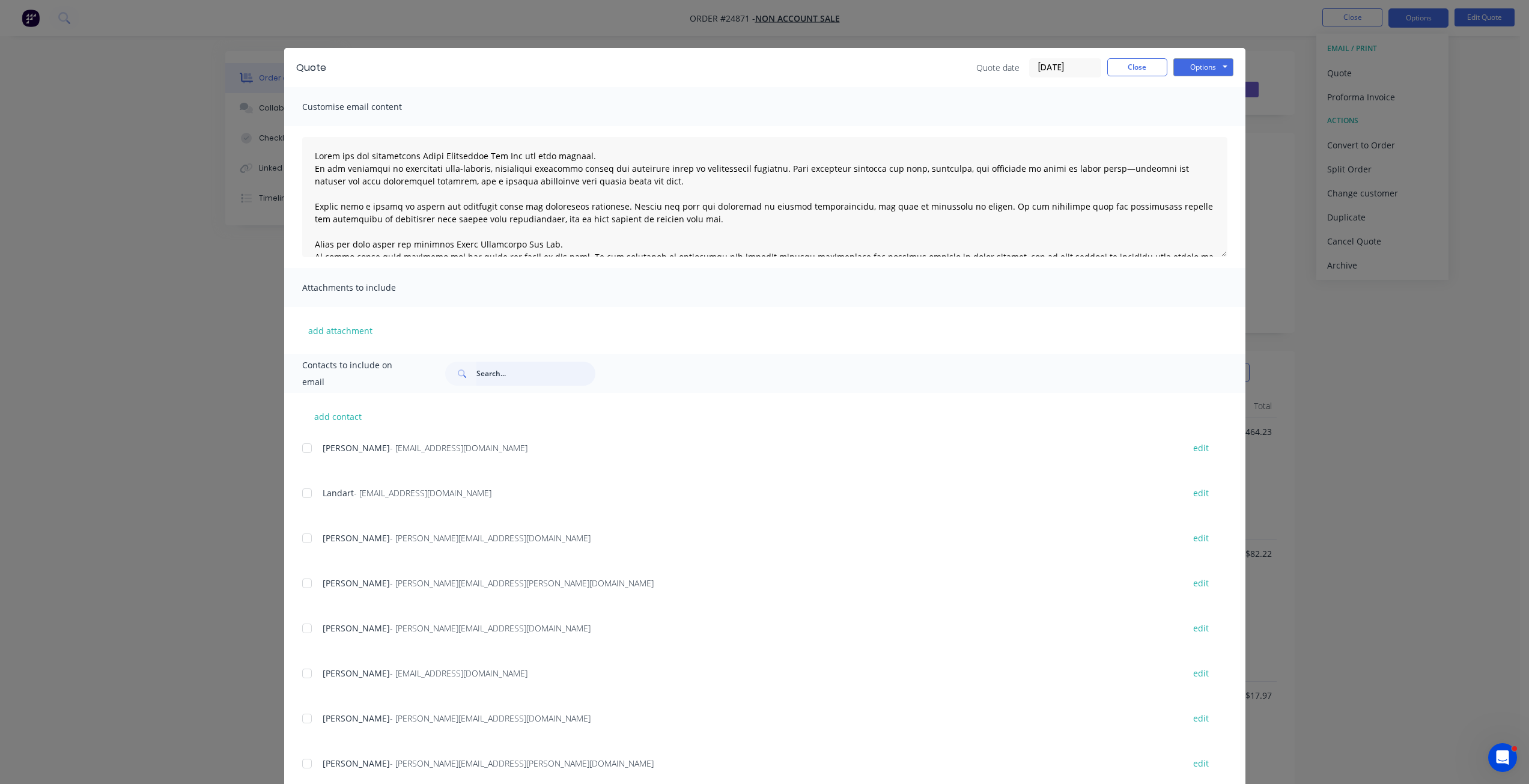
click at [527, 374] on input "text" at bounding box center [536, 373] width 119 height 24
type input "[PERSON_NAME]"
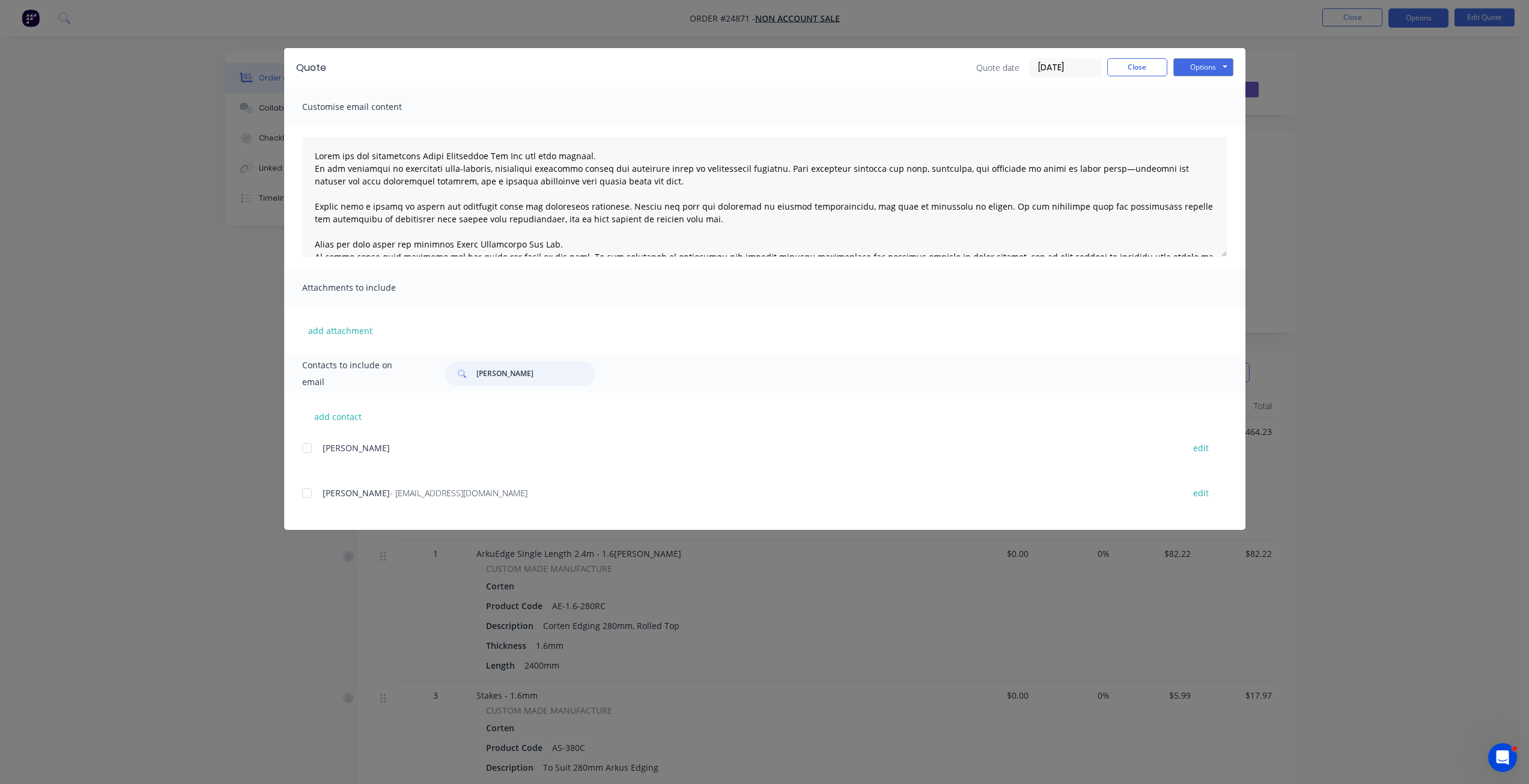
click at [307, 496] on div at bounding box center [306, 493] width 24 height 24
click at [1153, 66] on button "Options" at bounding box center [1203, 67] width 60 height 18
click at [1153, 127] on button "Email" at bounding box center [1211, 127] width 77 height 20
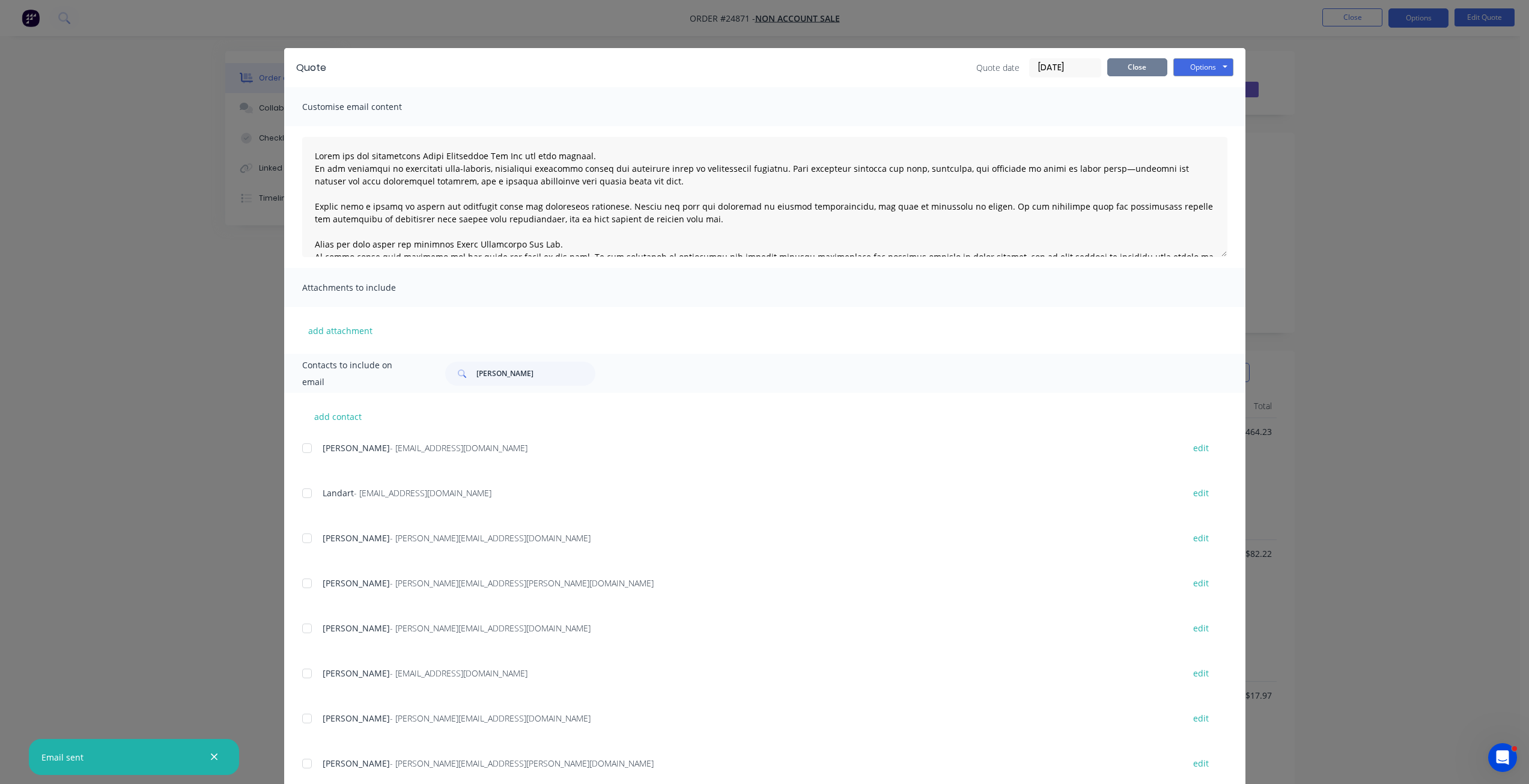
click at [1128, 74] on button "Close" at bounding box center [1137, 67] width 60 height 18
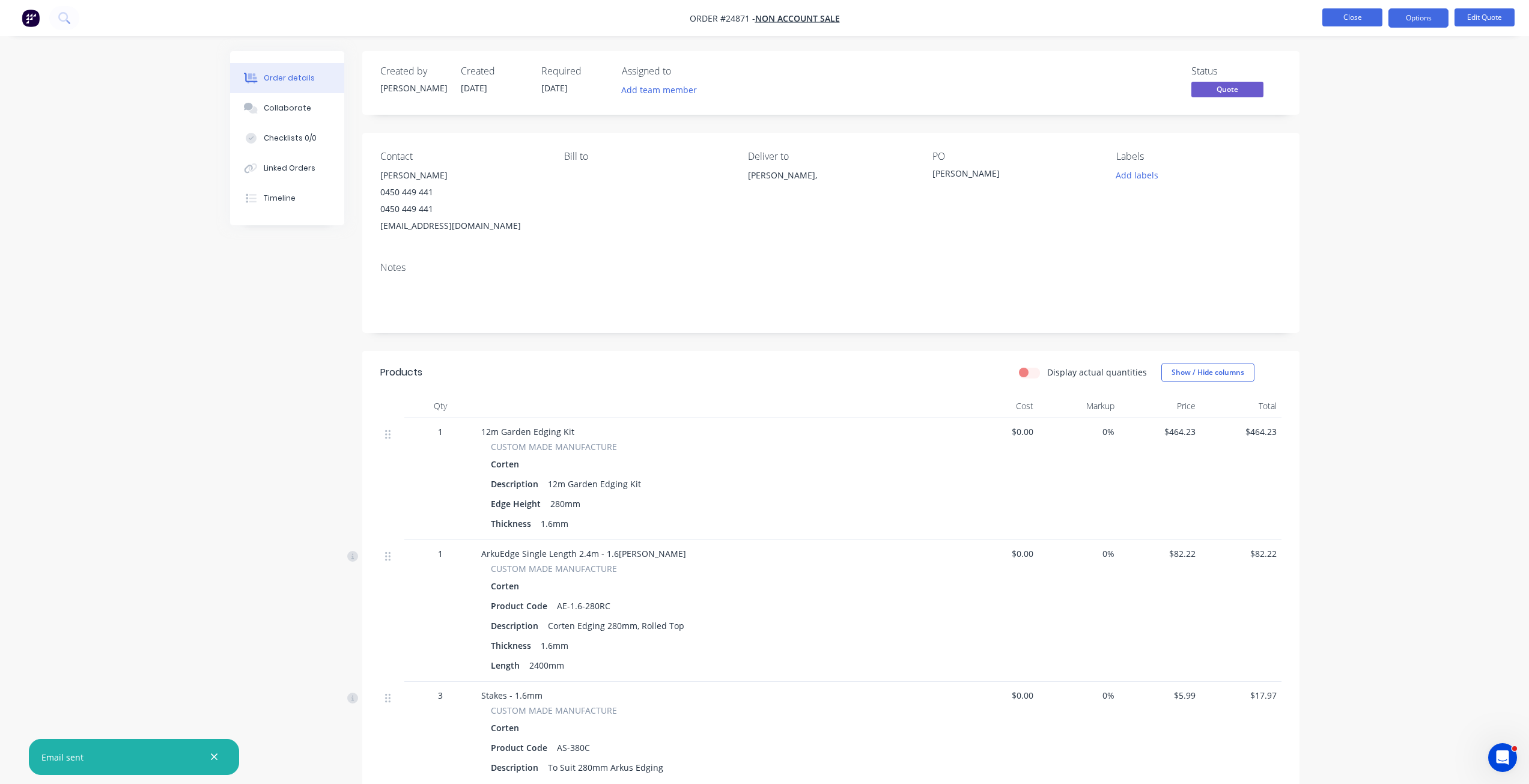
click at [1153, 15] on button "Close" at bounding box center [1352, 17] width 60 height 18
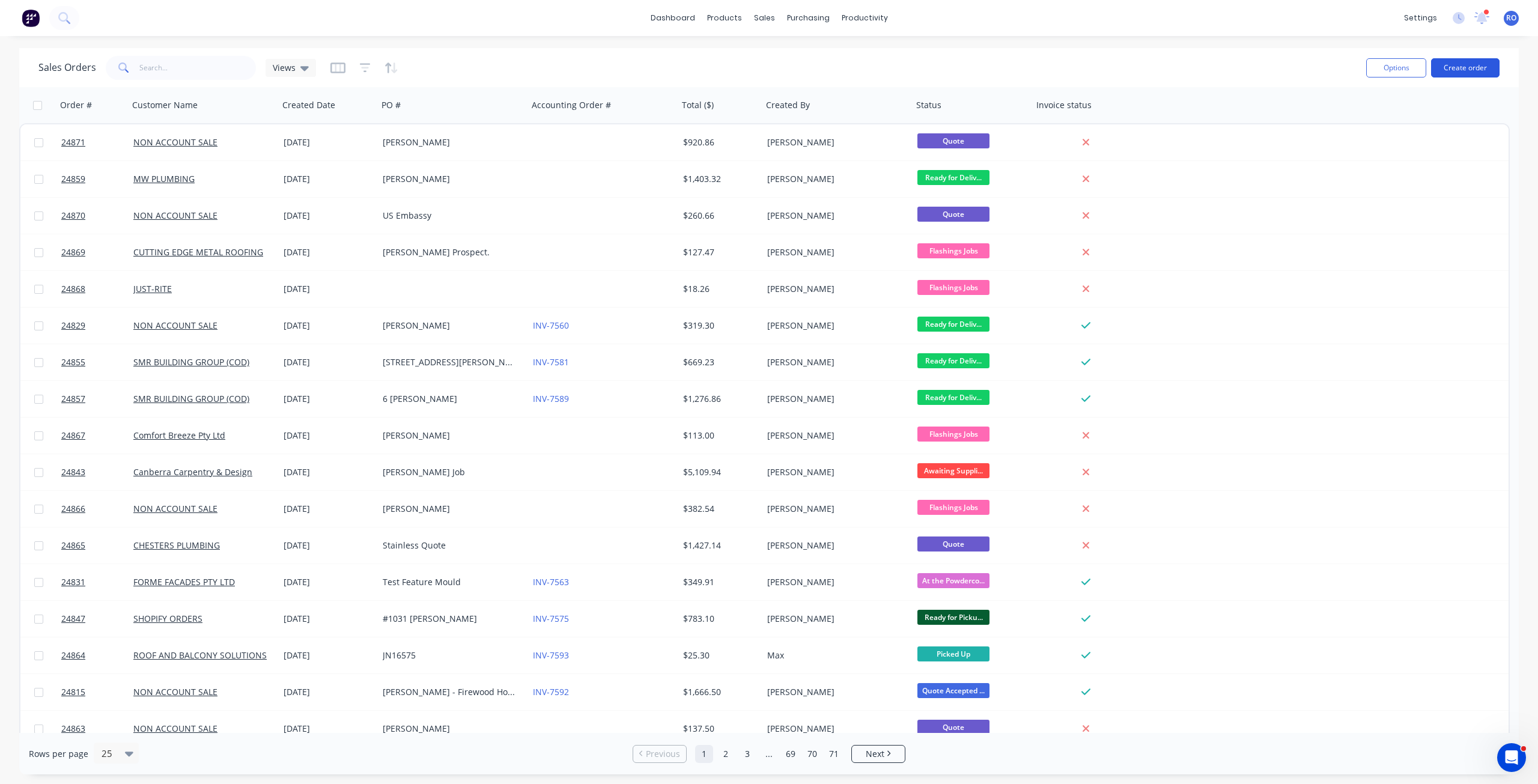
click at [1154, 72] on button "Create order" at bounding box center [1466, 68] width 69 height 19
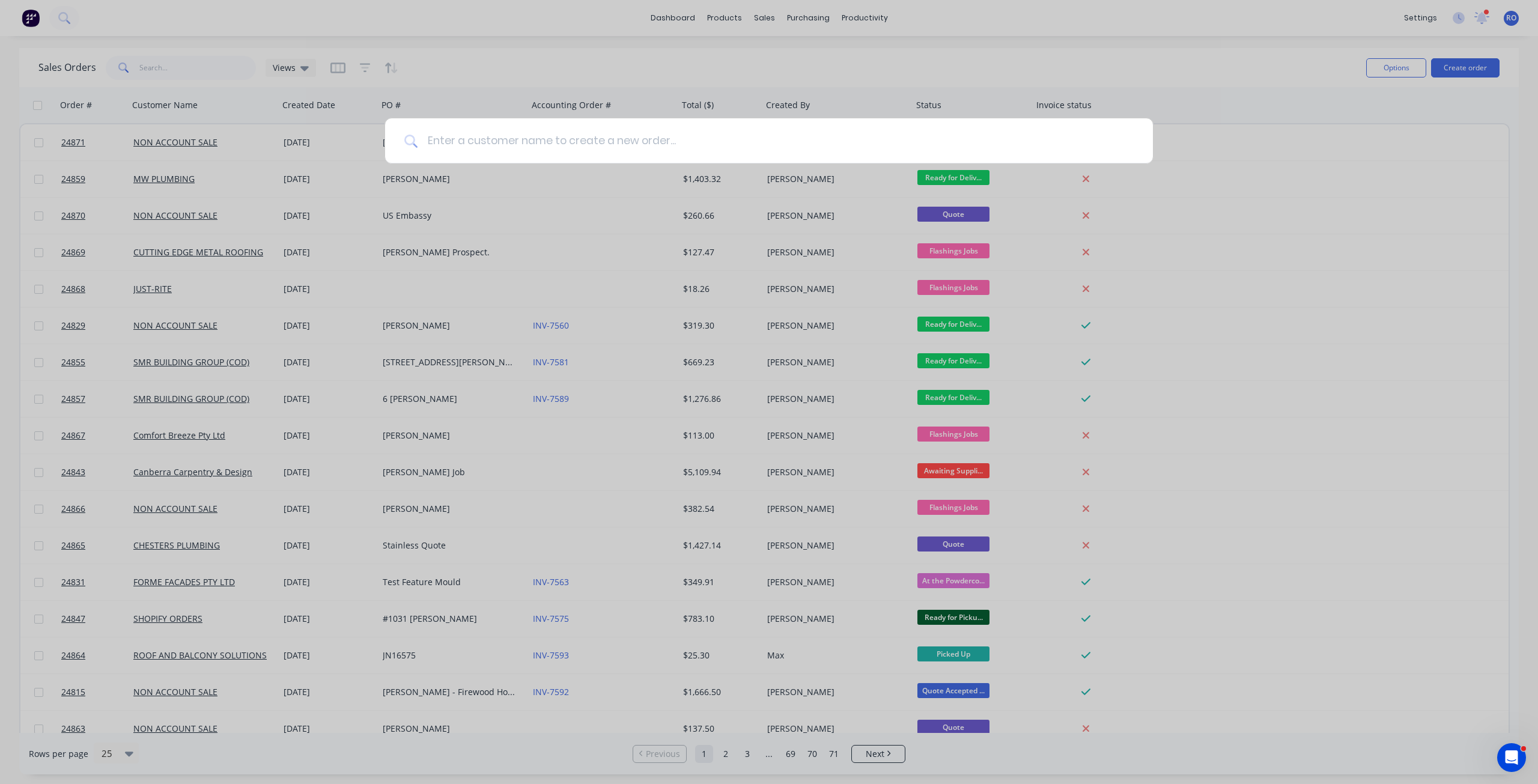
click at [466, 149] on input at bounding box center [776, 140] width 717 height 45
type input "non"
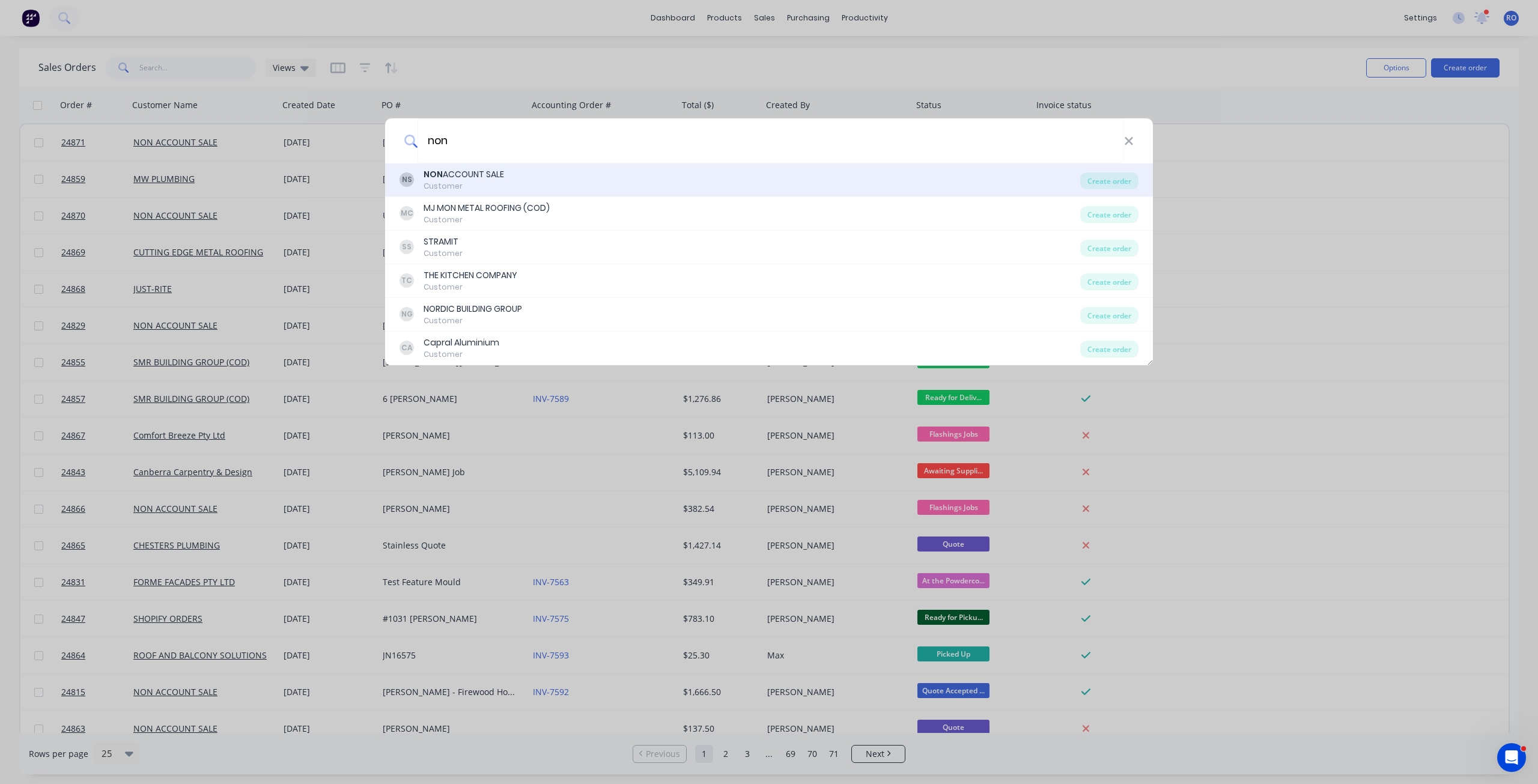
click at [477, 182] on div "Customer" at bounding box center [463, 186] width 81 height 10
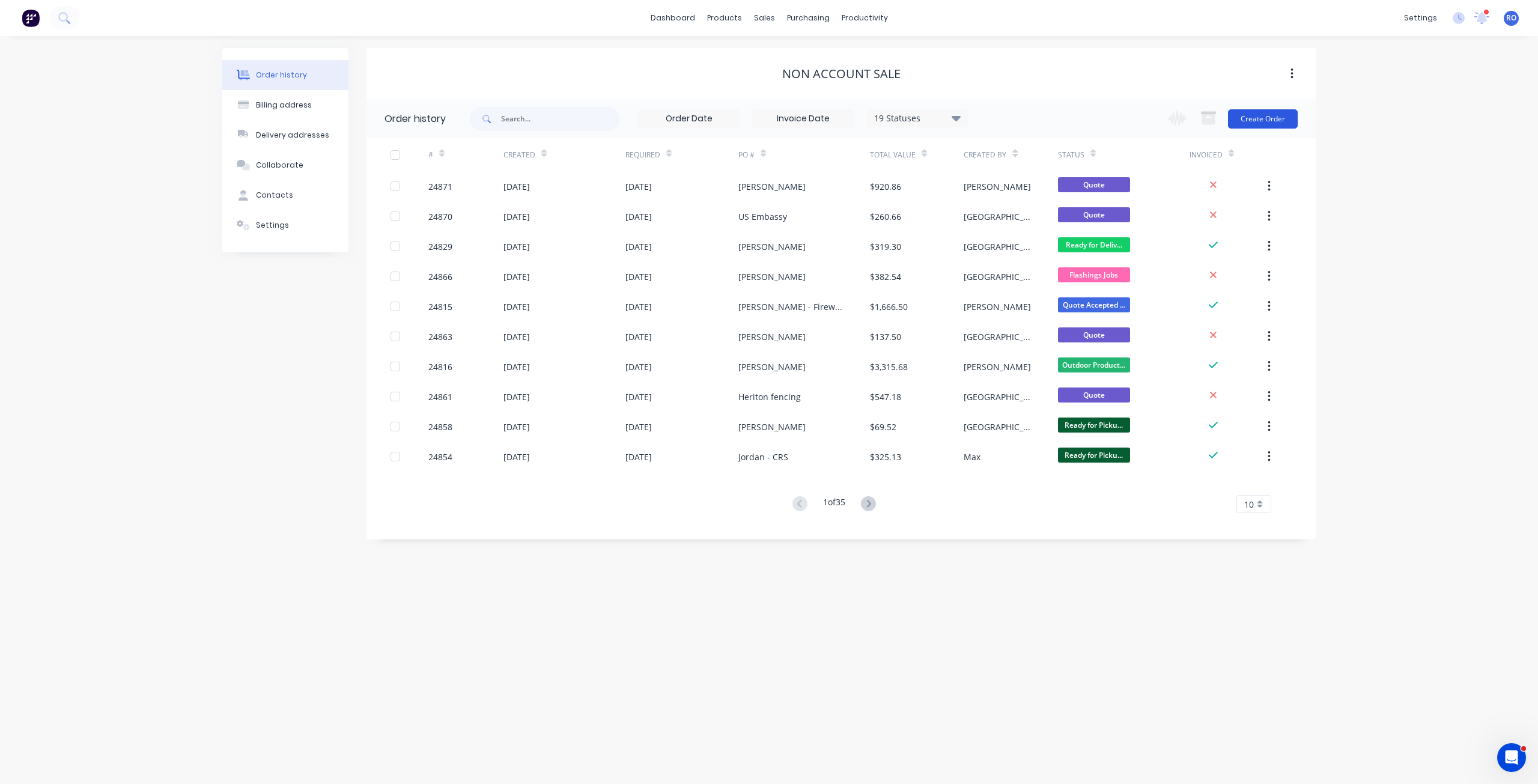
click at [1154, 123] on button "Create Order" at bounding box center [1262, 119] width 69 height 19
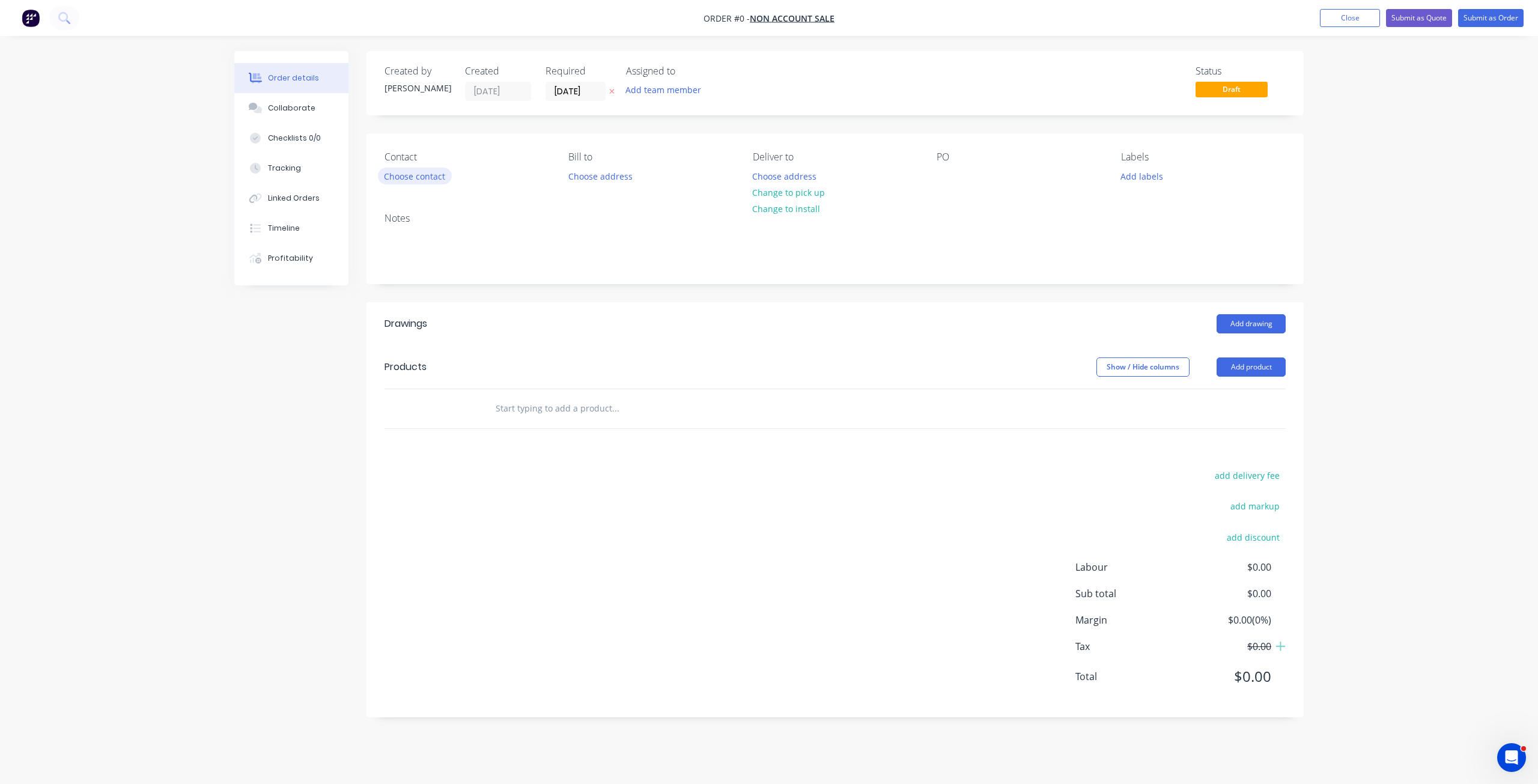
click at [415, 172] on button "Choose contact" at bounding box center [415, 175] width 74 height 16
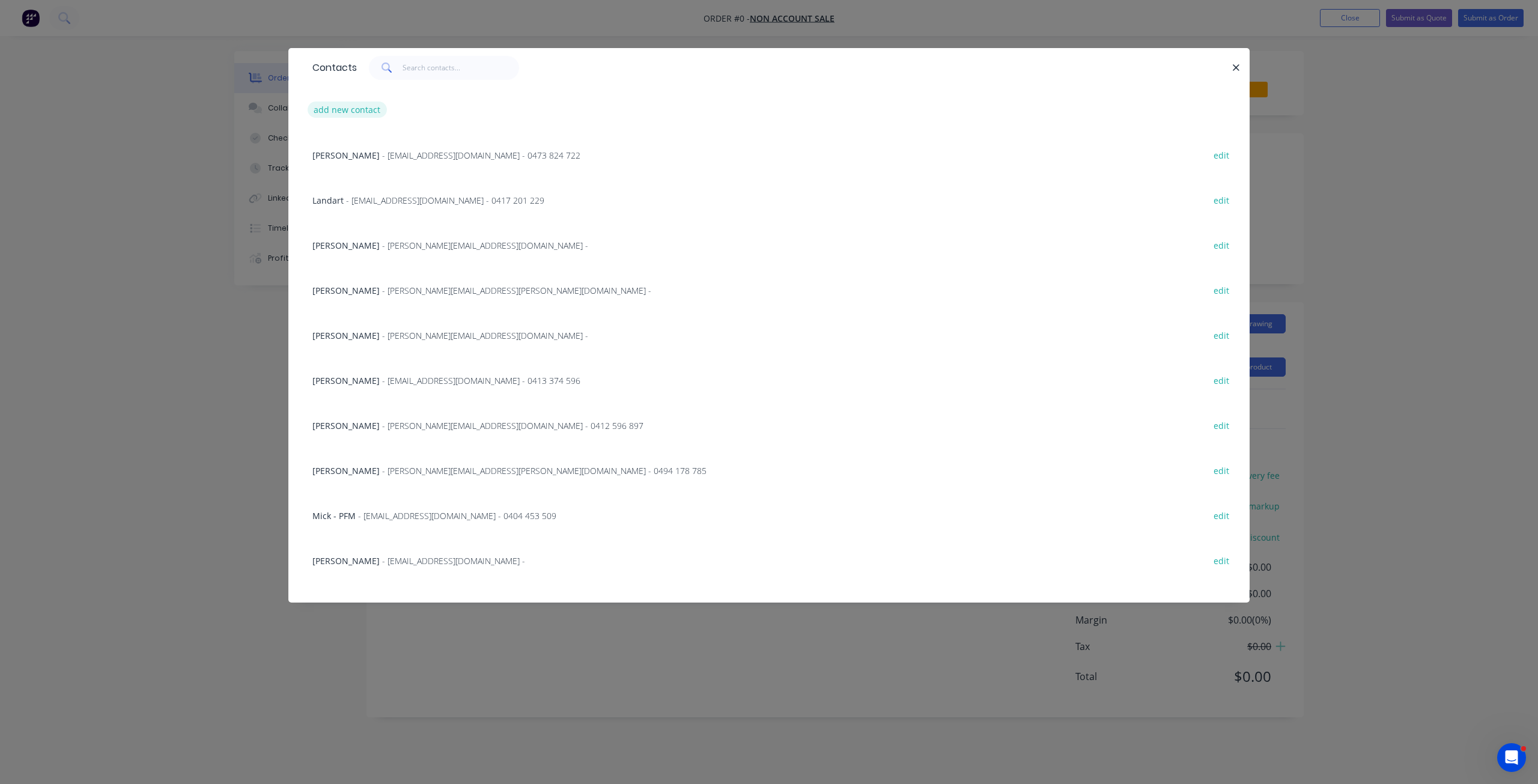
click at [325, 112] on button "add new contact" at bounding box center [346, 109] width 79 height 16
select select "AU"
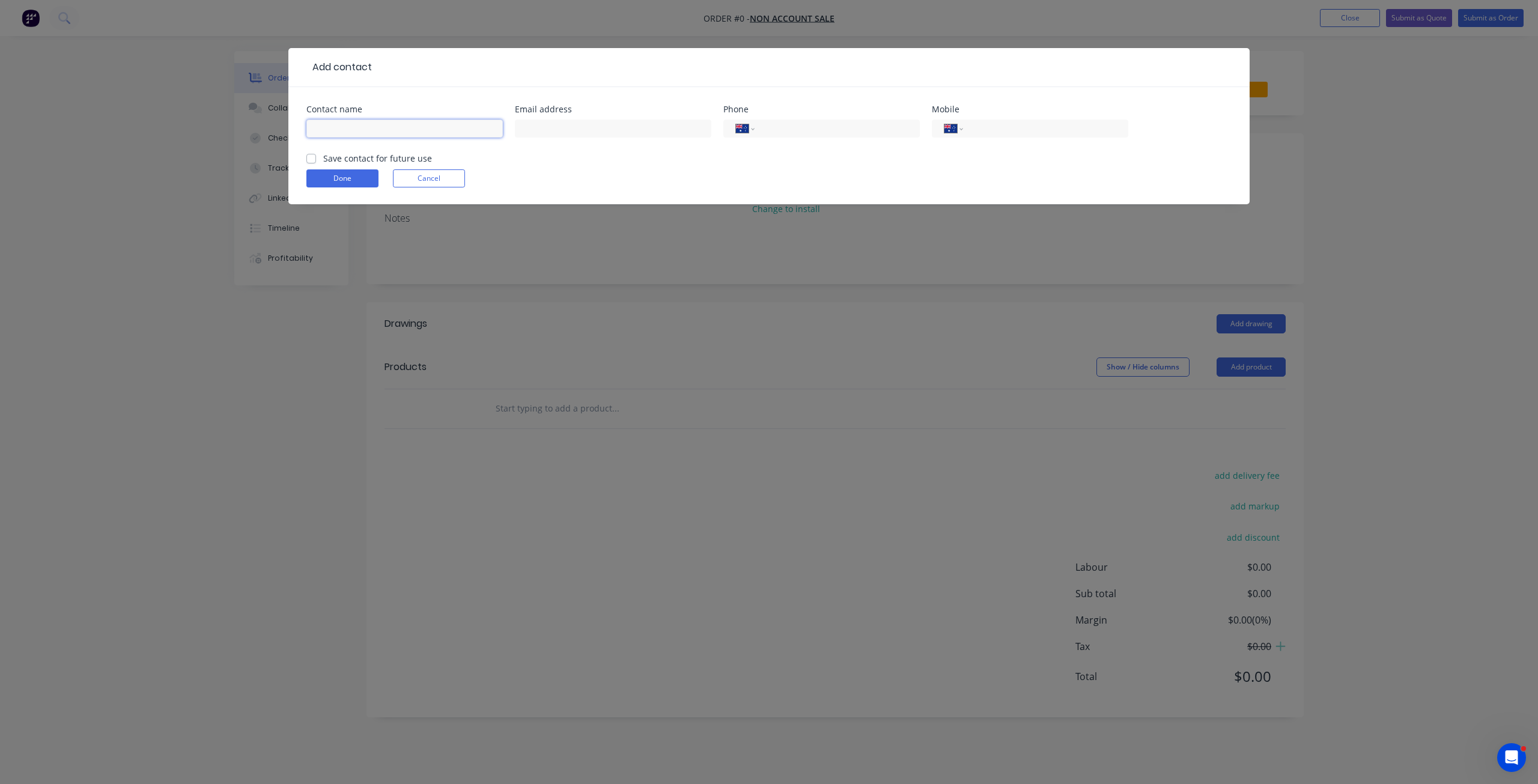
click at [411, 134] on input "text" at bounding box center [404, 128] width 196 height 18
type input "[PERSON_NAME]"
click at [590, 130] on input "text" at bounding box center [613, 128] width 196 height 18
paste input "[EMAIL_ADDRESS][DOMAIN_NAME]"
type input "[EMAIL_ADDRESS][DOMAIN_NAME]"
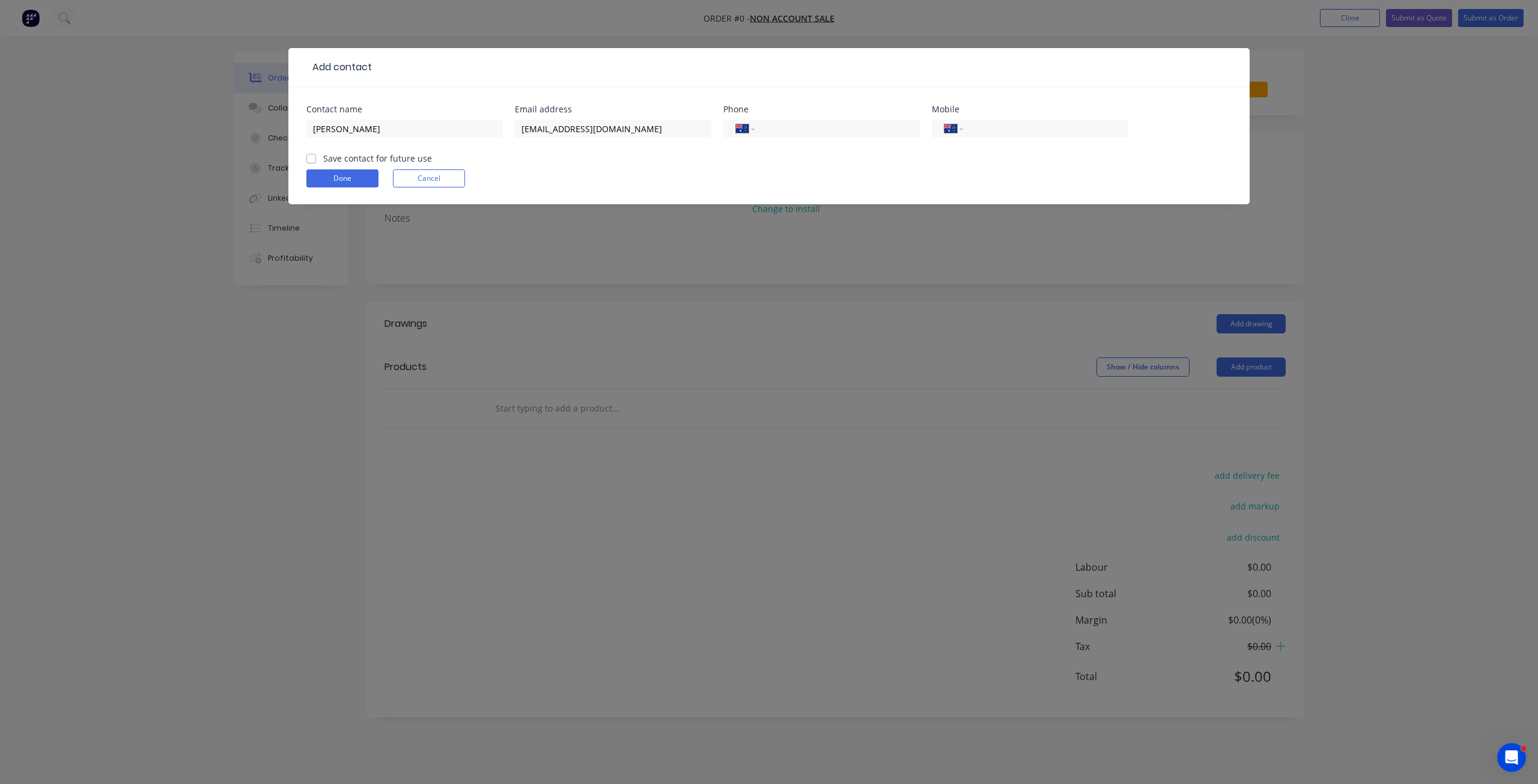
drag, startPoint x: 877, startPoint y: 123, endPoint x: 922, endPoint y: 125, distance: 45.0
click at [877, 123] on input "tel" at bounding box center [836, 128] width 145 height 14
paste input "0402 850 714"
type input "0402 850 714"
click at [1018, 127] on input "tel" at bounding box center [1044, 128] width 145 height 14
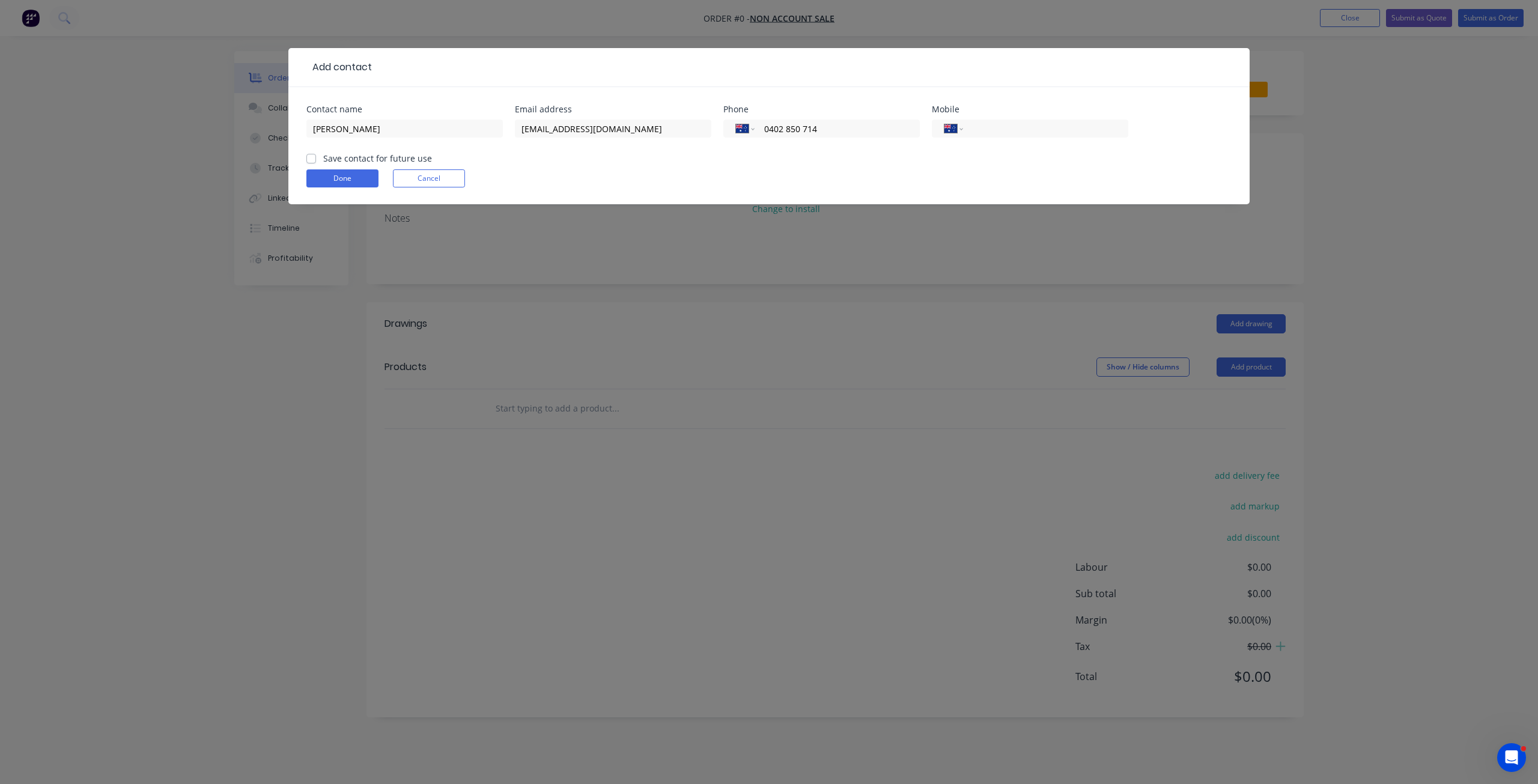
paste input "0402 850 714"
type input "0402 850 714"
click at [332, 180] on button "Done" at bounding box center [343, 178] width 72 height 18
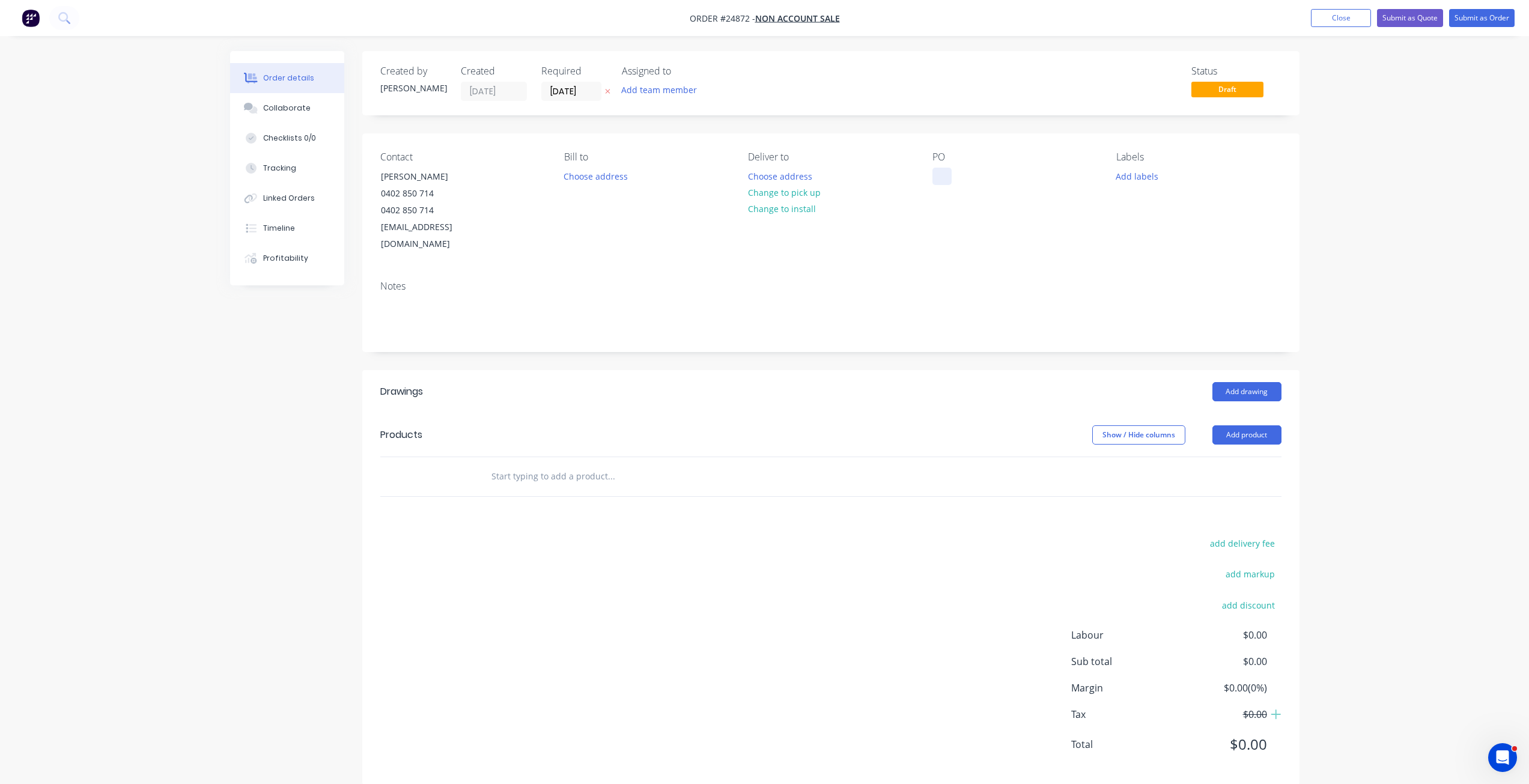
click at [944, 173] on div at bounding box center [942, 176] width 19 height 17
click at [970, 243] on div "Contact [PERSON_NAME] 0402 850 714 0402 850 714 [EMAIL_ADDRESS][DOMAIN_NAME] [P…" at bounding box center [831, 202] width 937 height 138
click at [600, 464] on input "text" at bounding box center [611, 476] width 241 height 24
drag, startPoint x: 1238, startPoint y: 422, endPoint x: 1243, endPoint y: 418, distance: 6.4
click at [1153, 425] on button "Add product" at bounding box center [1246, 435] width 69 height 19
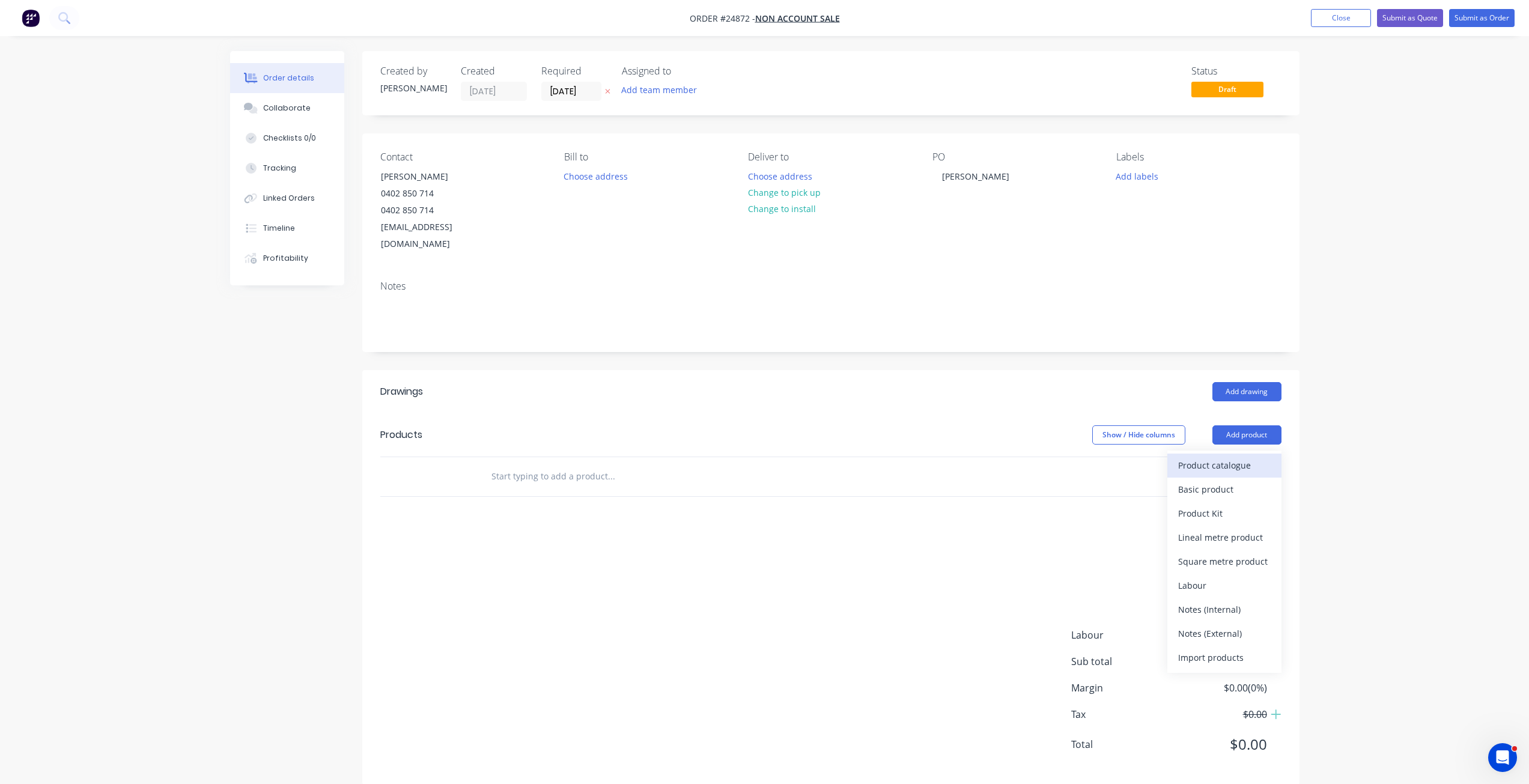
click at [1153, 457] on div "Product catalogue" at bounding box center [1224, 465] width 92 height 17
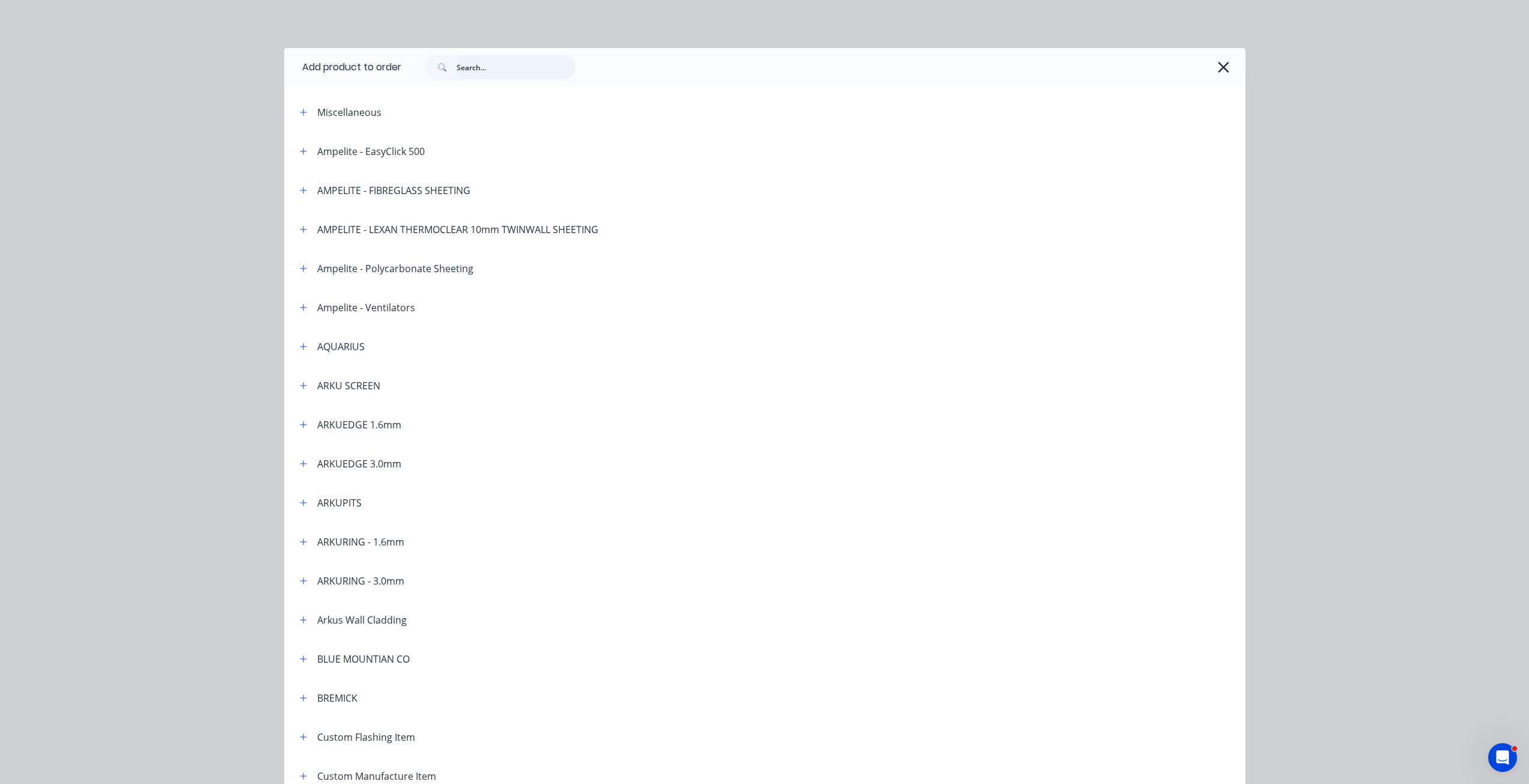
click at [506, 61] on input "text" at bounding box center [516, 67] width 119 height 24
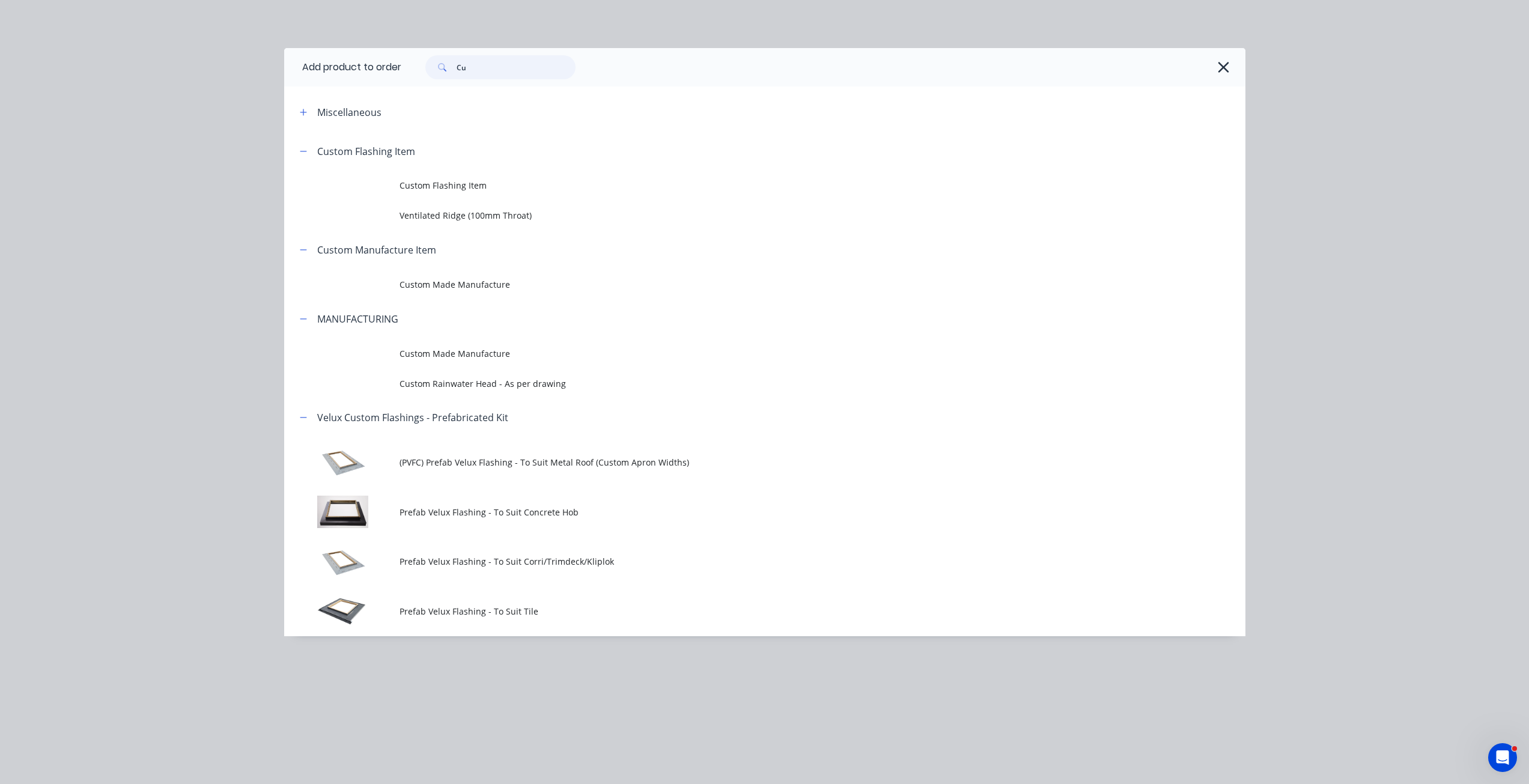
type input "C"
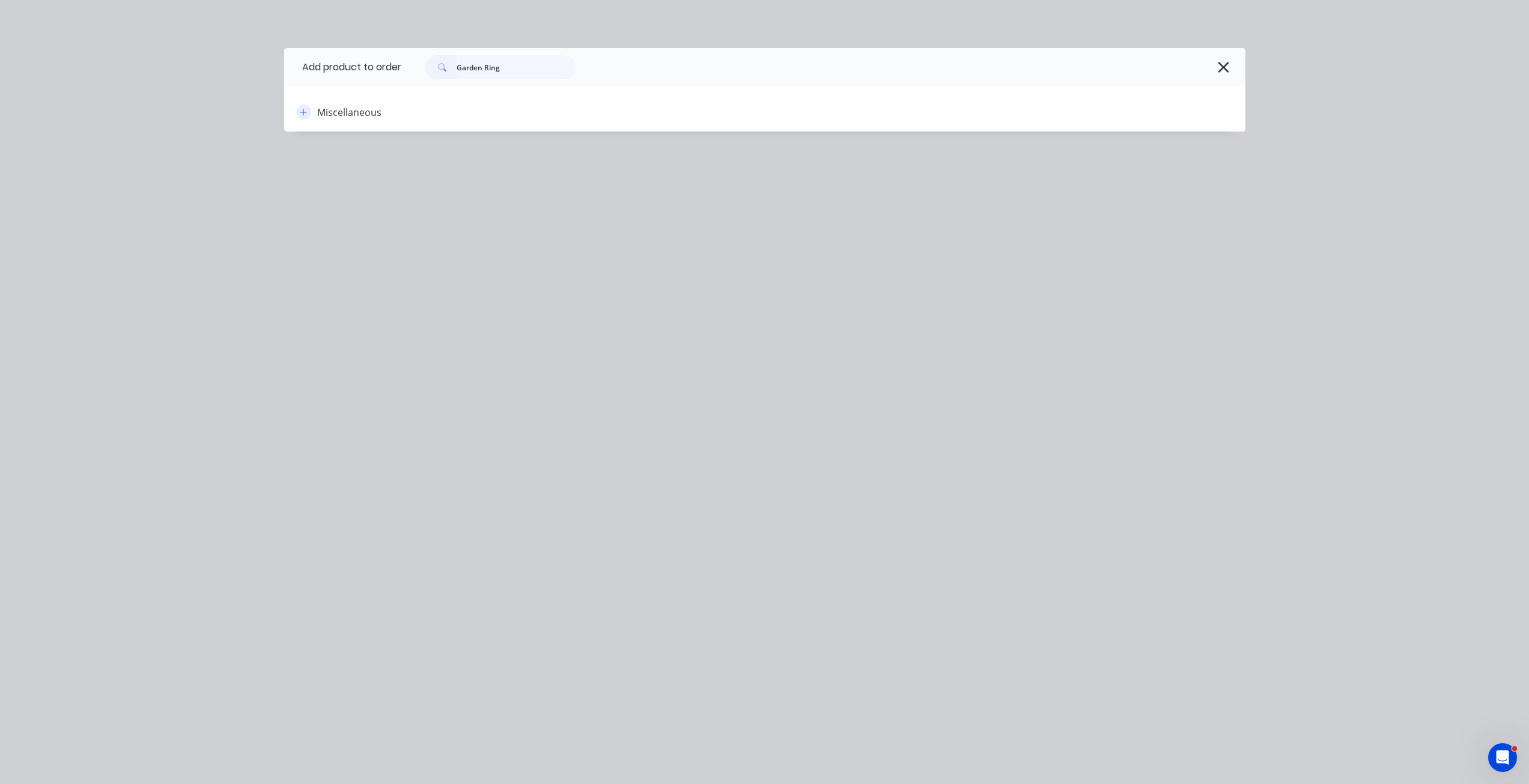
click at [304, 111] on icon "button" at bounding box center [304, 112] width 8 height 9
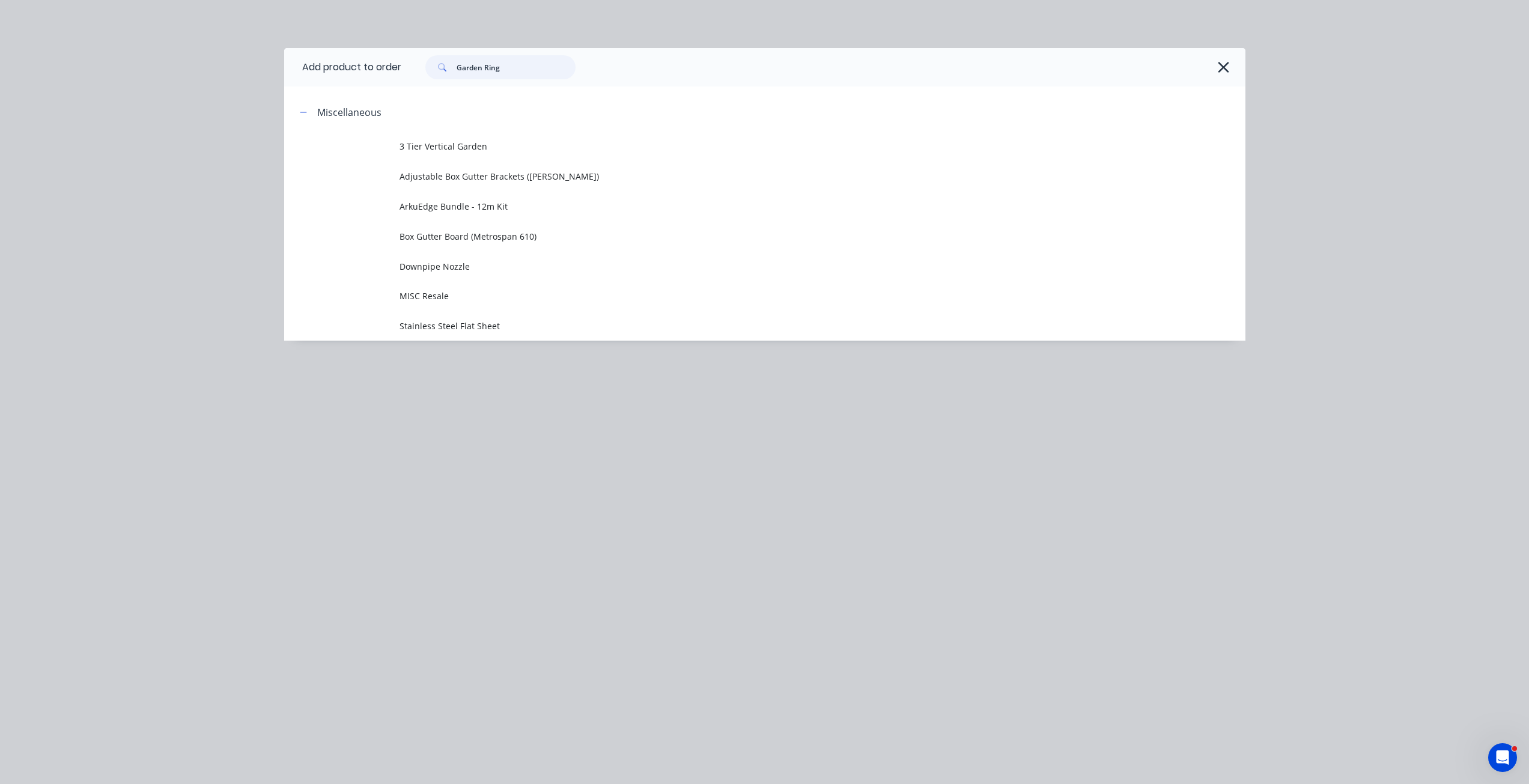
drag, startPoint x: 513, startPoint y: 66, endPoint x: 419, endPoint y: 68, distance: 94.0
click at [420, 68] on div "Garden Ring" at bounding box center [494, 67] width 162 height 24
type input "Arkuring"
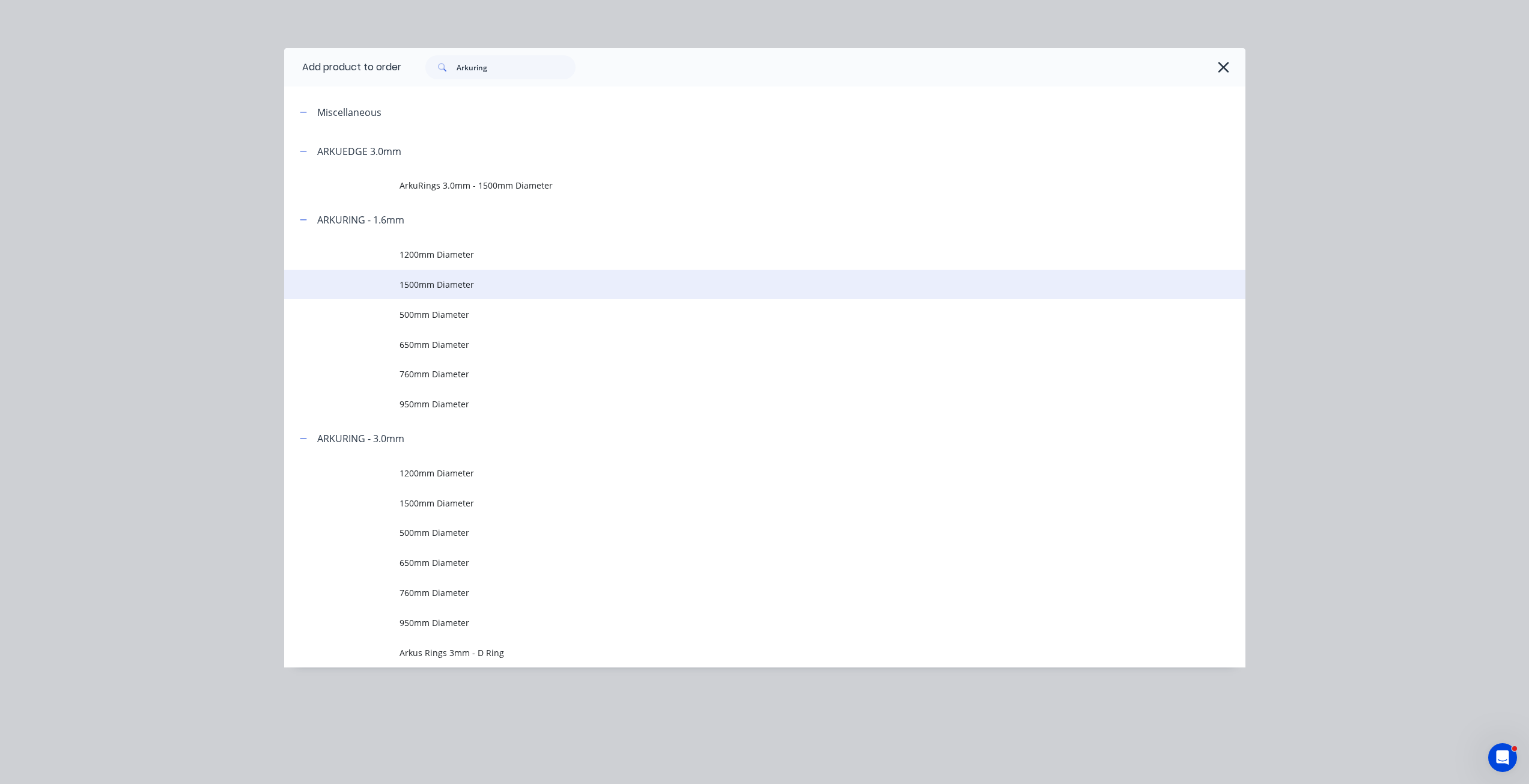
click at [468, 283] on span "1500mm Diameter" at bounding box center [737, 284] width 676 height 12
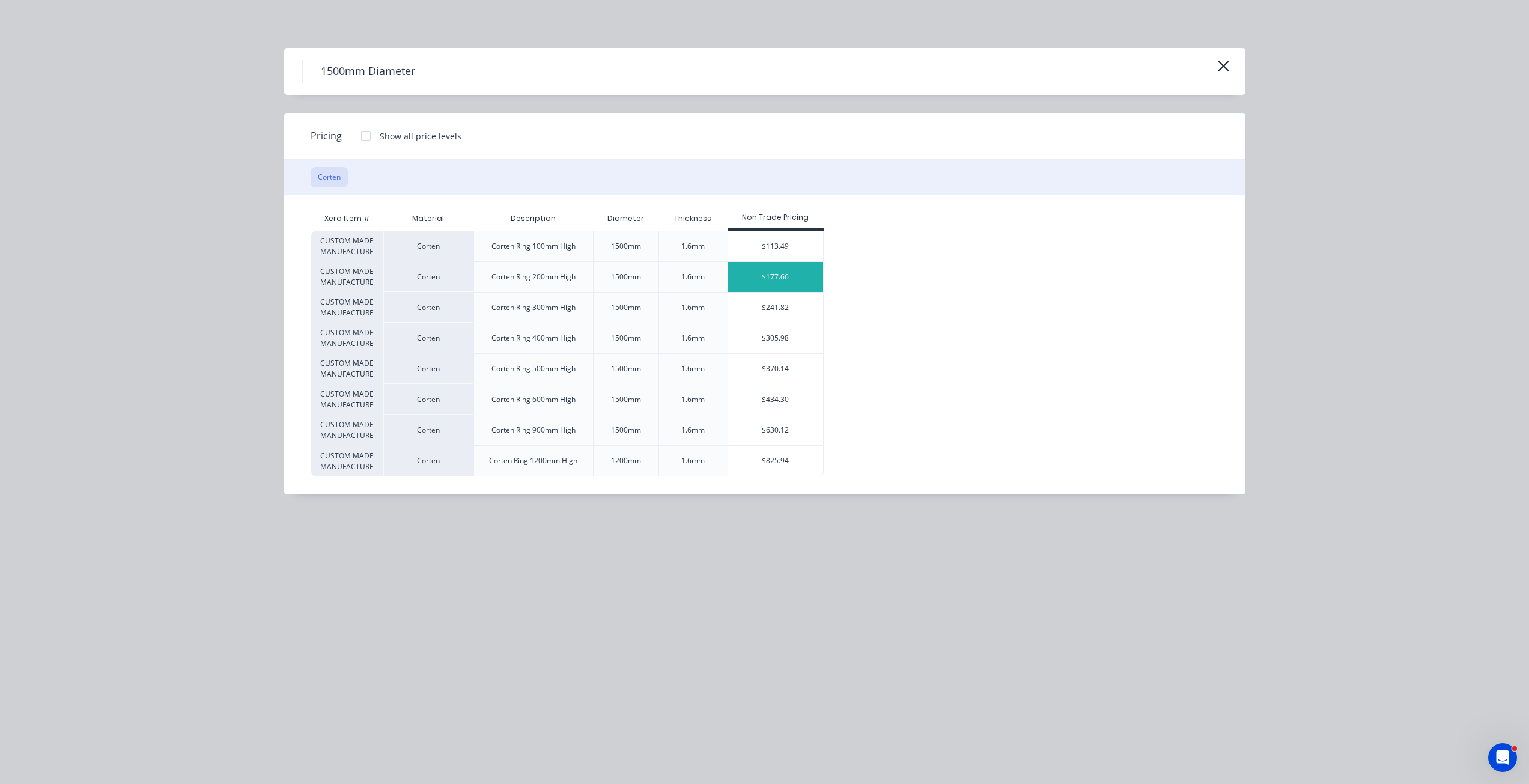
click at [758, 277] on div "$177.66" at bounding box center [775, 277] width 95 height 30
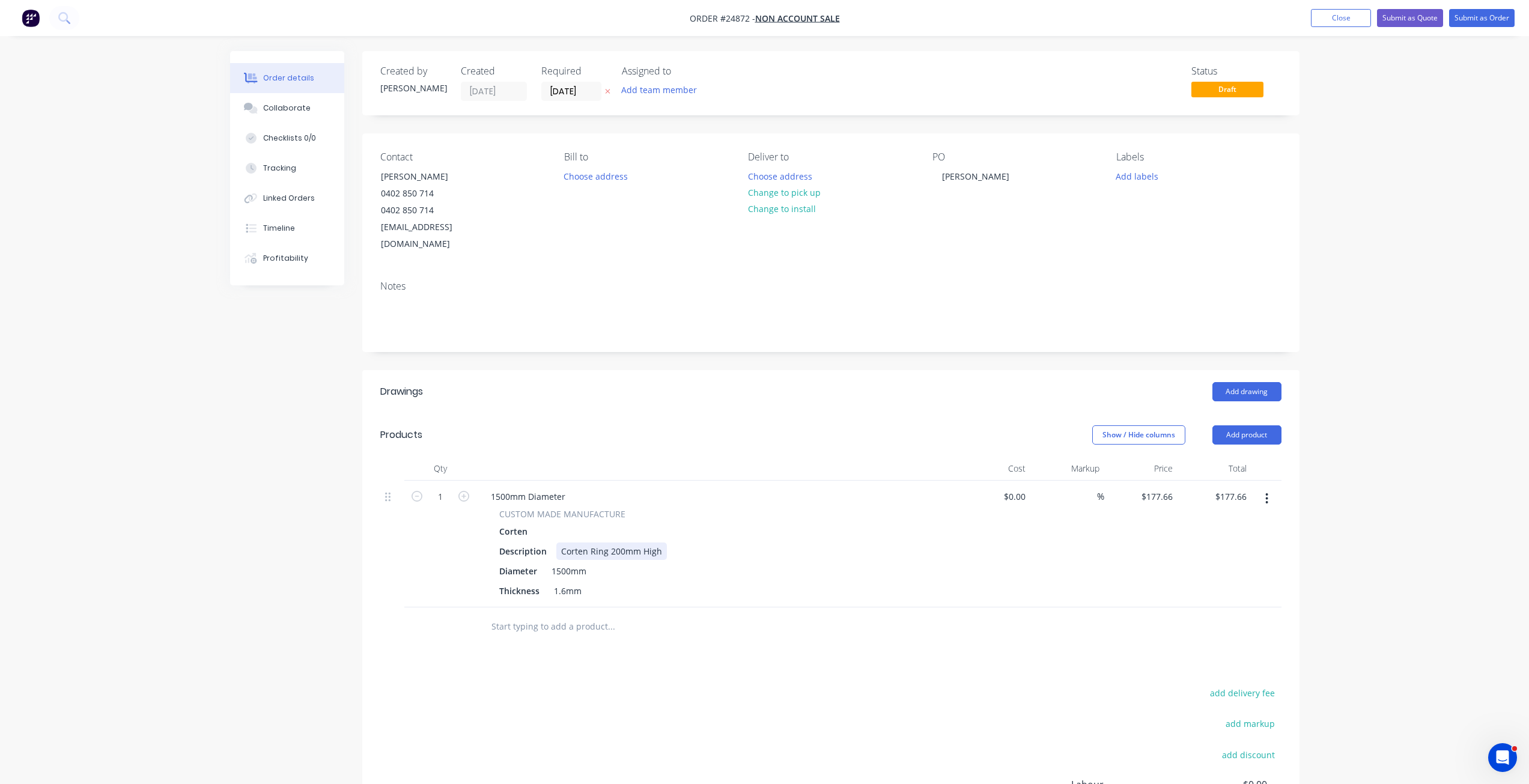
click at [617, 542] on div "Corten Ring 200mm High" at bounding box center [612, 551] width 110 height 17
click at [559, 562] on div "1500mm" at bounding box center [569, 571] width 45 height 17
drag, startPoint x: 561, startPoint y: 554, endPoint x: 545, endPoint y: 555, distance: 16.0
click at [545, 562] on div "Diameter 1500mm" at bounding box center [715, 571] width 440 height 17
click at [518, 488] on div "1500mm Diameter" at bounding box center [528, 497] width 93 height 17
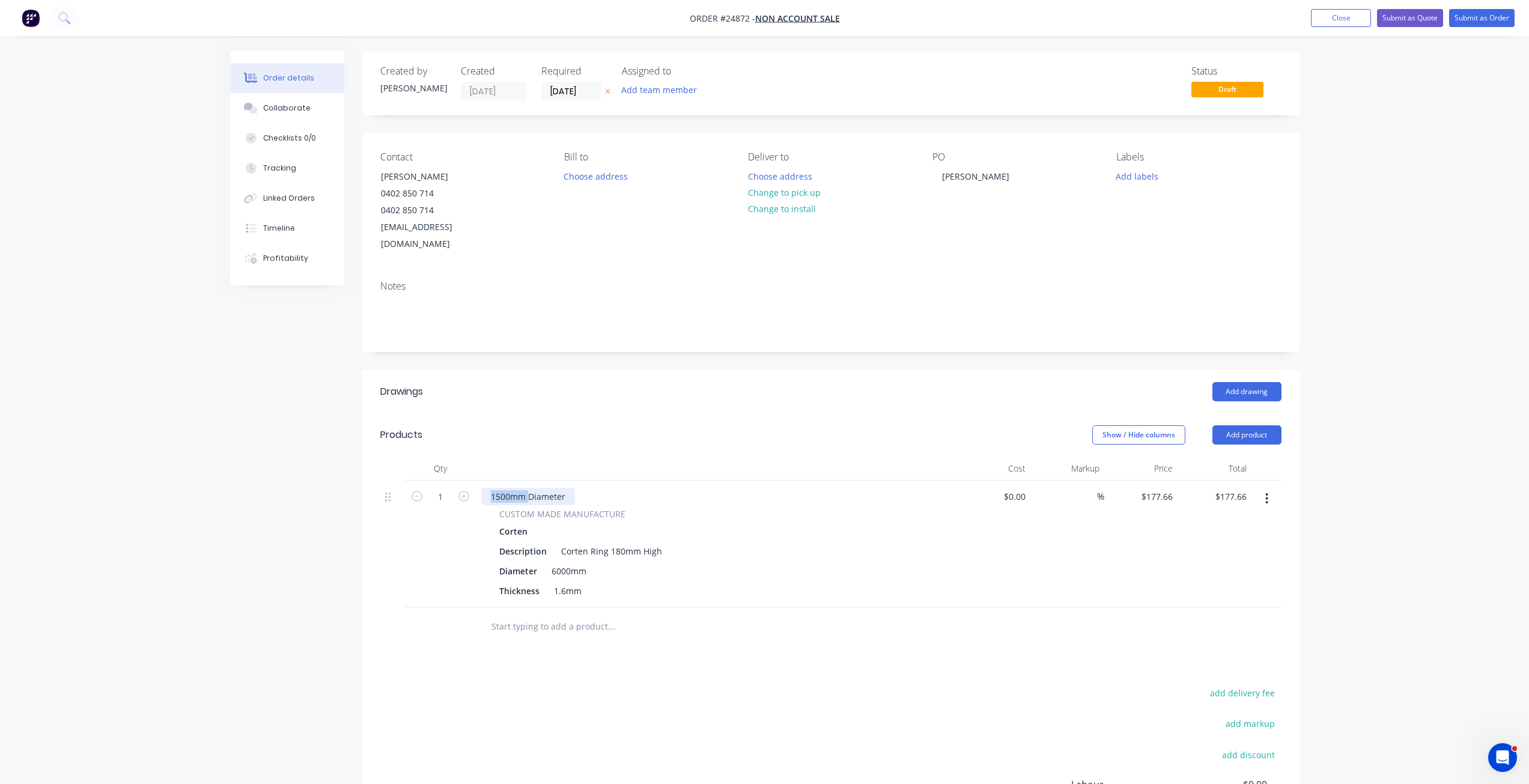
click at [518, 488] on div "1500mm Diameter" at bounding box center [528, 497] width 93 height 17
click at [750, 457] on div at bounding box center [716, 468] width 480 height 24
click at [1153, 488] on input "177.66" at bounding box center [1158, 497] width 37 height 17
click at [1153, 488] on input "177.66" at bounding box center [1161, 497] width 32 height 17
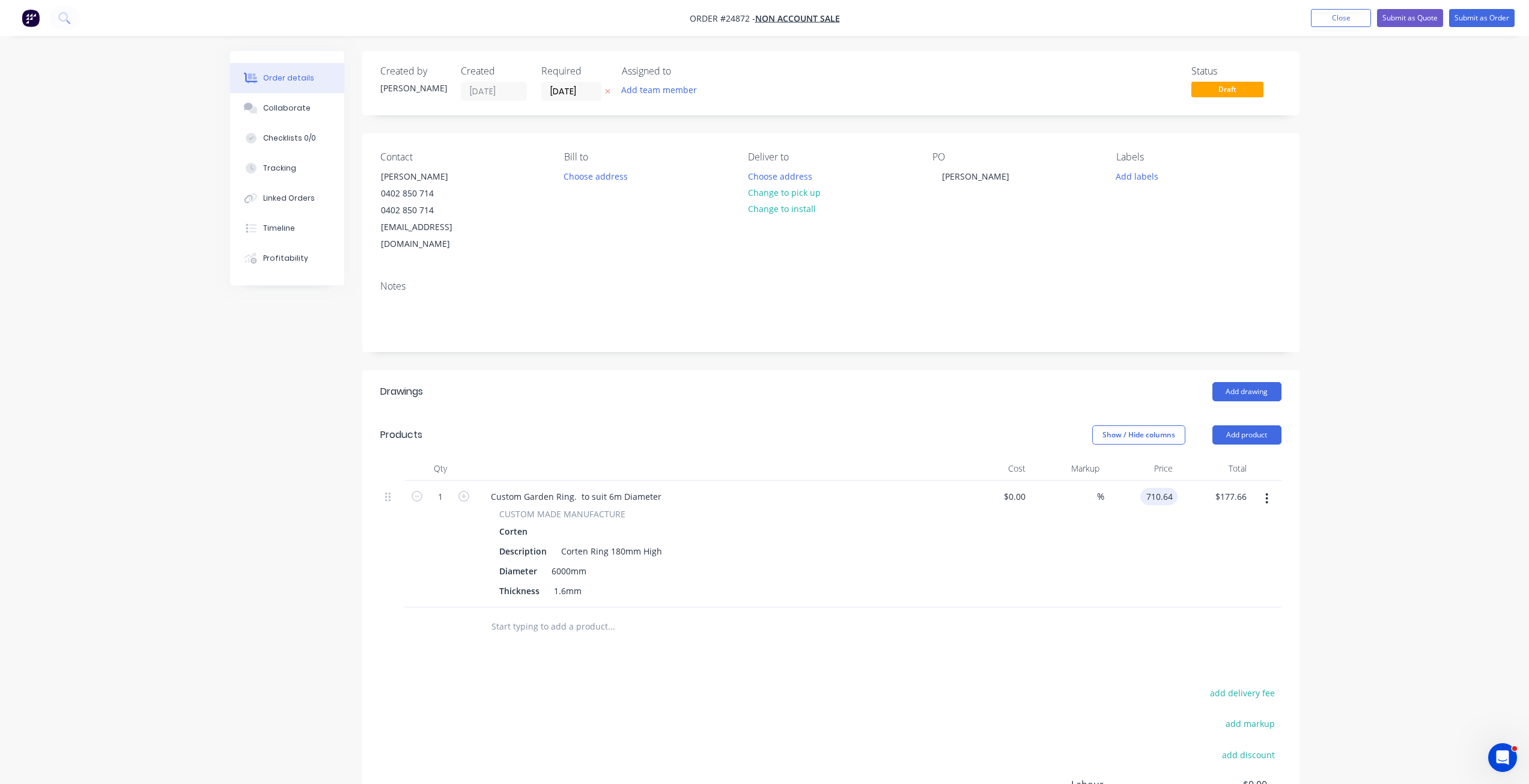
type input "$710.64"
click at [1018, 567] on div at bounding box center [831, 626] width 901 height 39
click at [581, 567] on input "text" at bounding box center [611, 626] width 241 height 24
type input "Each panel will be"
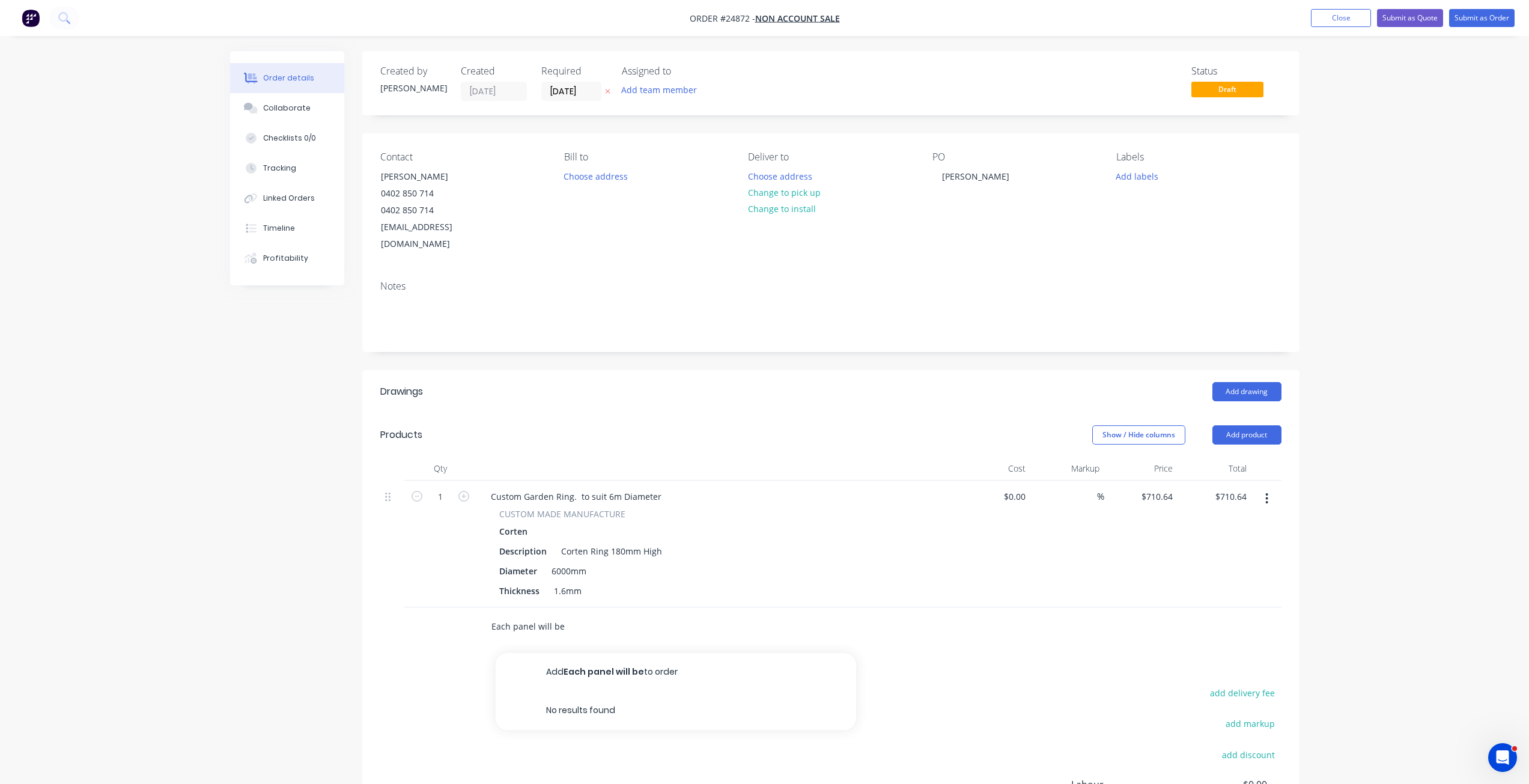
drag, startPoint x: 572, startPoint y: 614, endPoint x: 498, endPoint y: 614, distance: 74.0
click at [498, 567] on input "Each panel will be" at bounding box center [611, 626] width 241 height 24
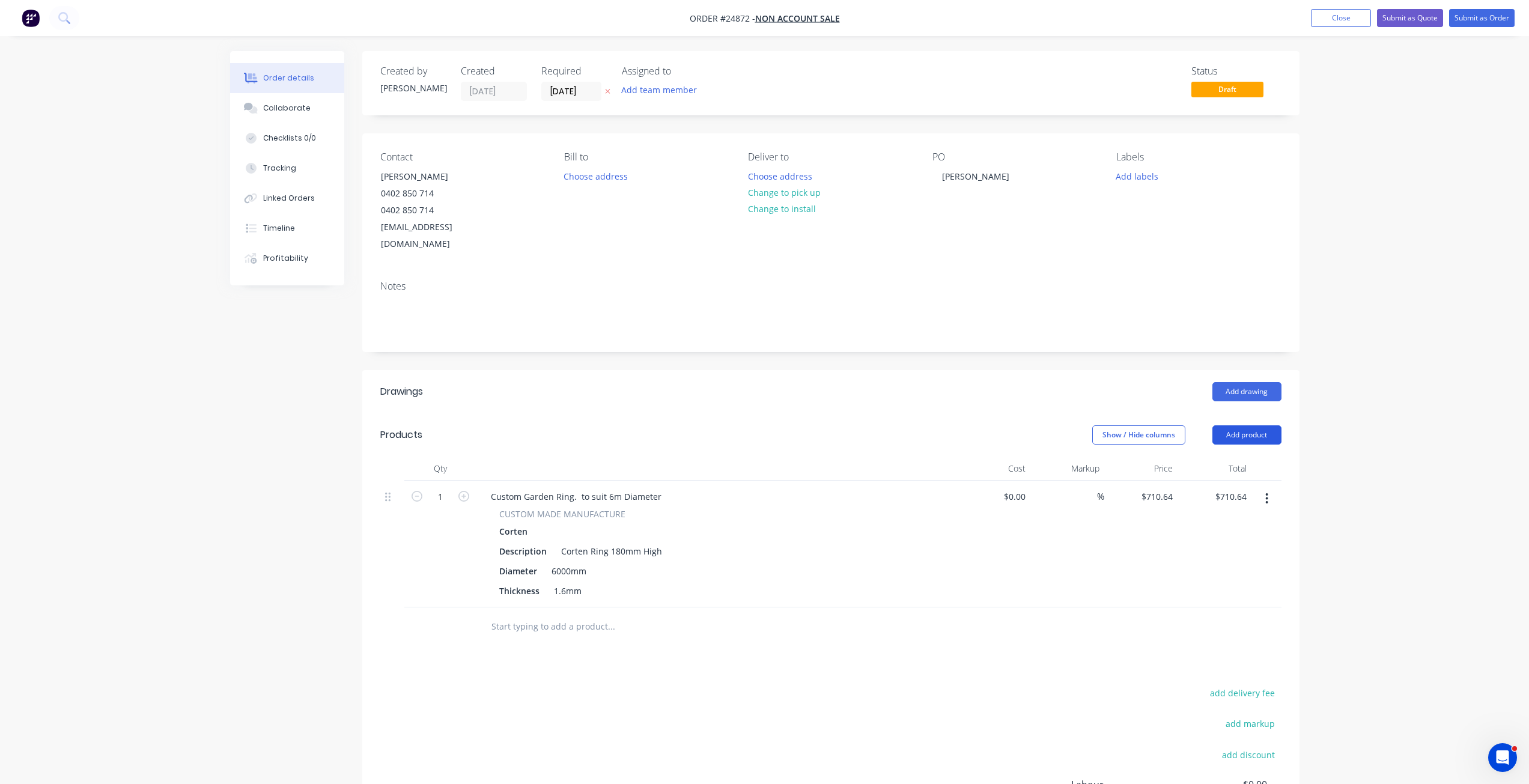
click at [1153, 425] on button "Add product" at bounding box center [1246, 435] width 69 height 19
click at [1153, 567] on div "Notes (External)" at bounding box center [1224, 634] width 92 height 17
click at [547, 567] on input "text" at bounding box center [611, 662] width 241 height 24
drag, startPoint x: 577, startPoint y: 608, endPoint x: 557, endPoint y: 610, distance: 20.1
click at [577, 567] on div at bounding box center [716, 623] width 471 height 17
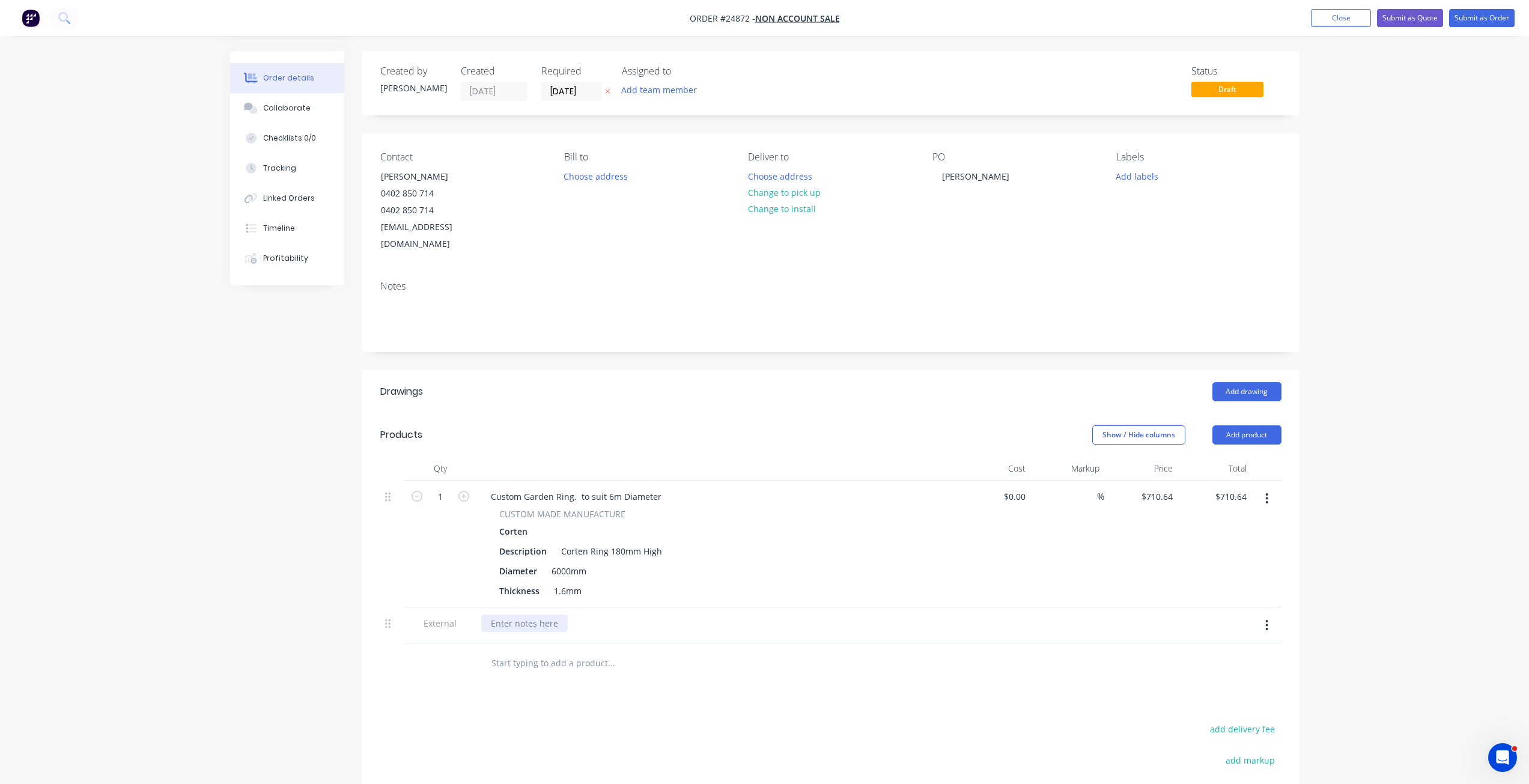
click at [523, 567] on div at bounding box center [524, 623] width 87 height 17
click at [497, 567] on div at bounding box center [524, 623] width 87 height 17
paste div
click at [803, 567] on div at bounding box center [661, 674] width 361 height 24
click at [796, 562] on div "Diameter 6000mm" at bounding box center [715, 571] width 440 height 17
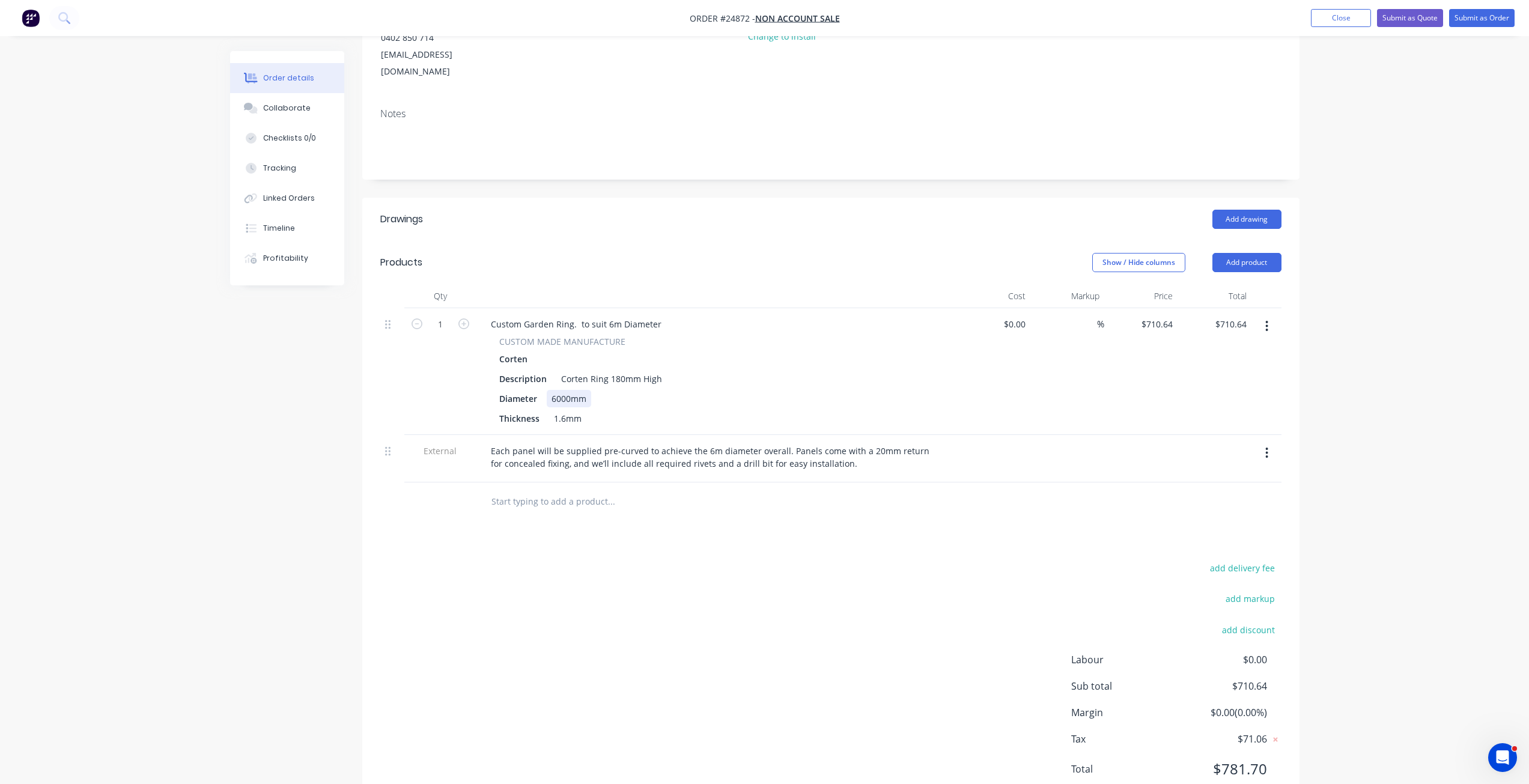
scroll to position [200, 0]
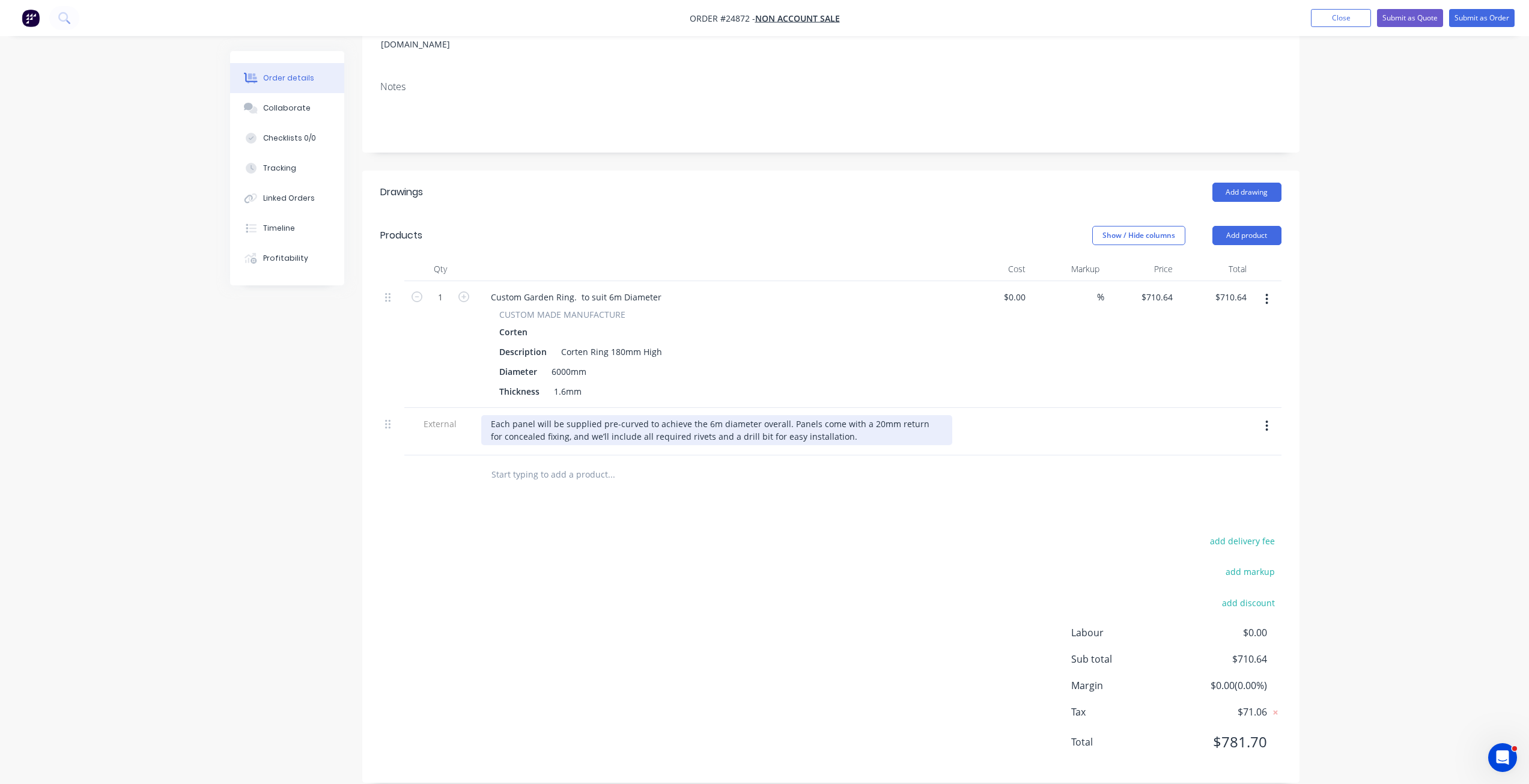
click at [857, 417] on div "Each panel will be supplied pre-curved to achieve the 6m diameter overall. Pane…" at bounding box center [716, 430] width 471 height 30
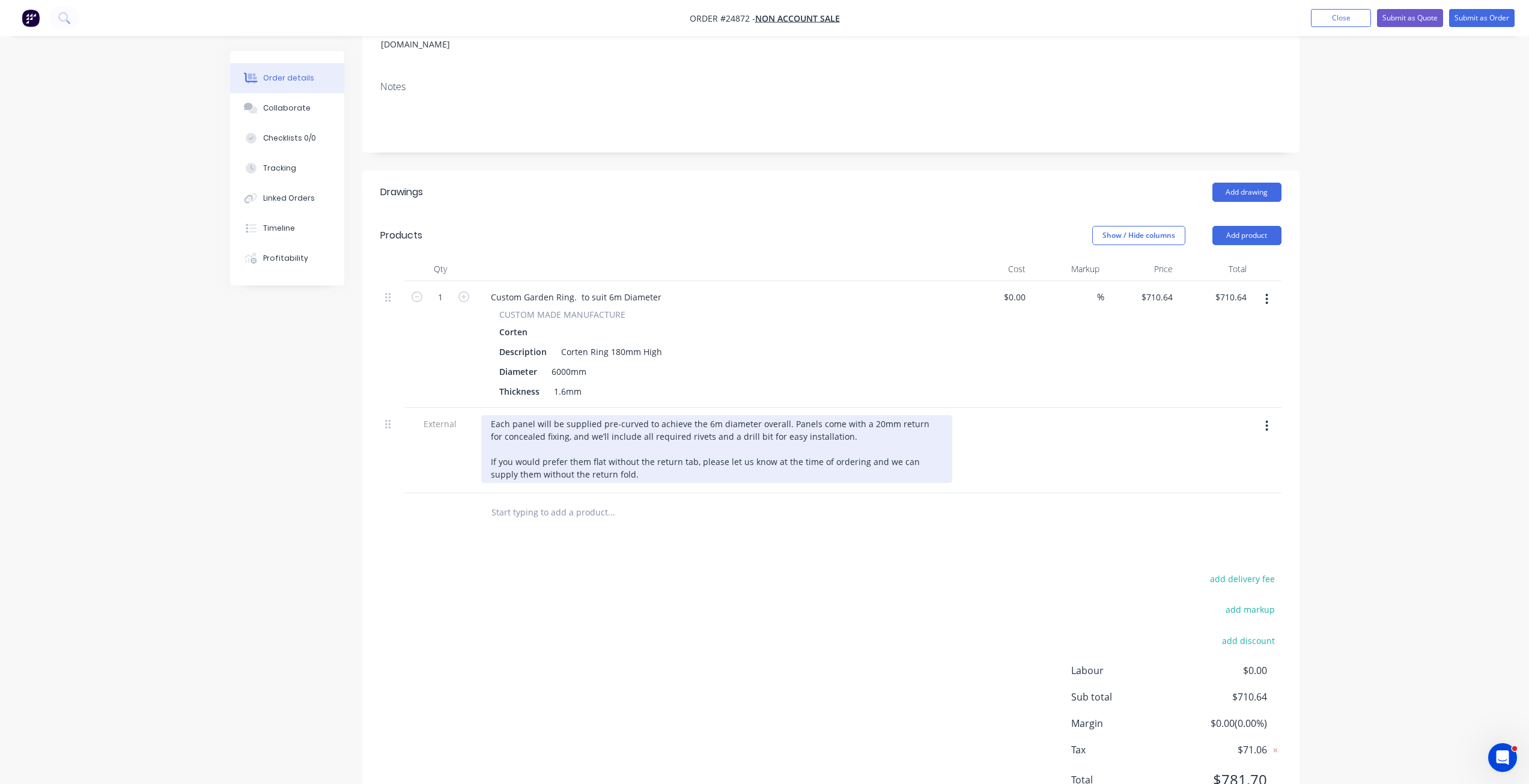
click at [492, 442] on div "Each panel will be supplied pre-curved to achieve the 6m diameter overall. Pane…" at bounding box center [716, 448] width 471 height 68
drag, startPoint x: 490, startPoint y: 445, endPoint x: 644, endPoint y: 472, distance: 156.3
click at [644, 472] on div "Each panel will be supplied pre-curved to achieve the 6m diameter overall. Pane…" at bounding box center [716, 451] width 480 height 86
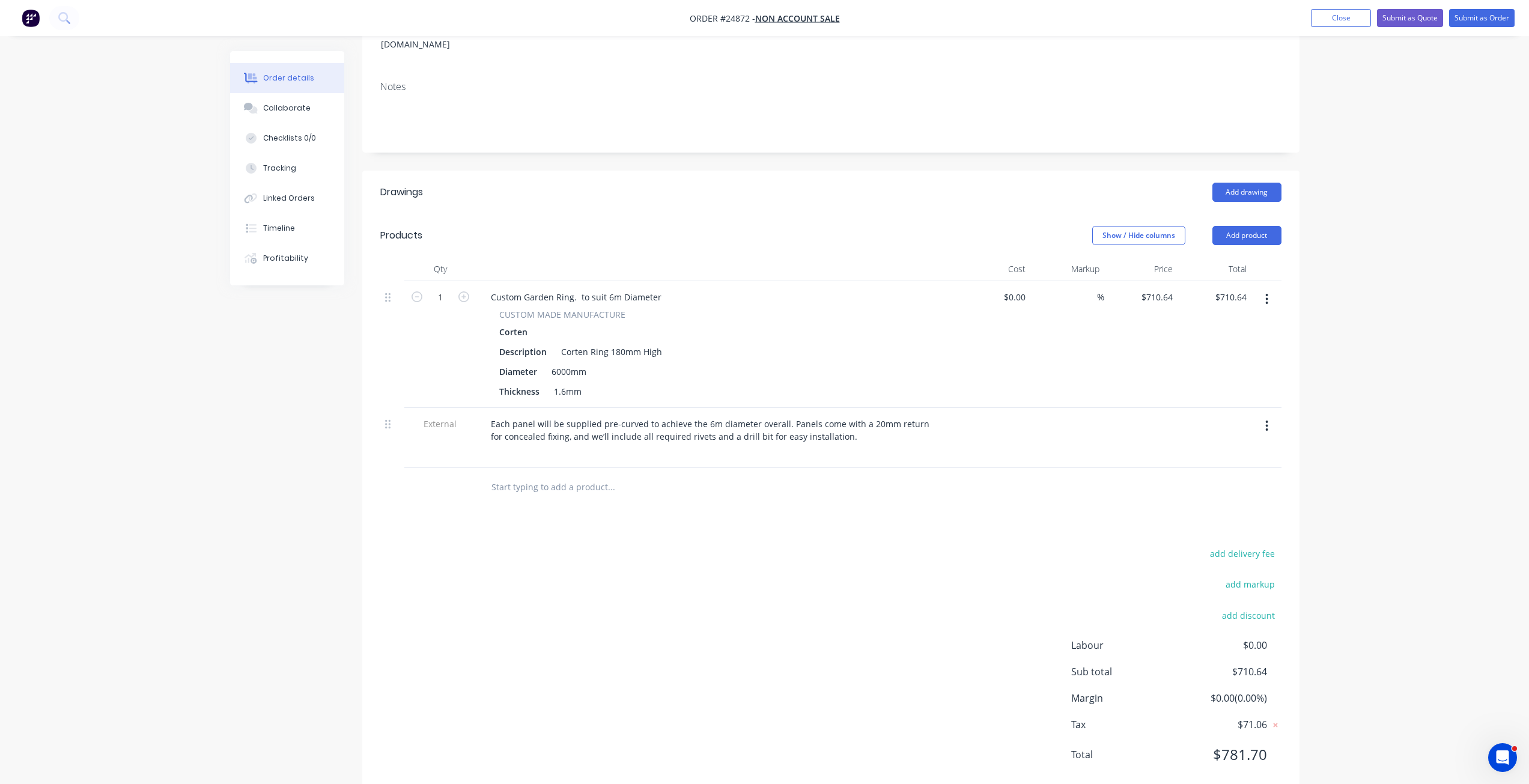
click at [646, 512] on div "Drawings Add drawing Products Show / Hide columns Add product Qty Cost Markup P…" at bounding box center [831, 482] width 937 height 625
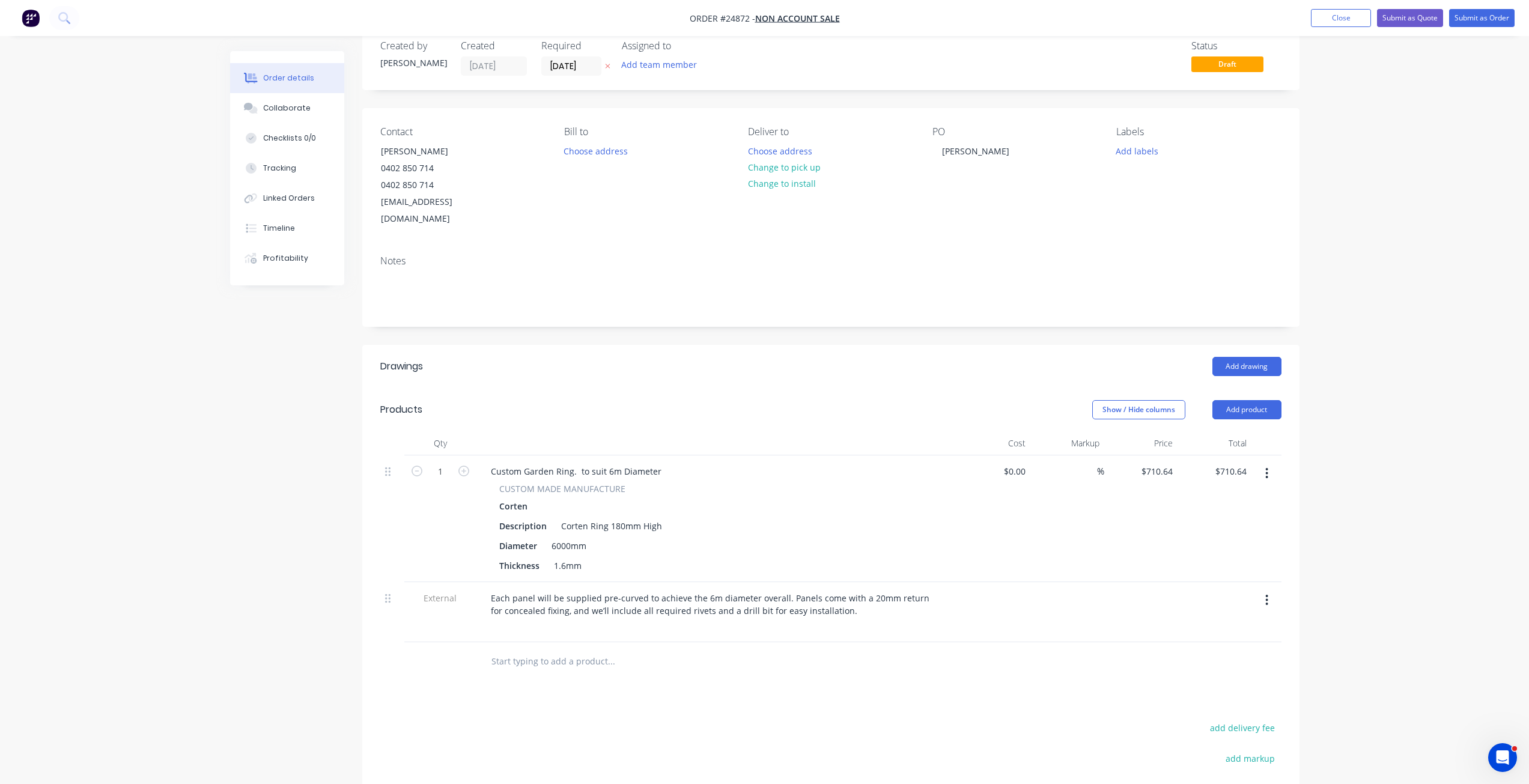
scroll to position [0, 0]
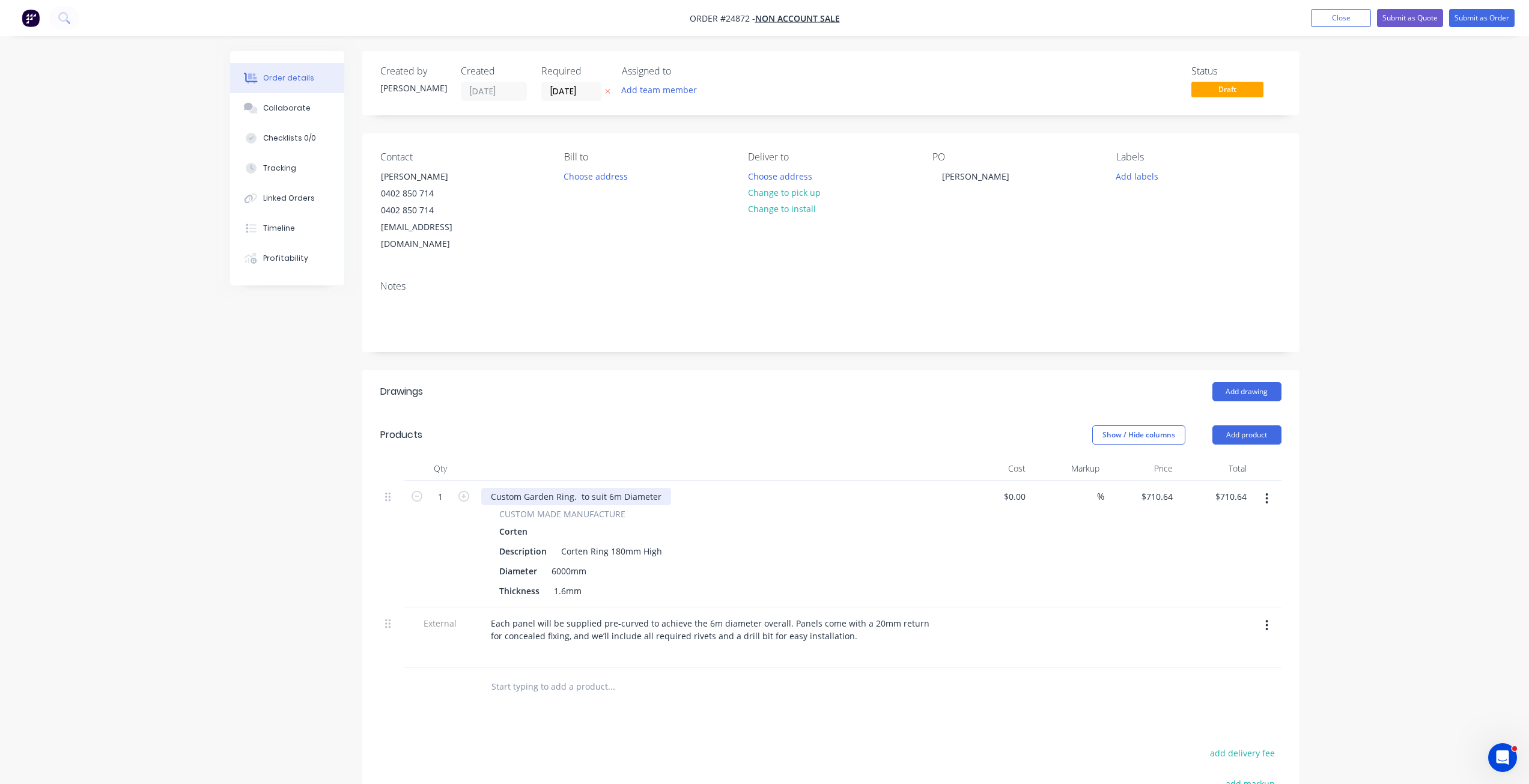
click at [582, 488] on div "Custom Garden Ring. to suit 6m Diameter" at bounding box center [577, 497] width 190 height 17
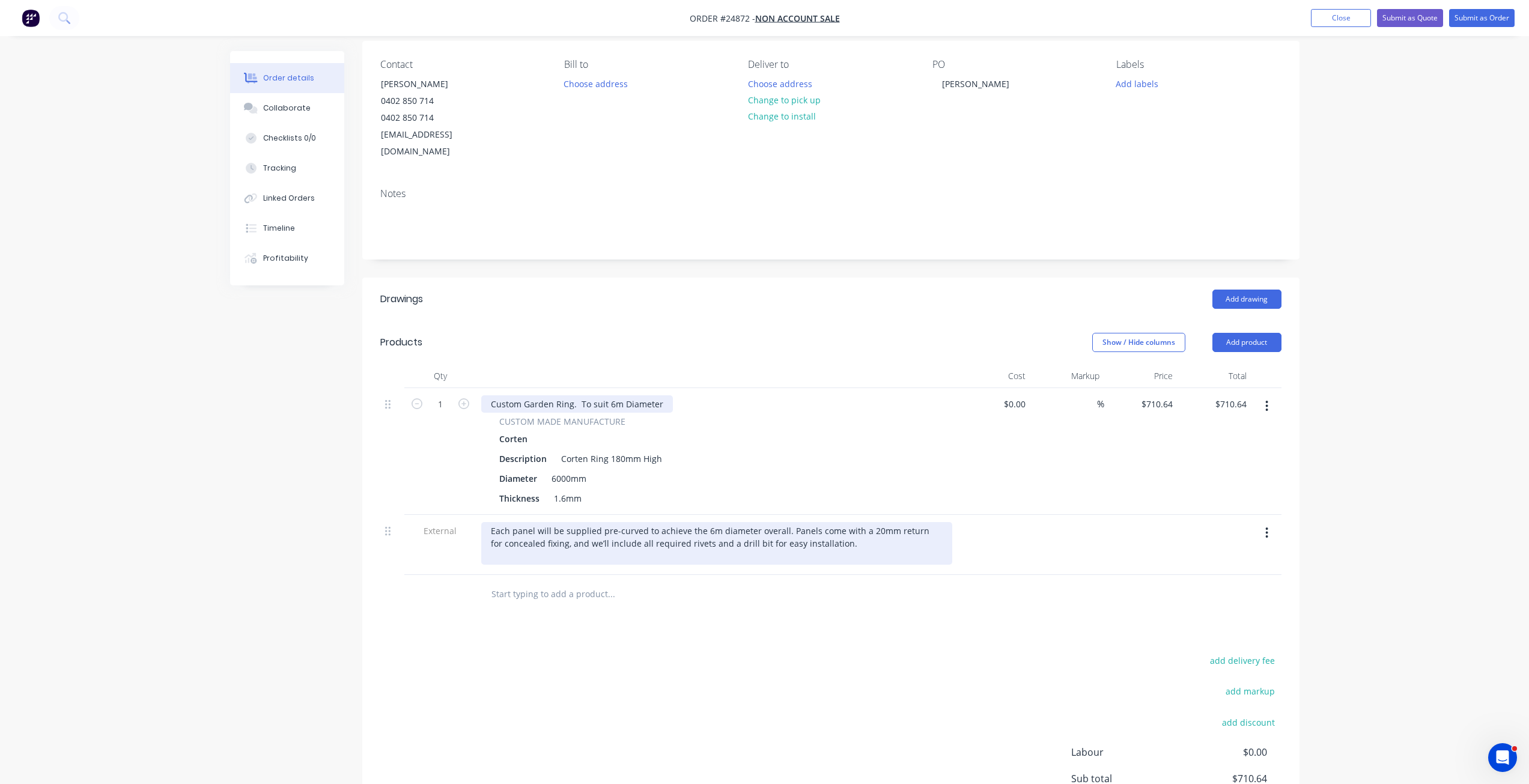
scroll to position [212, 0]
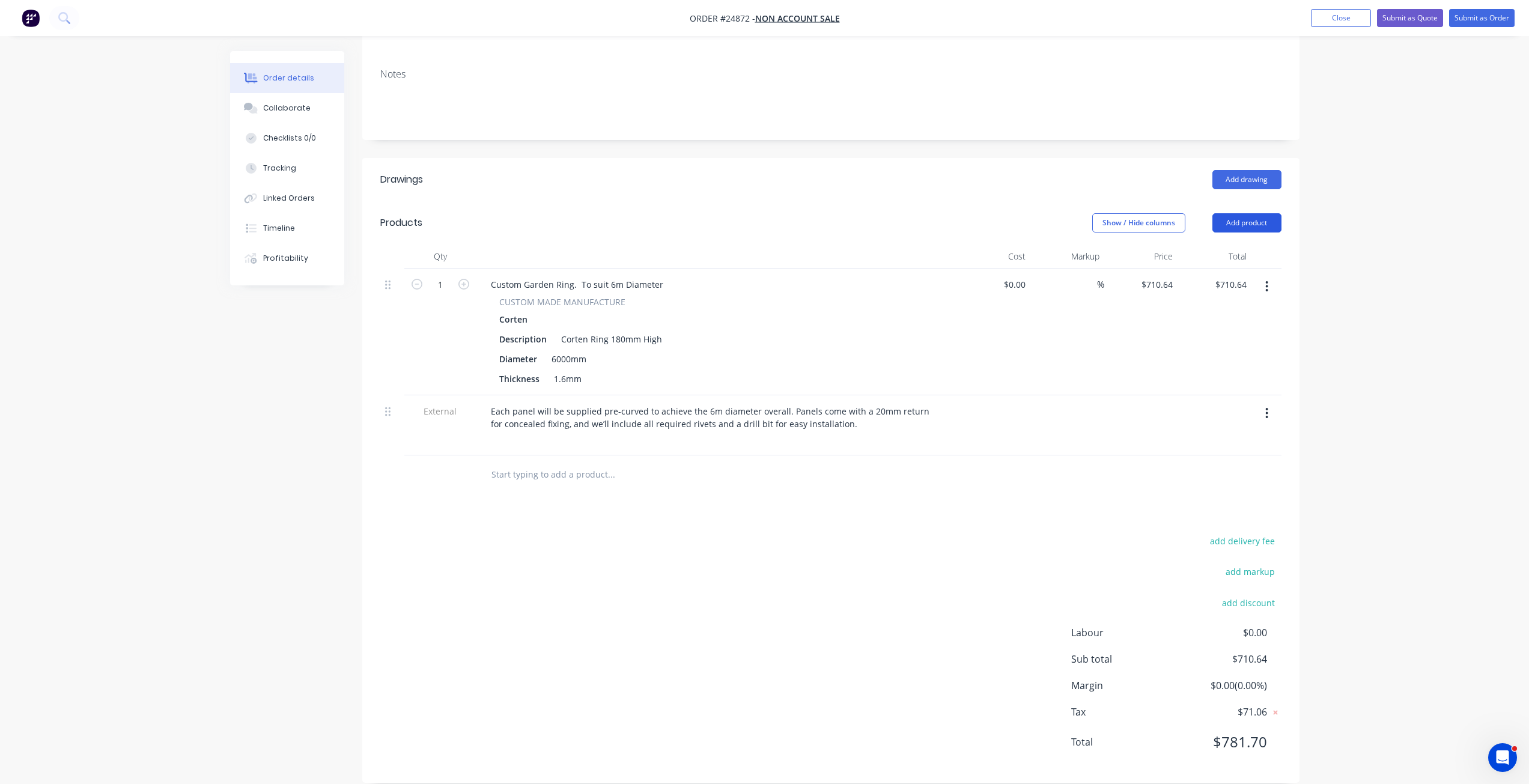
click at [1153, 213] on button "Add product" at bounding box center [1246, 223] width 69 height 19
click at [1153, 413] on div "Notes (External)" at bounding box center [1224, 421] width 92 height 17
click at [536, 462] on div at bounding box center [524, 471] width 87 height 17
paste div
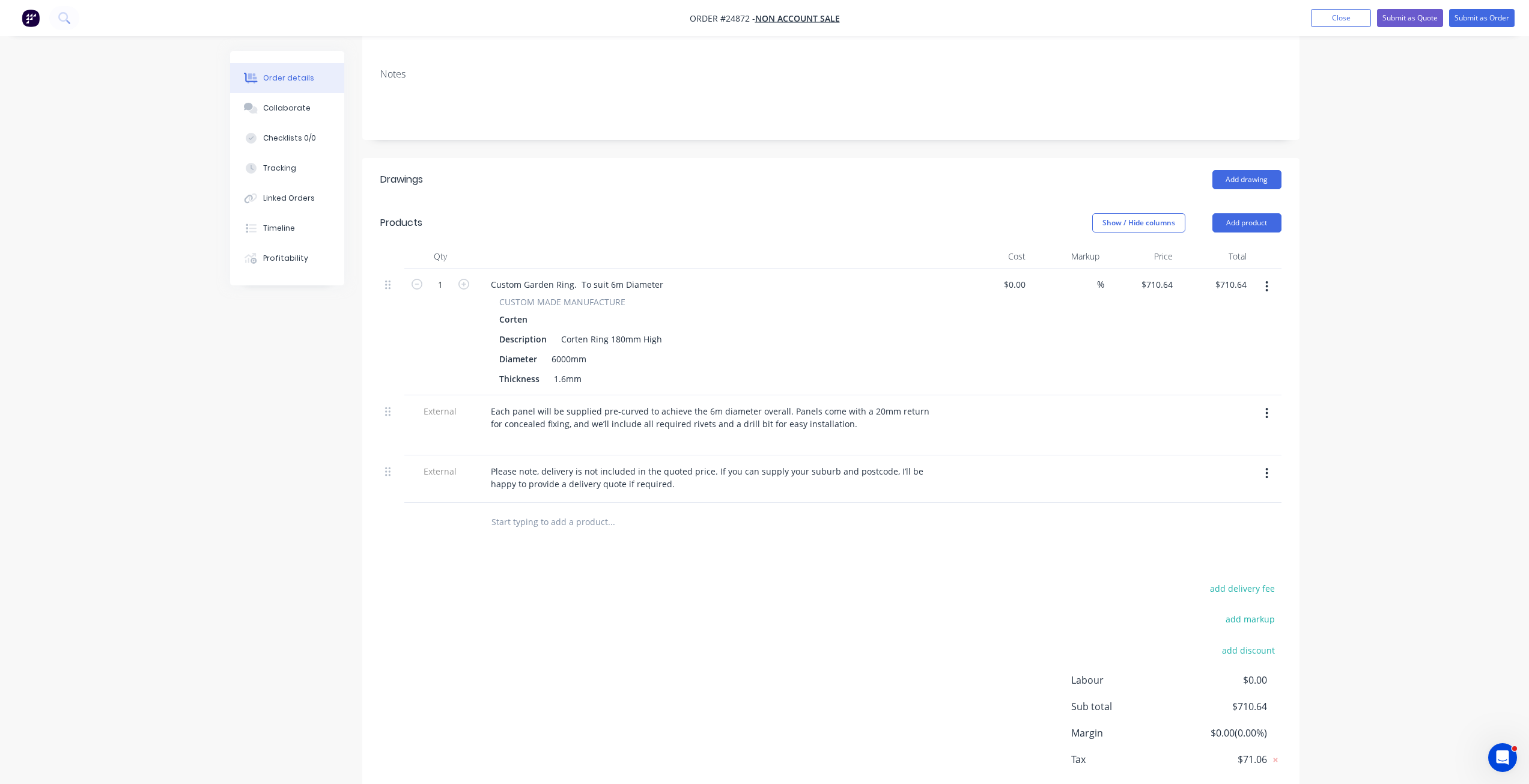
click at [616, 547] on div "Drawings Add drawing Products Show / Hide columns Add product Qty Cost Markup P…" at bounding box center [831, 494] width 937 height 672
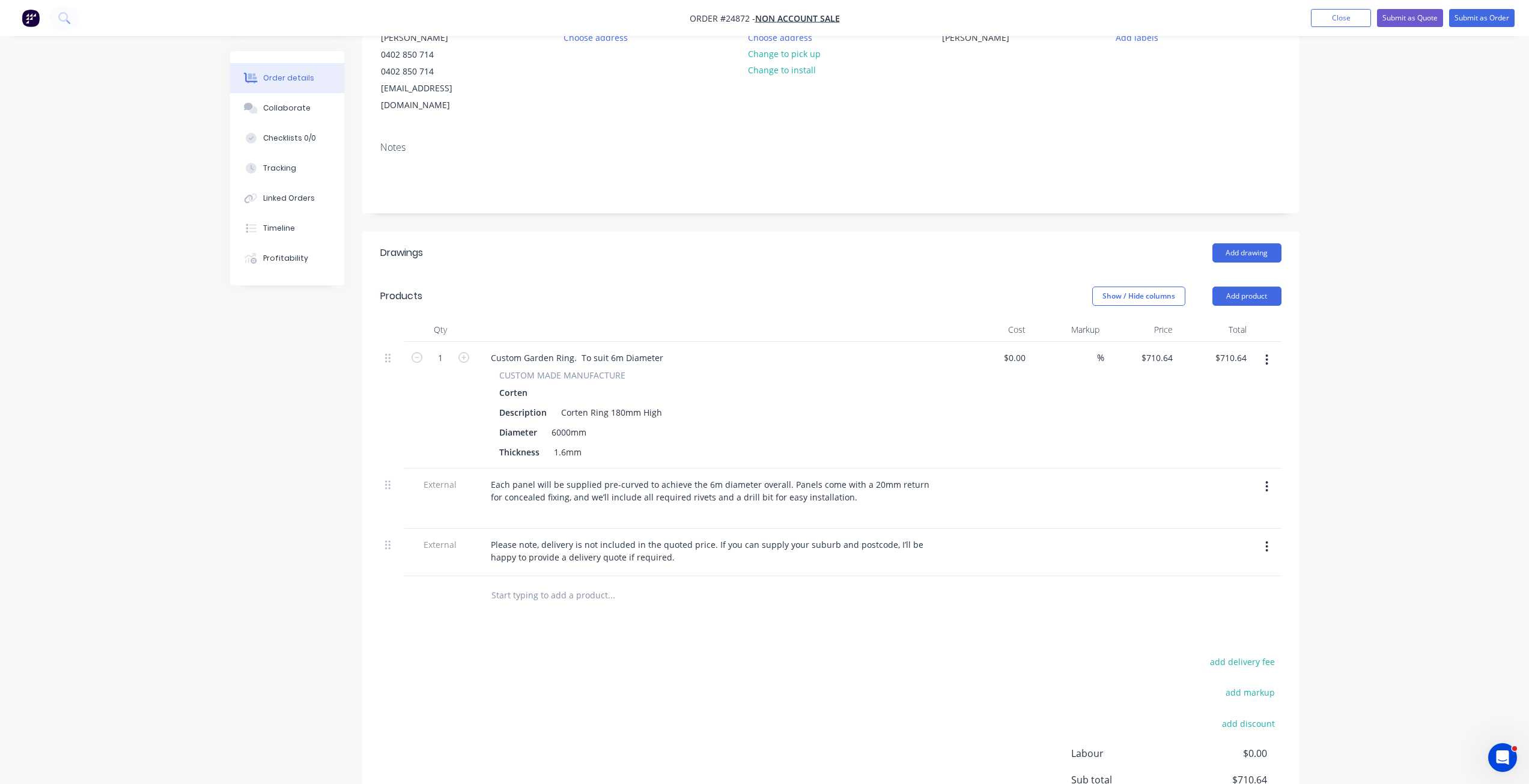
scroll to position [0, 0]
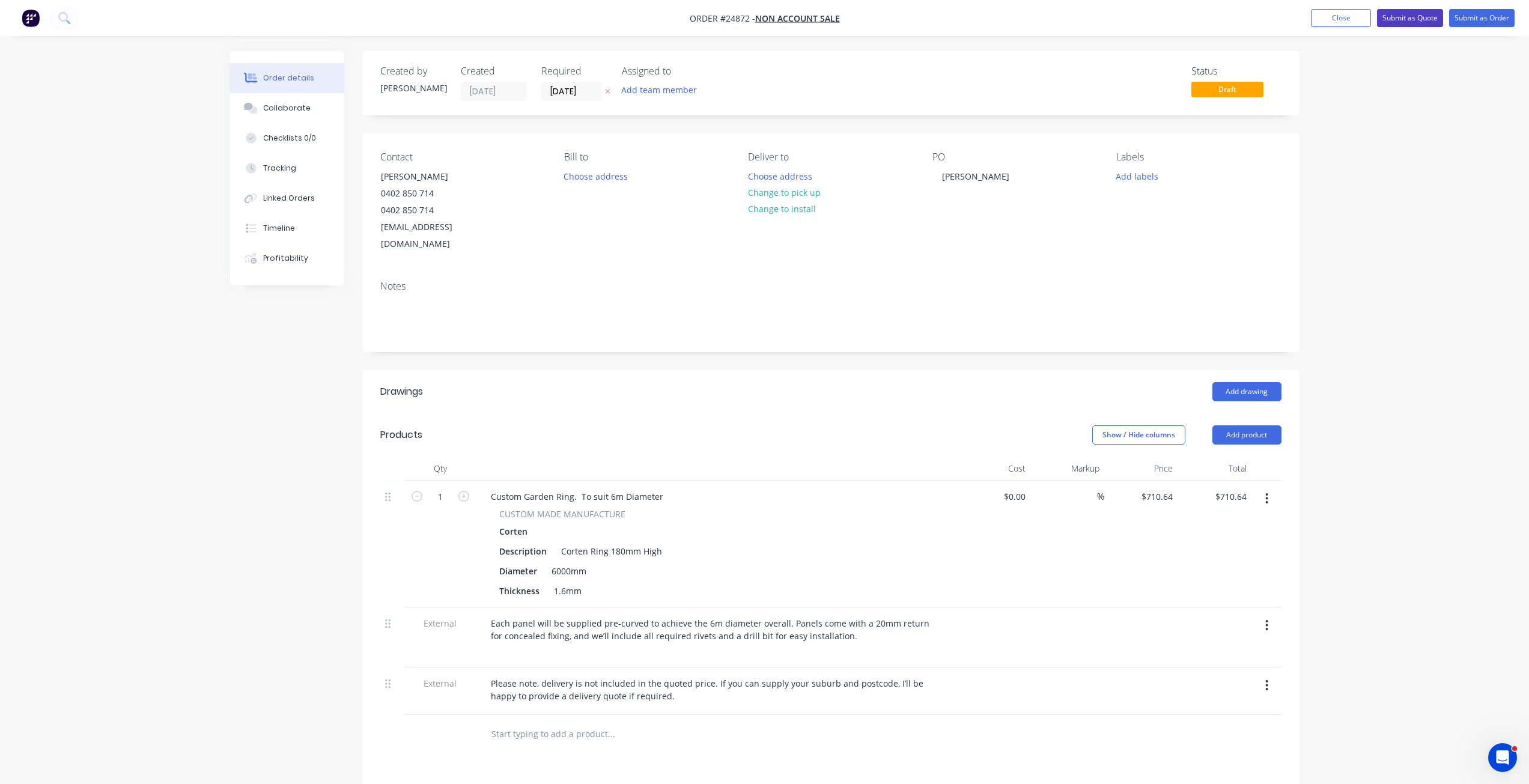
click at [1153, 15] on button "Submit as Quote" at bounding box center [1409, 17] width 66 height 18
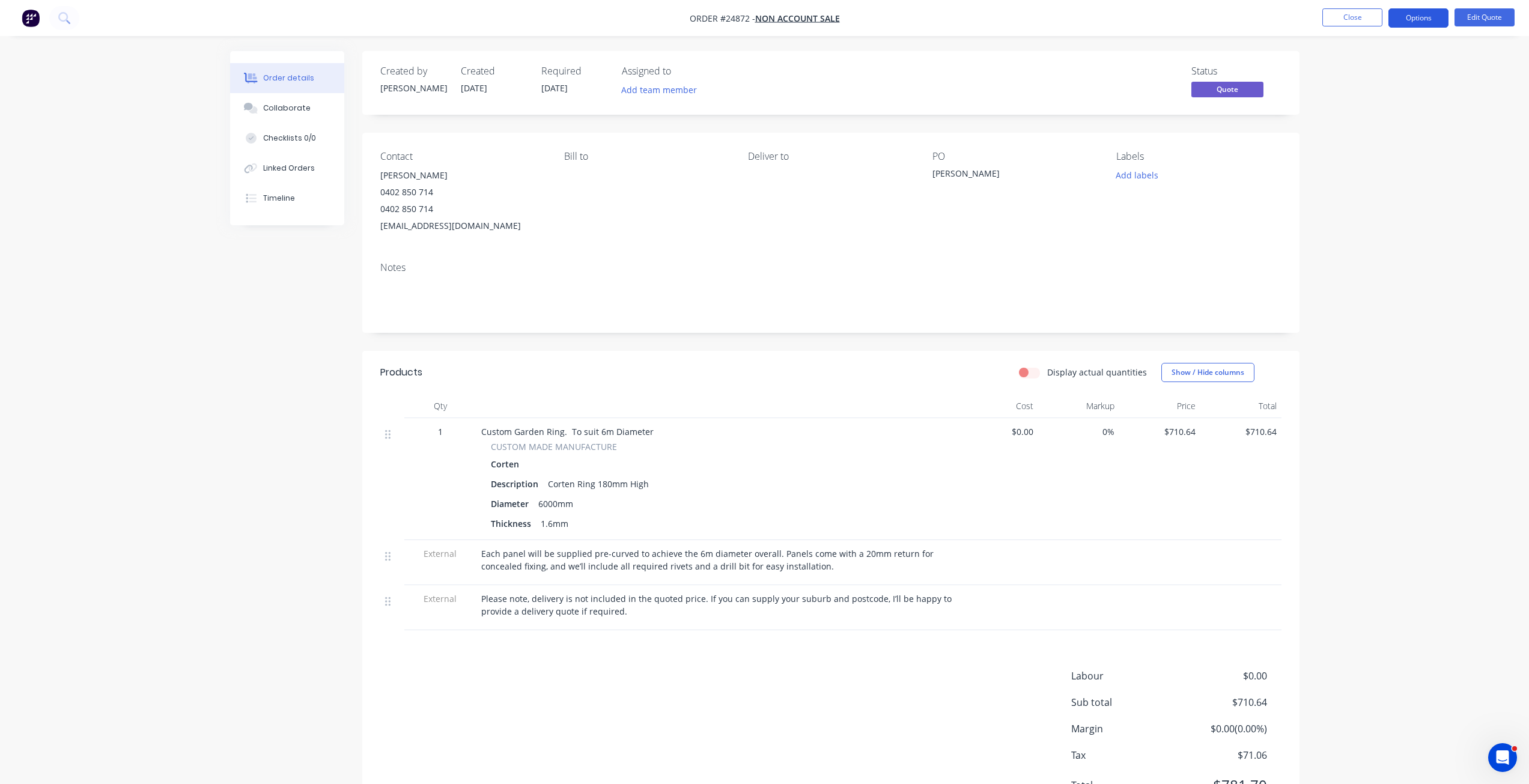
click at [1153, 14] on button "Options" at bounding box center [1418, 18] width 60 height 19
click at [1153, 82] on button "Quote" at bounding box center [1382, 72] width 132 height 24
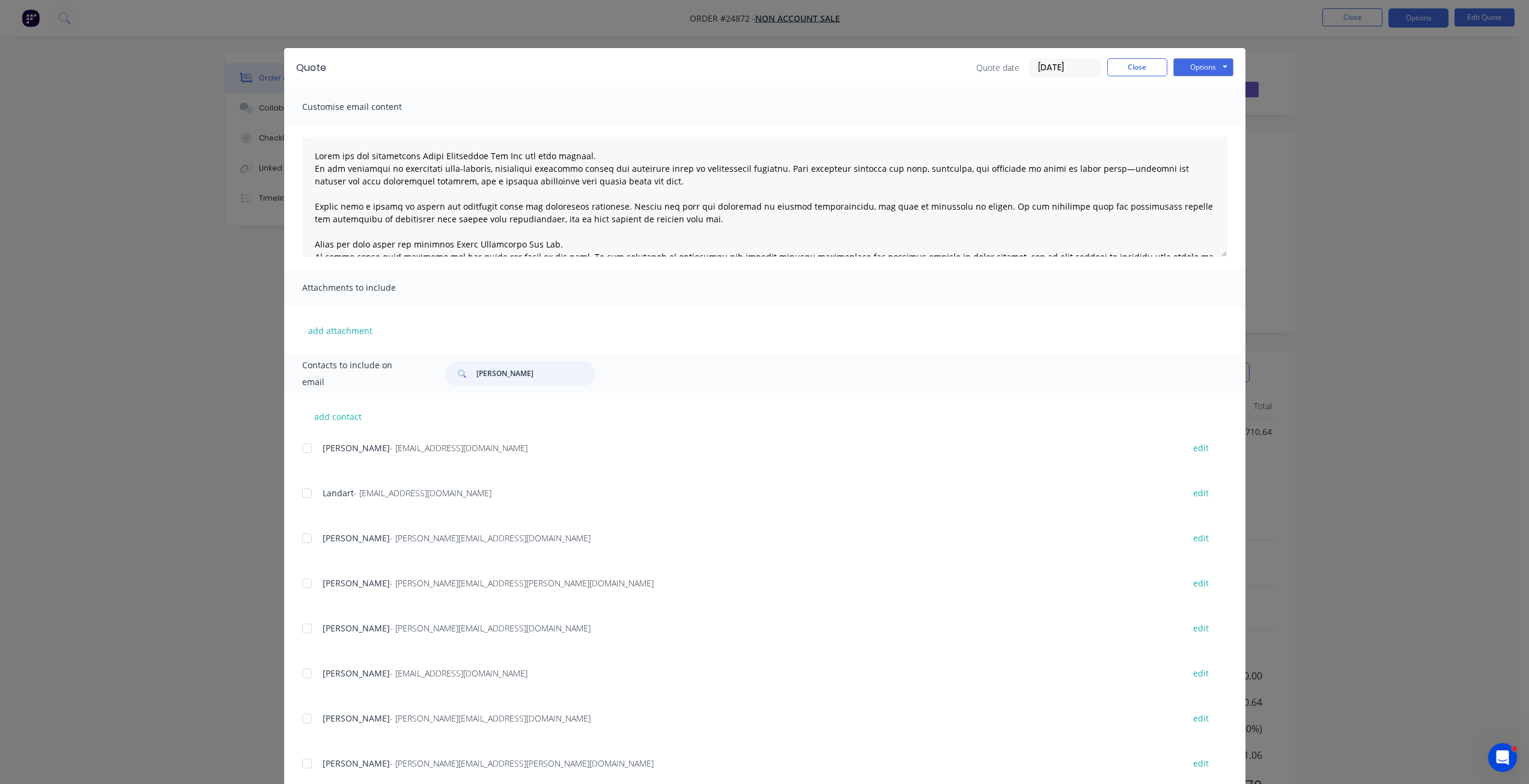
drag, startPoint x: 506, startPoint y: 374, endPoint x: 379, endPoint y: 389, distance: 127.9
click at [381, 389] on div "Contacts to include on email [PERSON_NAME]" at bounding box center [765, 373] width 961 height 39
type input "[PERSON_NAME]"
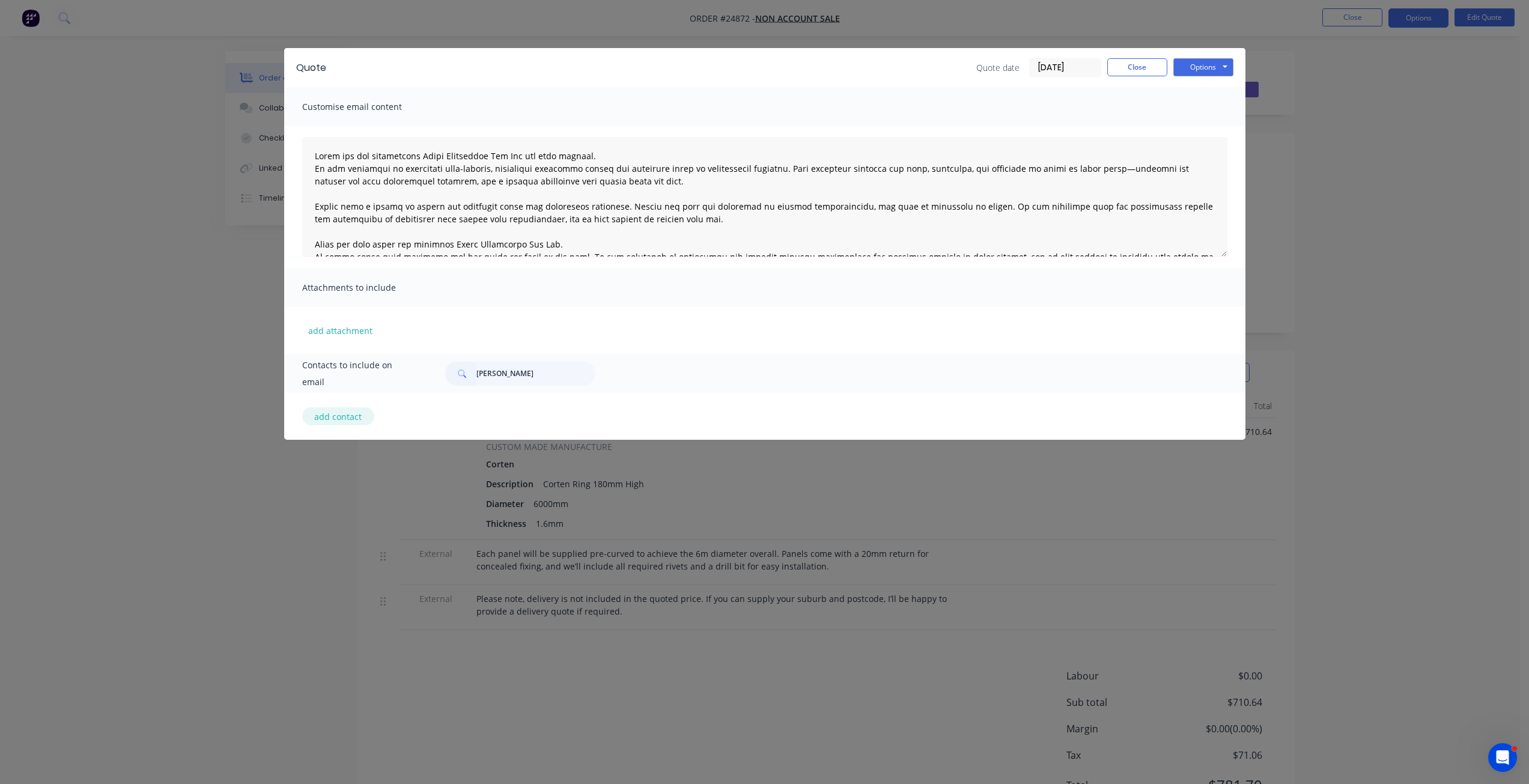
click at [330, 413] on button "add contact" at bounding box center [339, 416] width 72 height 18
select select "AU"
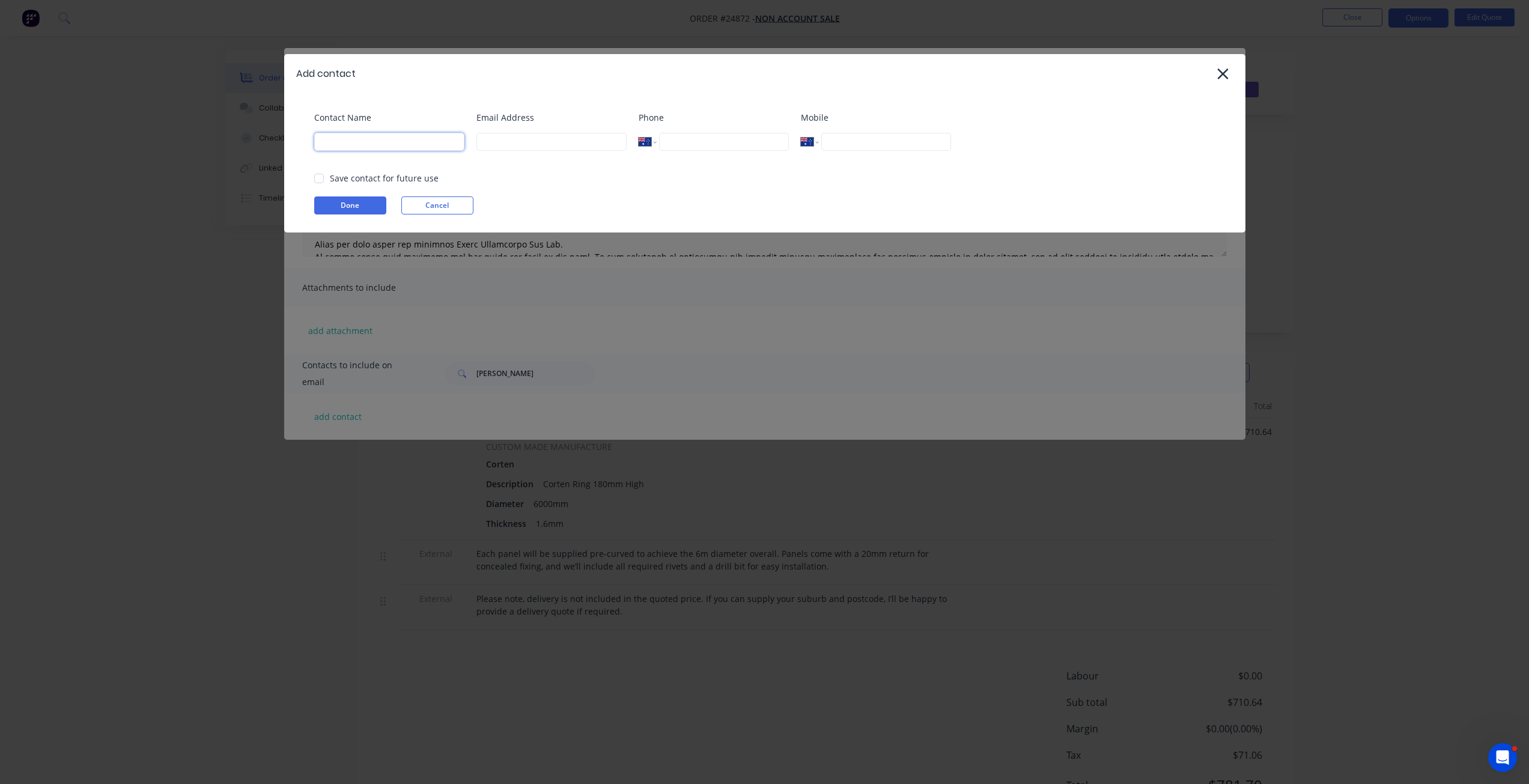
click at [423, 146] on input at bounding box center [389, 142] width 150 height 18
type input "[PERSON_NAME]"
click at [738, 147] on input "tel" at bounding box center [724, 142] width 129 height 18
paste input "0402 850 714"
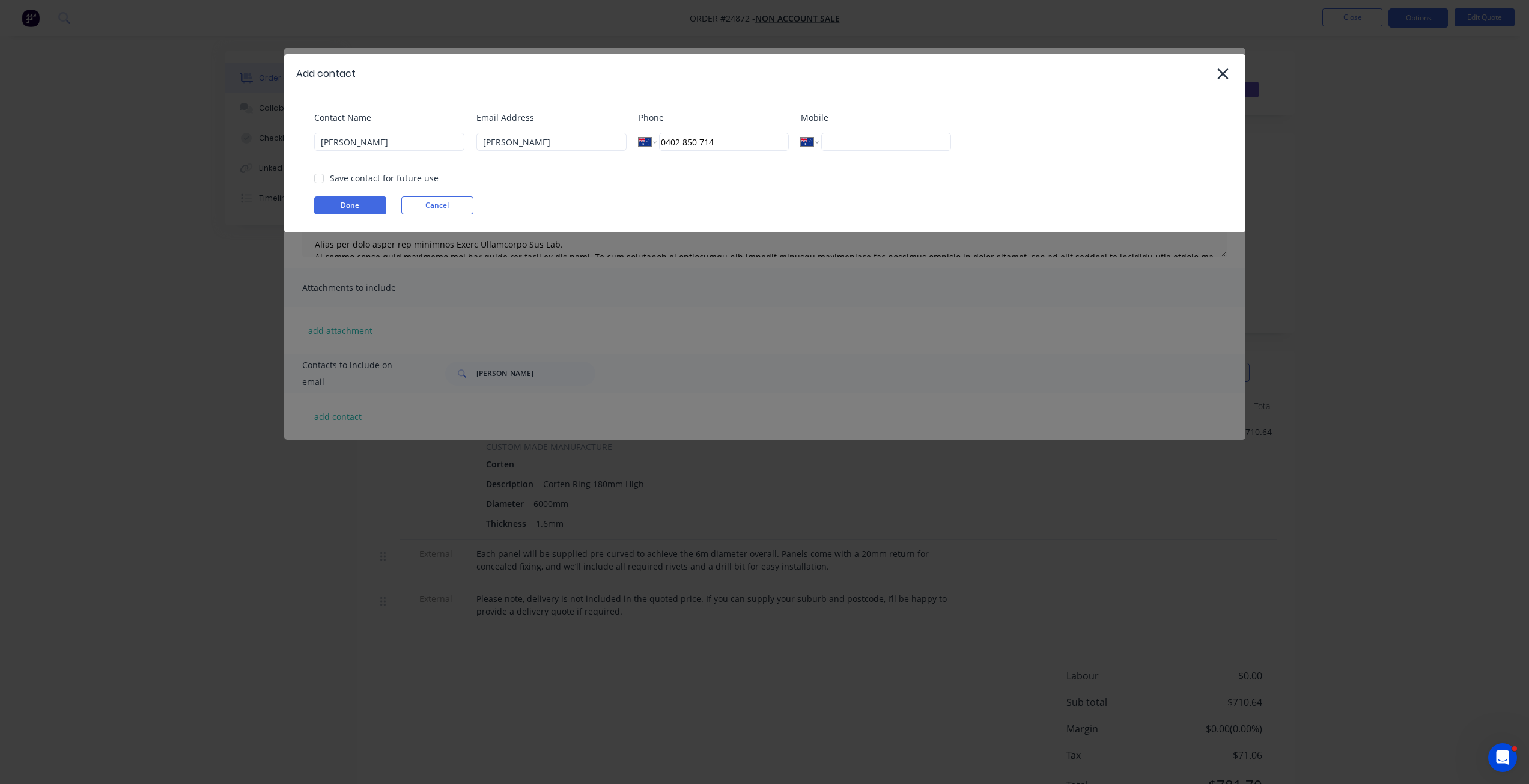
type input "0402 850 714"
click at [881, 140] on input "tel" at bounding box center [886, 142] width 129 height 18
paste input "0402 850 714"
type input "0402 850 714"
click at [552, 146] on input "[PERSON_NAME]" at bounding box center [552, 142] width 150 height 18
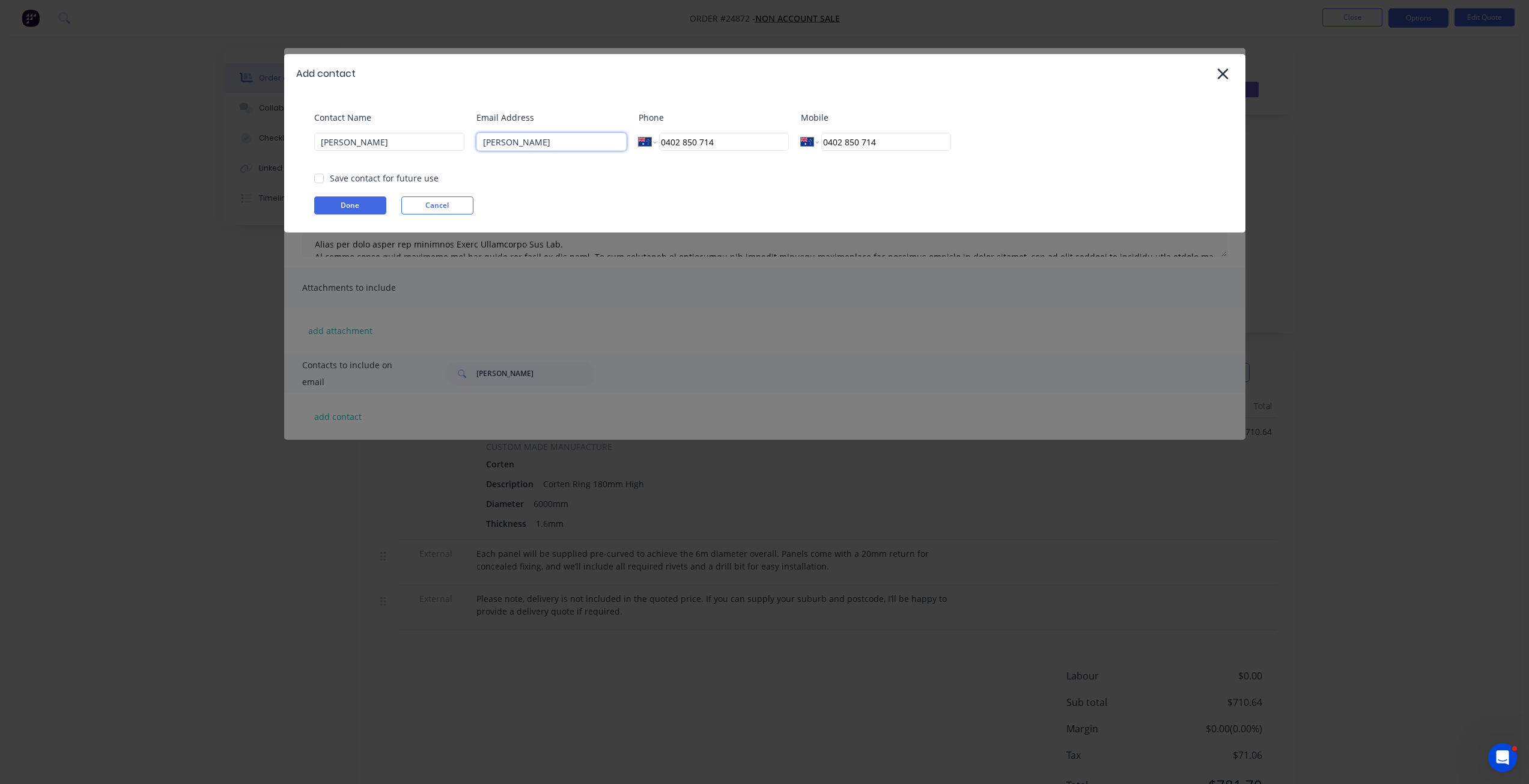
click at [552, 146] on input "[PERSON_NAME]" at bounding box center [552, 142] width 150 height 18
paste input "[EMAIL_ADDRESS][DOMAIN_NAME]"
type input "[EMAIL_ADDRESS][DOMAIN_NAME]"
click at [387, 136] on input "[PERSON_NAME]" at bounding box center [389, 142] width 150 height 18
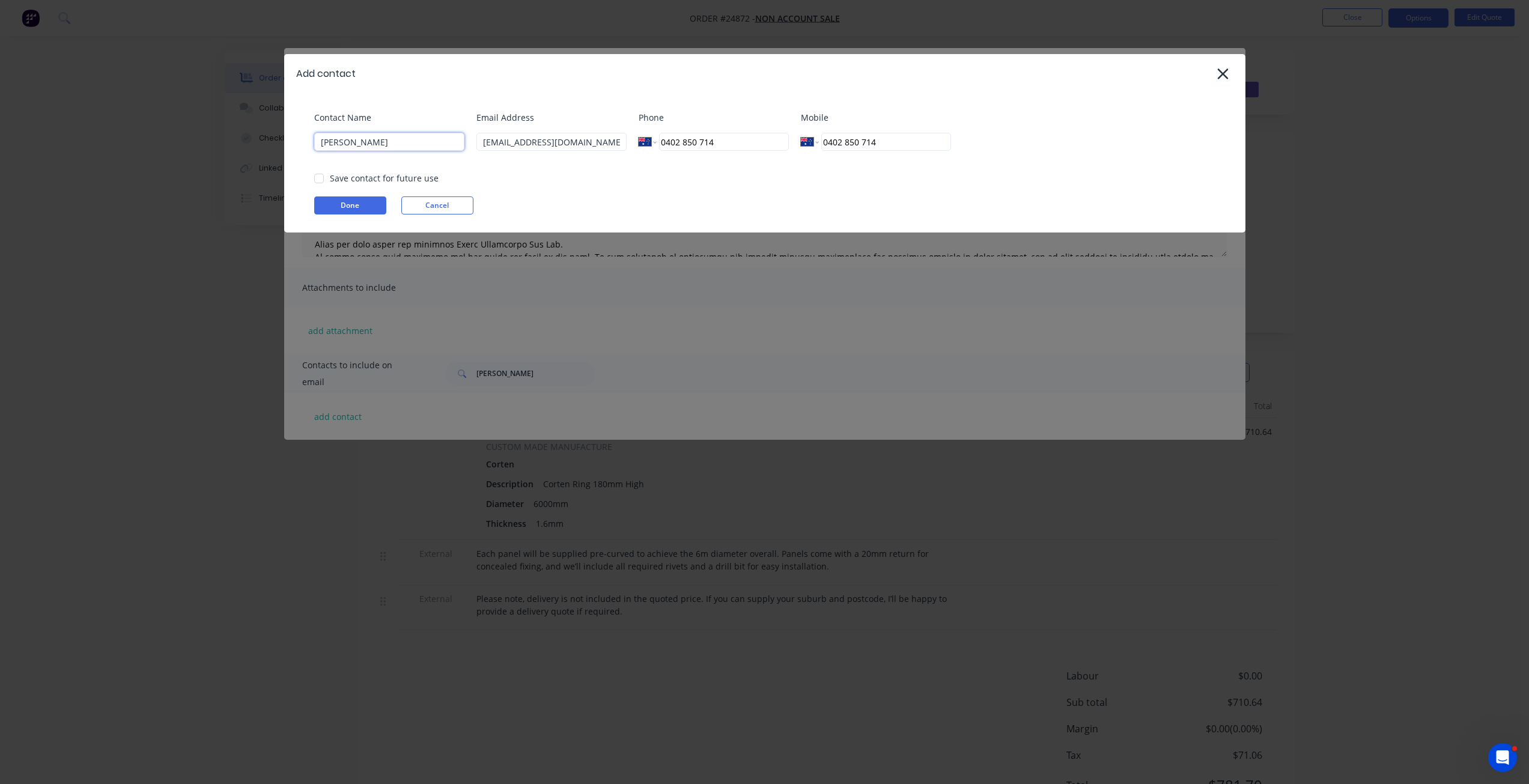
type input "[PERSON_NAME]"
click at [345, 179] on div "Save contact for future use" at bounding box center [384, 178] width 108 height 12
click at [318, 177] on div at bounding box center [319, 178] width 24 height 24
click at [326, 200] on button "Done" at bounding box center [350, 205] width 72 height 18
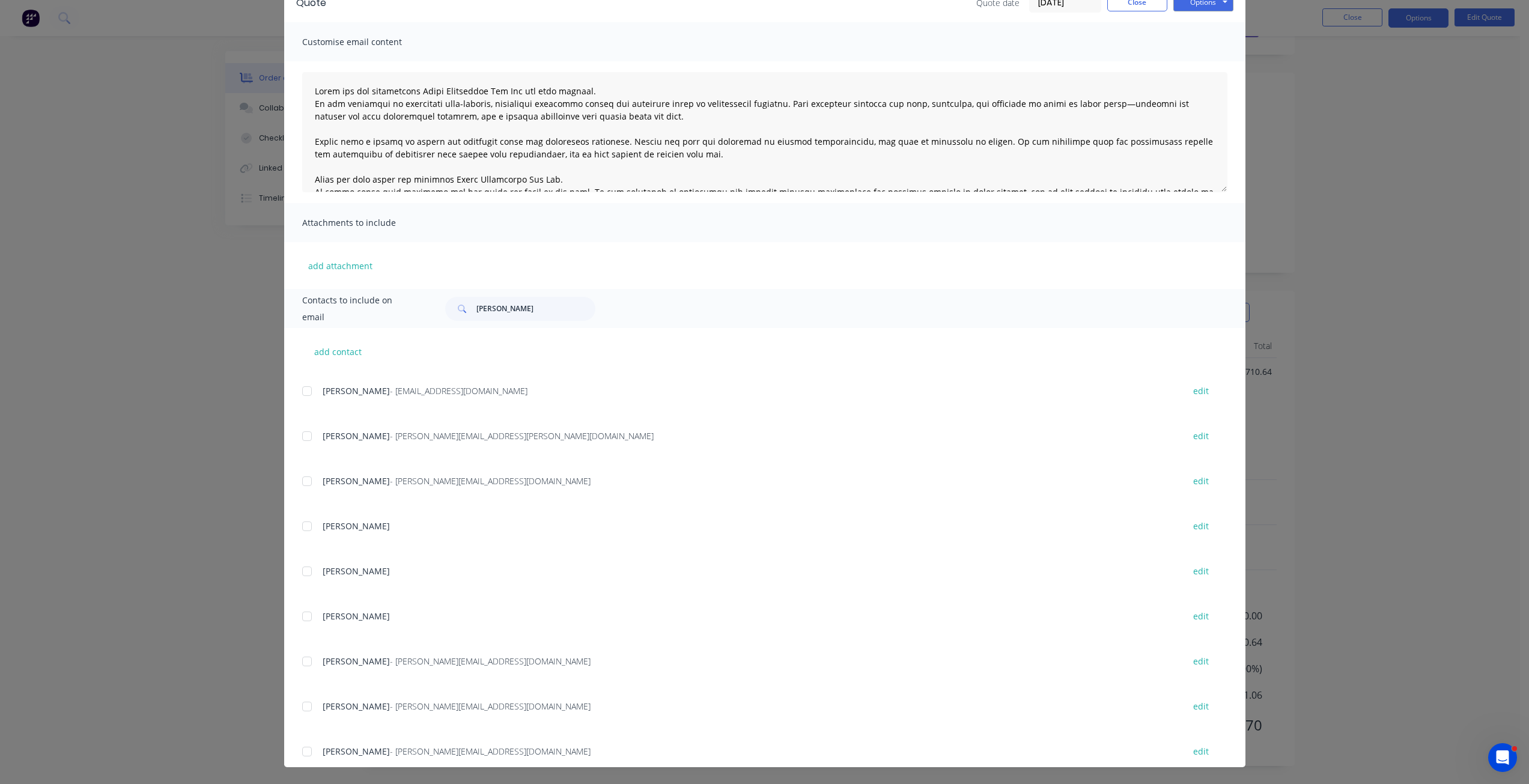
scroll to position [3544, 0]
drag, startPoint x: 501, startPoint y: 312, endPoint x: 431, endPoint y: 309, distance: 70.1
click at [433, 309] on div "[PERSON_NAME]" at bounding box center [830, 308] width 794 height 24
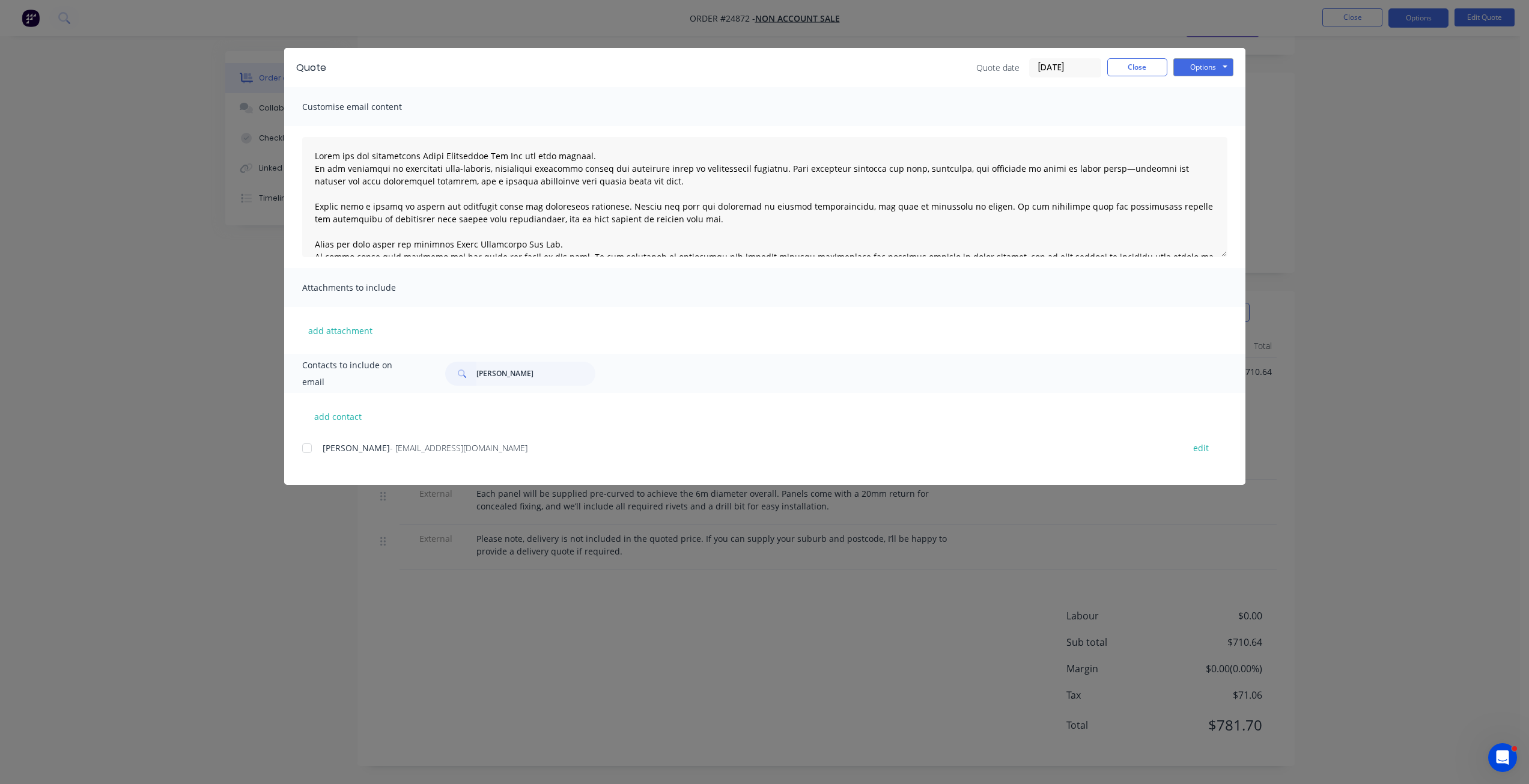
click at [301, 448] on div "add contact [PERSON_NAME] - [EMAIL_ADDRESS][DOMAIN_NAME] edit" at bounding box center [765, 439] width 961 height 92
click at [309, 447] on div at bounding box center [306, 447] width 24 height 24
click at [1153, 62] on button "Options" at bounding box center [1203, 67] width 60 height 18
click at [1153, 111] on button "Print" at bounding box center [1211, 108] width 77 height 20
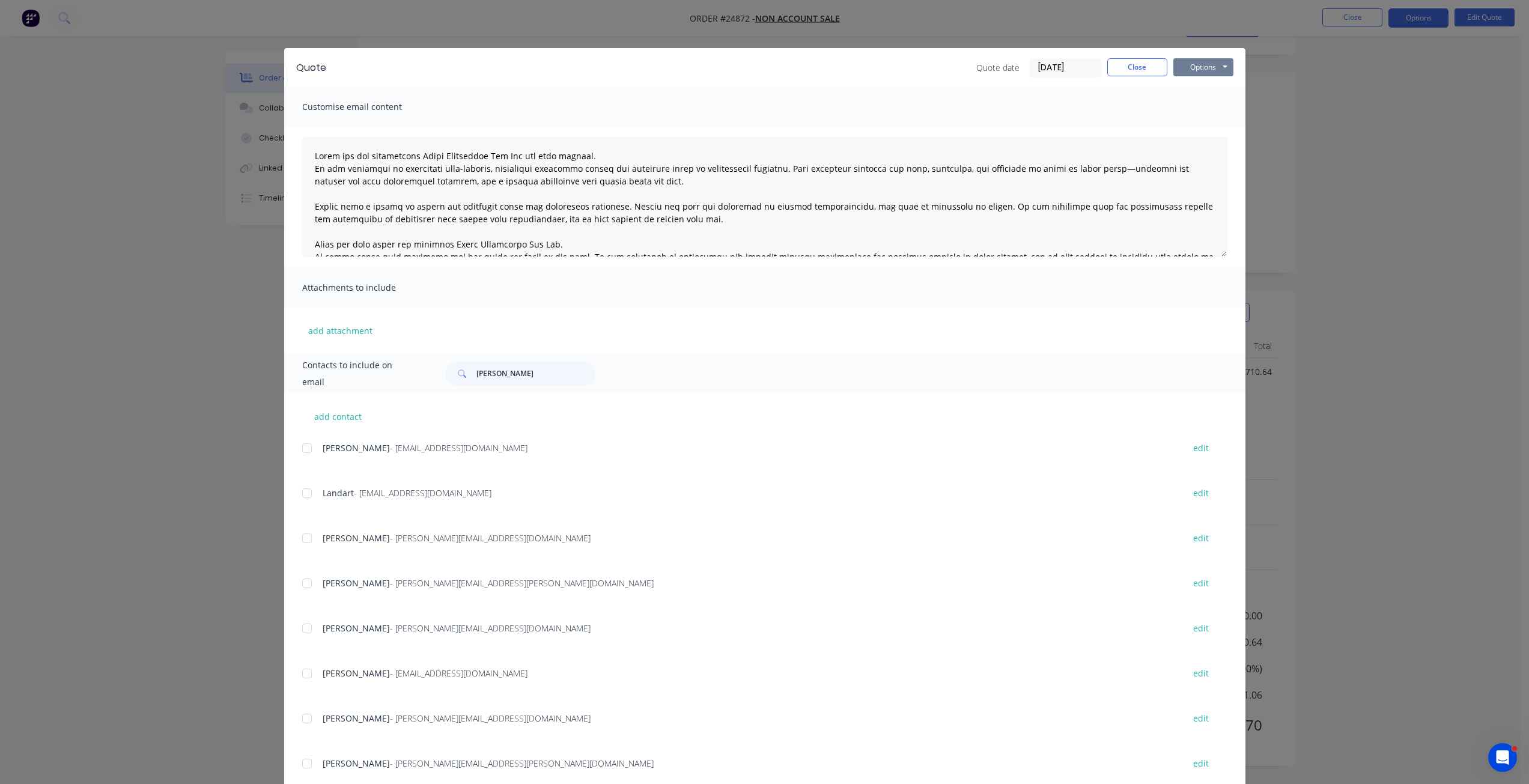
click at [1153, 72] on button "Options" at bounding box center [1203, 67] width 60 height 18
click at [1153, 122] on button "Email" at bounding box center [1211, 127] width 77 height 20
drag, startPoint x: 500, startPoint y: 370, endPoint x: 452, endPoint y: 372, distance: 48.0
click at [452, 372] on div "[PERSON_NAME]" at bounding box center [520, 373] width 150 height 24
type input "[PERSON_NAME]"
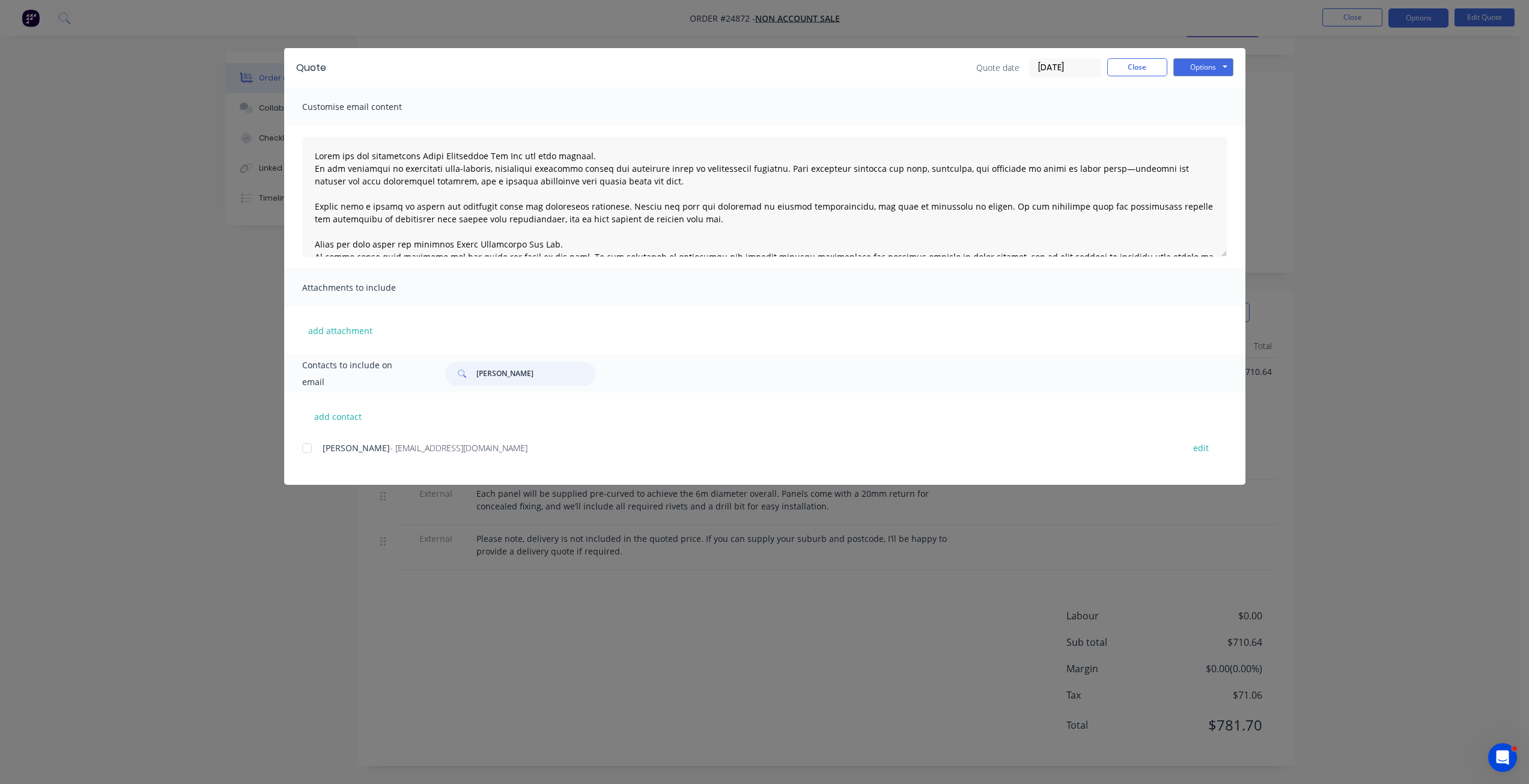
click at [307, 449] on div at bounding box center [306, 447] width 24 height 24
click at [1153, 67] on button "Options" at bounding box center [1203, 67] width 60 height 18
click at [1153, 126] on button "Email" at bounding box center [1211, 127] width 77 height 20
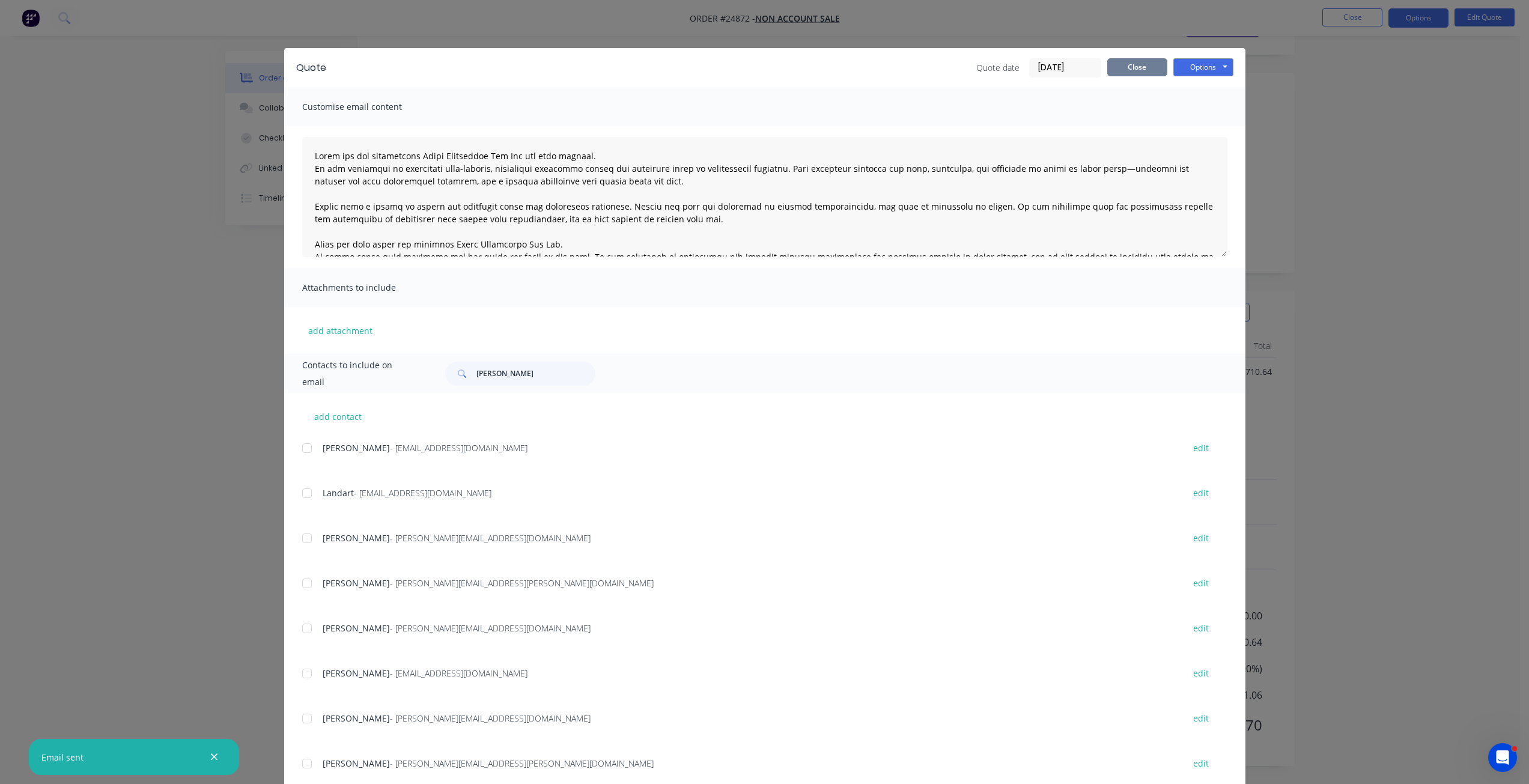
click at [1148, 66] on button "Close" at bounding box center [1137, 67] width 60 height 18
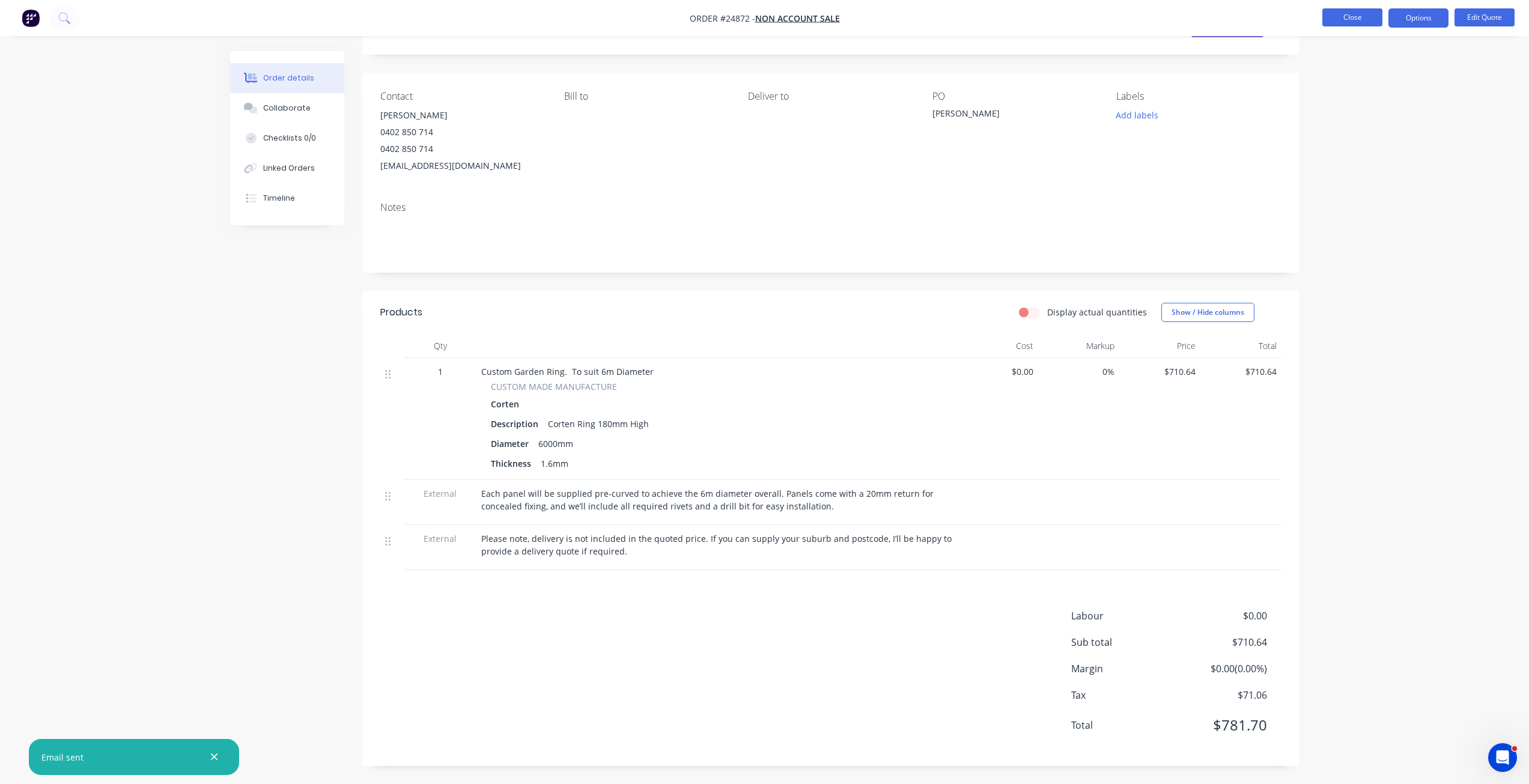
click at [1153, 22] on button "Close" at bounding box center [1352, 17] width 60 height 18
